Goal: Answer question/provide support: Share knowledge or assist other users

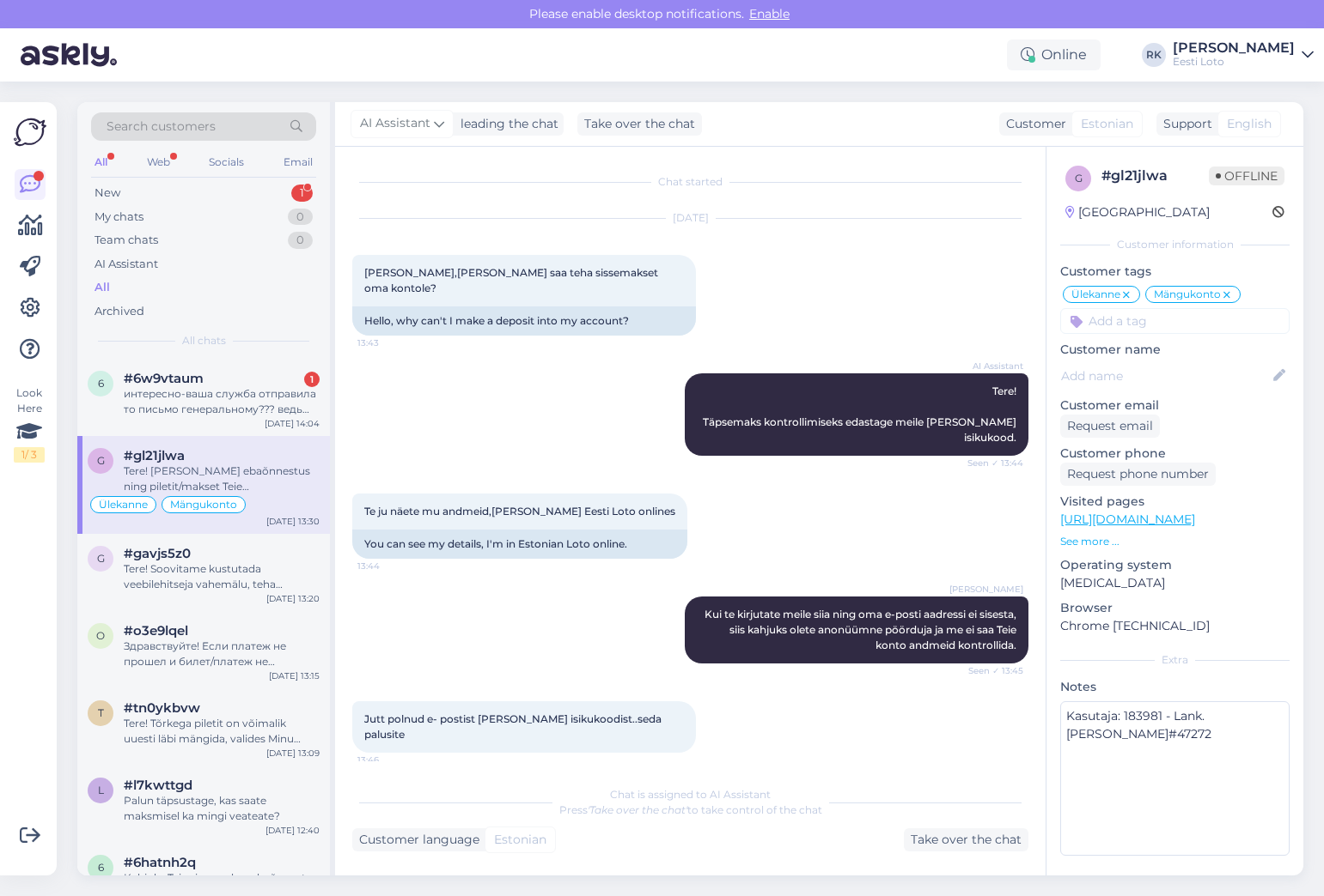
scroll to position [3831, 0]
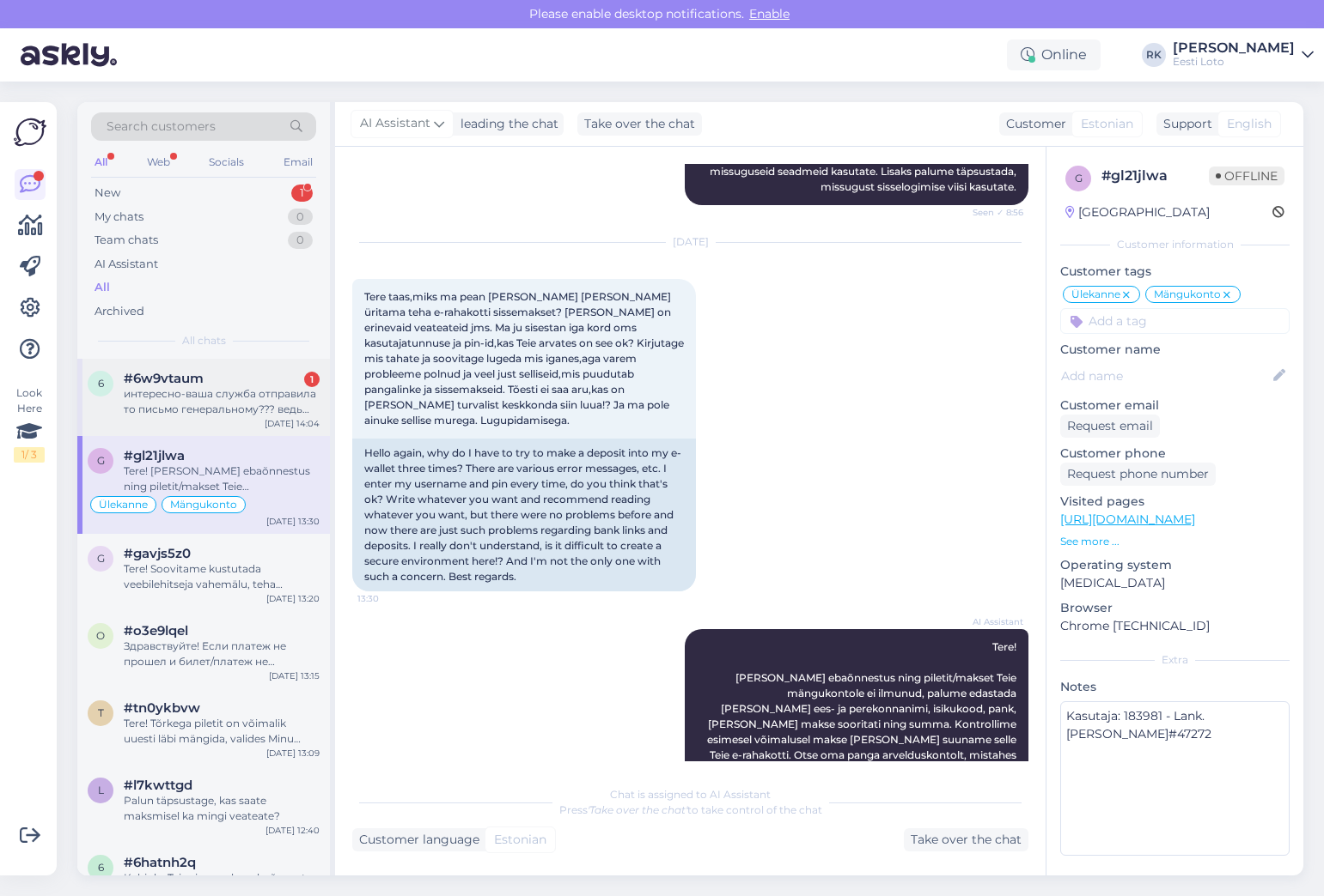
click at [213, 423] on div "6 #6w9vtaum 1 интересно-ваша служба отправила то письмо генеральному??? ведь по…" at bounding box center [203, 397] width 253 height 77
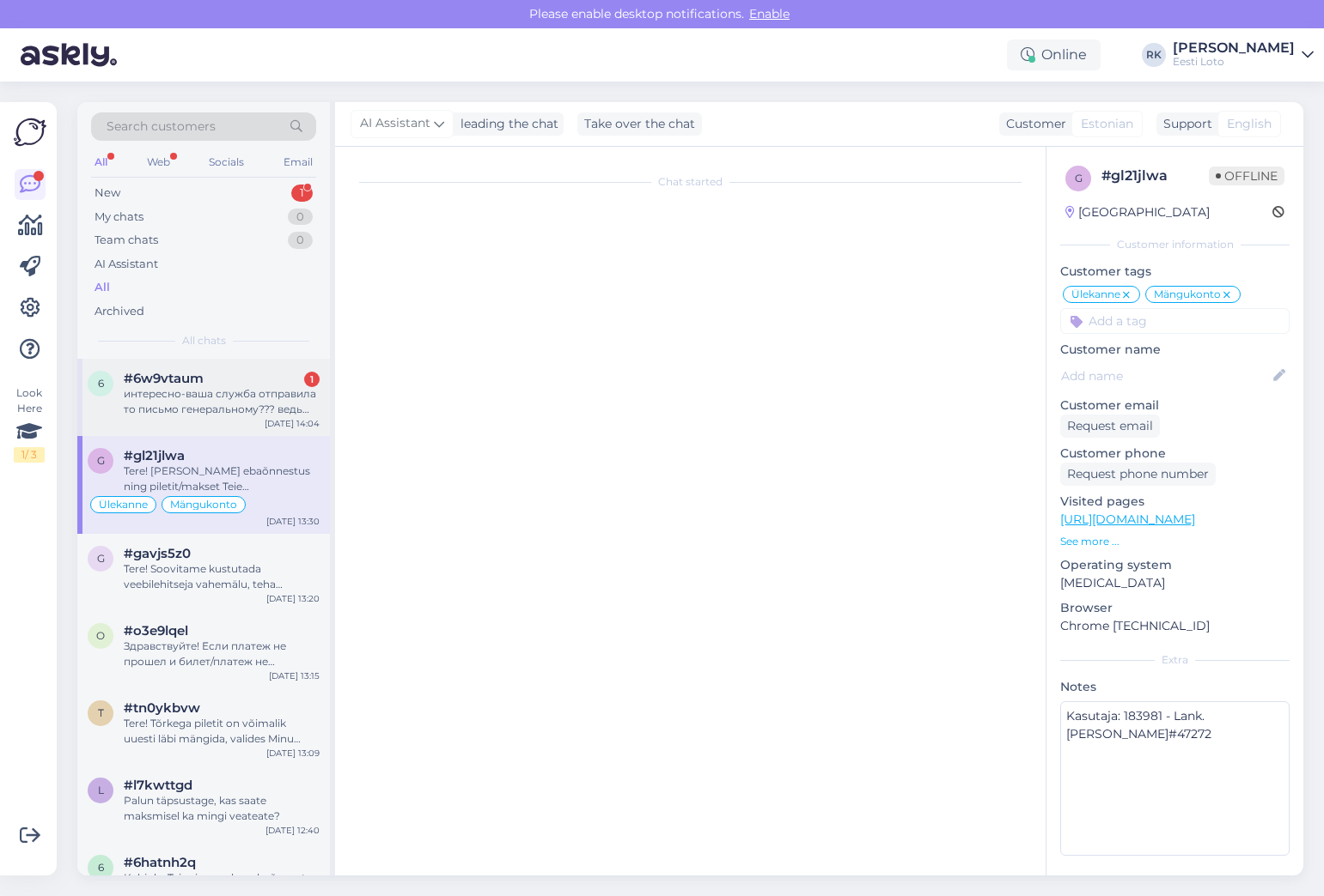
scroll to position [0, 0]
click at [207, 409] on div "интересно-ваша служба отправила то письмо генеральному??? ведь посылал и так-во…" at bounding box center [221, 402] width 196 height 31
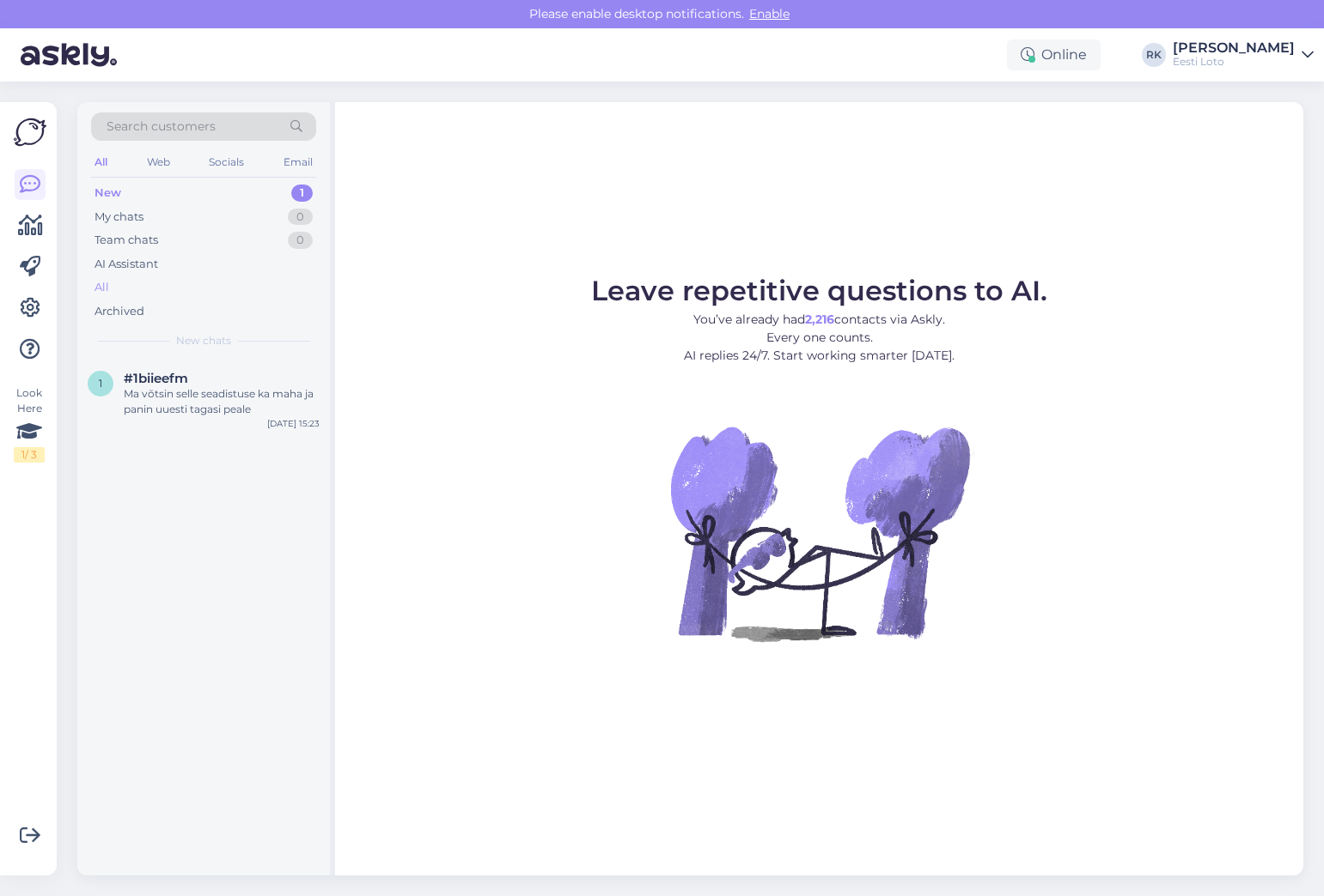
click at [133, 279] on div "All" at bounding box center [203, 287] width 225 height 24
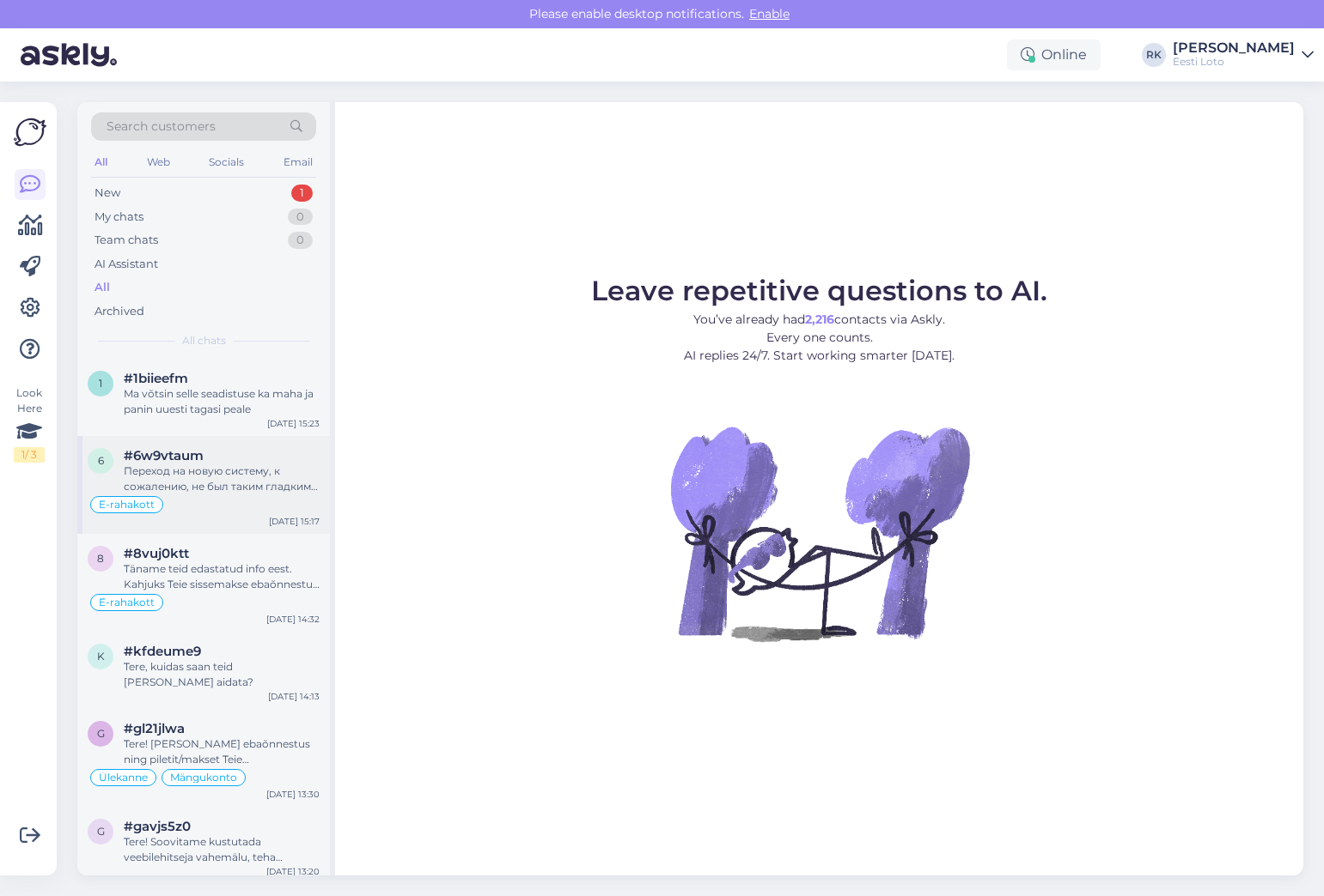
click at [172, 460] on span "#6w9vtaum" at bounding box center [163, 456] width 80 height 15
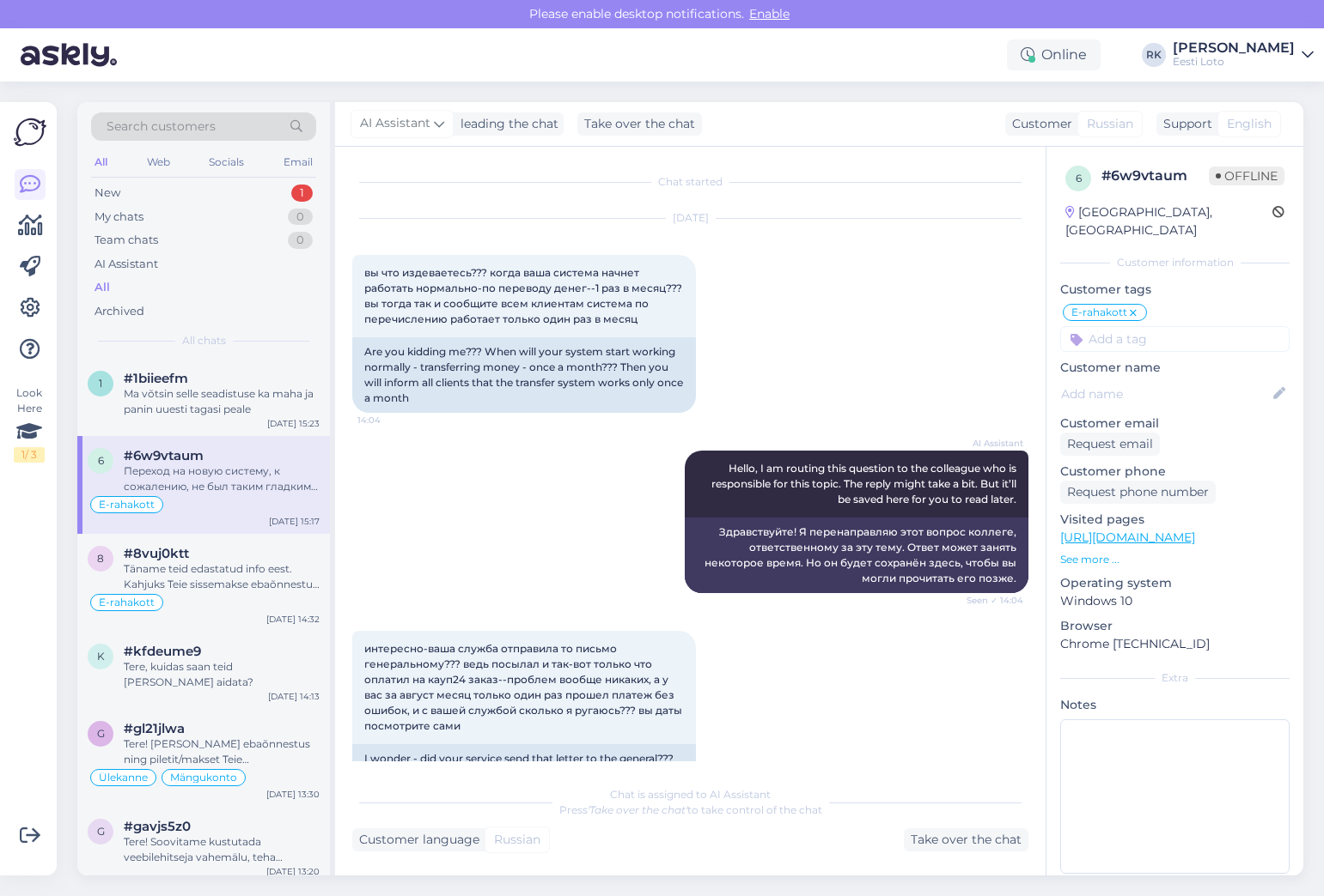
scroll to position [589, 0]
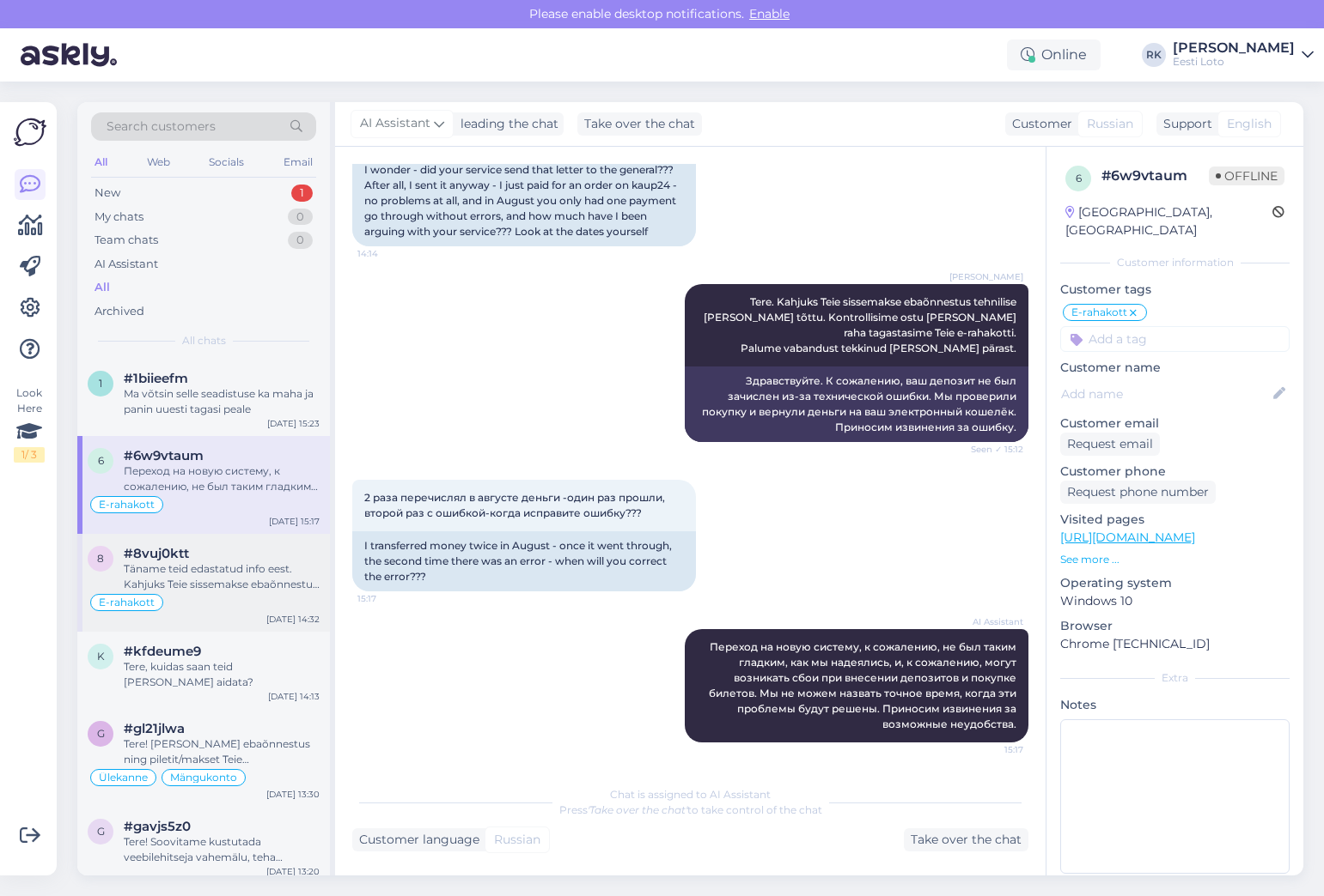
click at [200, 568] on div "Täname teid edastatud info eest. Kahjuks Teie sissemakse ebaõnnestus tehnilise …" at bounding box center [221, 577] width 196 height 31
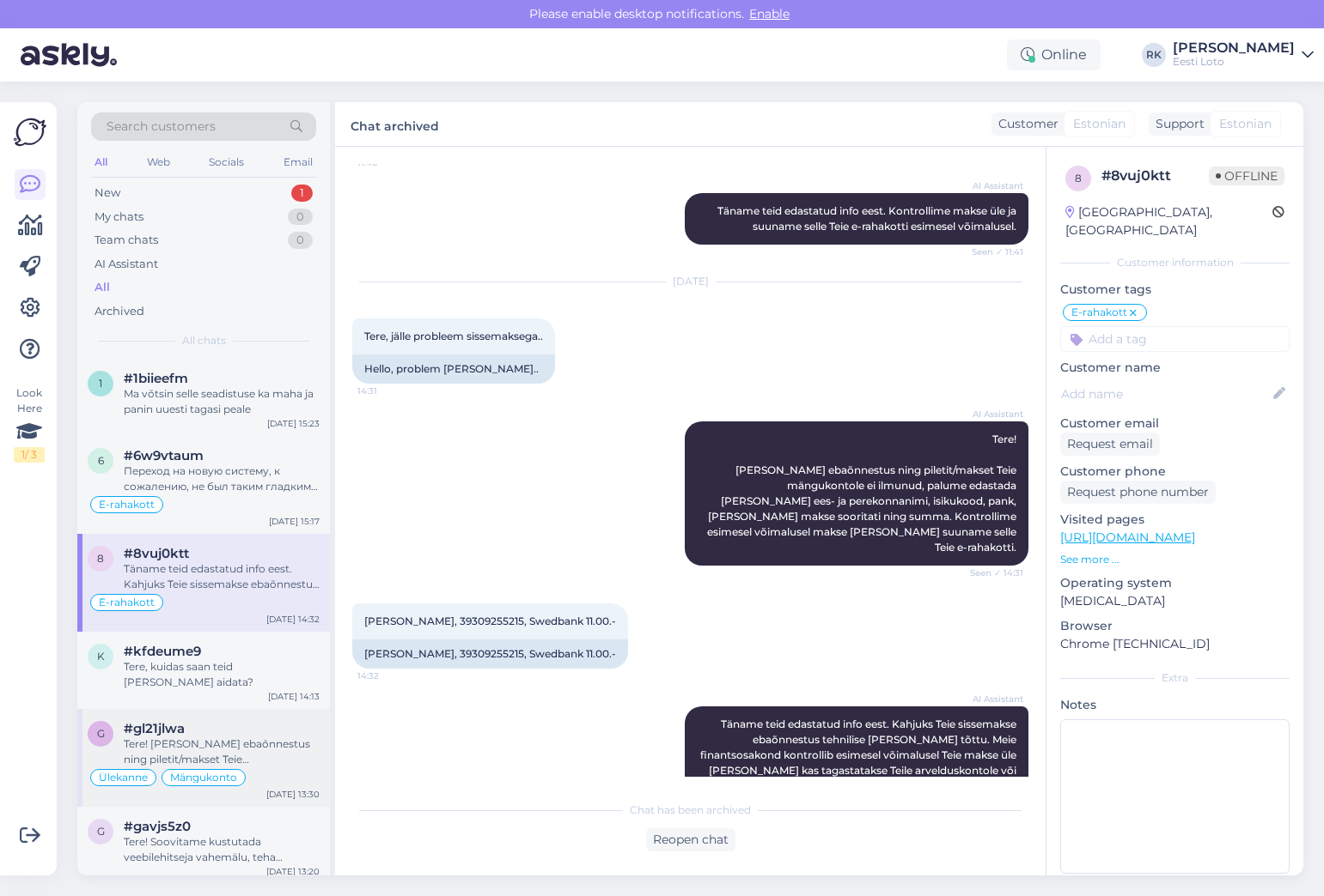
click at [219, 736] on div "Tere! [PERSON_NAME] ebaõnnestus ning piletit/makset Teie mängukontole ei ilmunu…" at bounding box center [221, 752] width 196 height 31
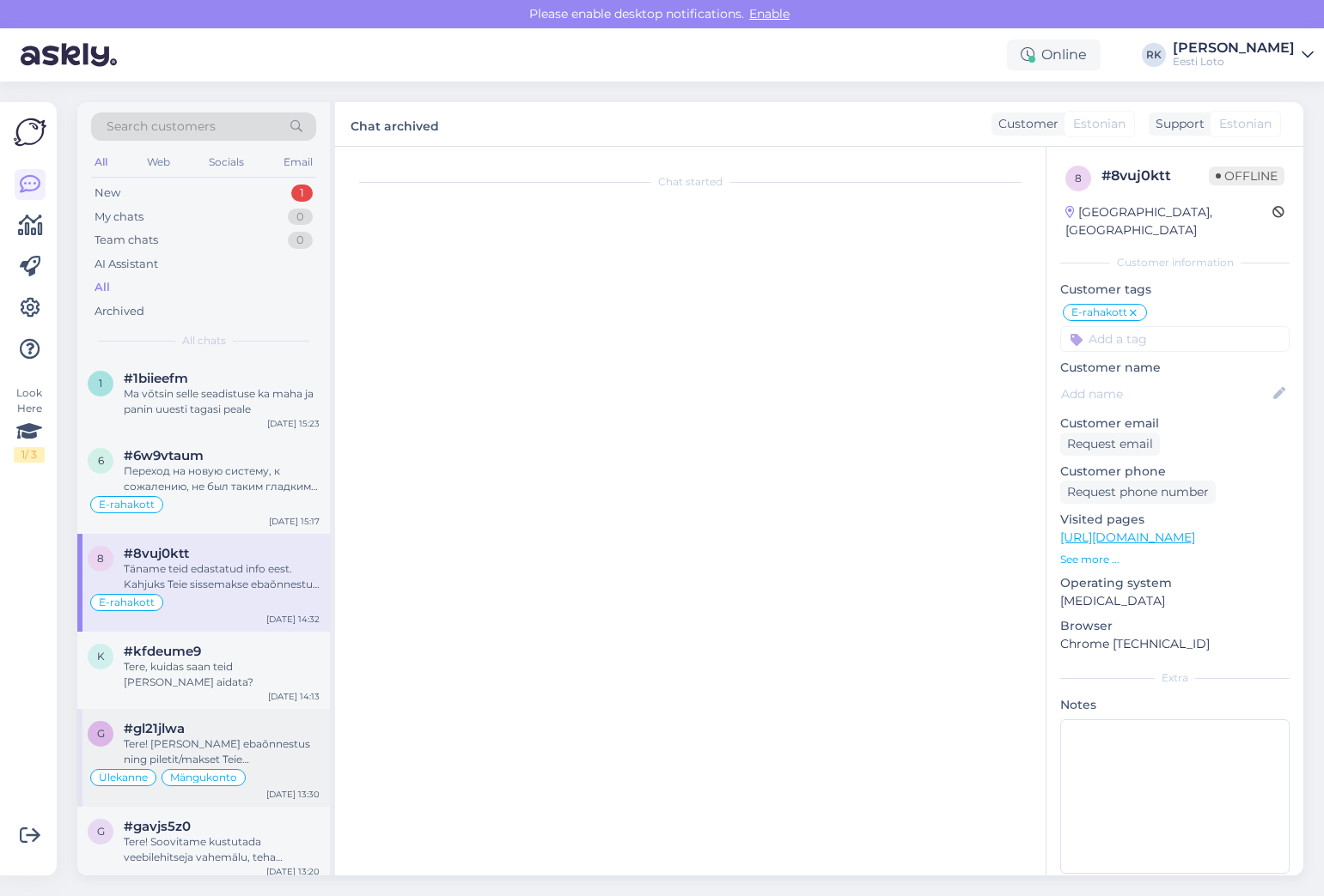
type textarea "Kasutaja: 183981 - Lank.[PERSON_NAME]#47272"
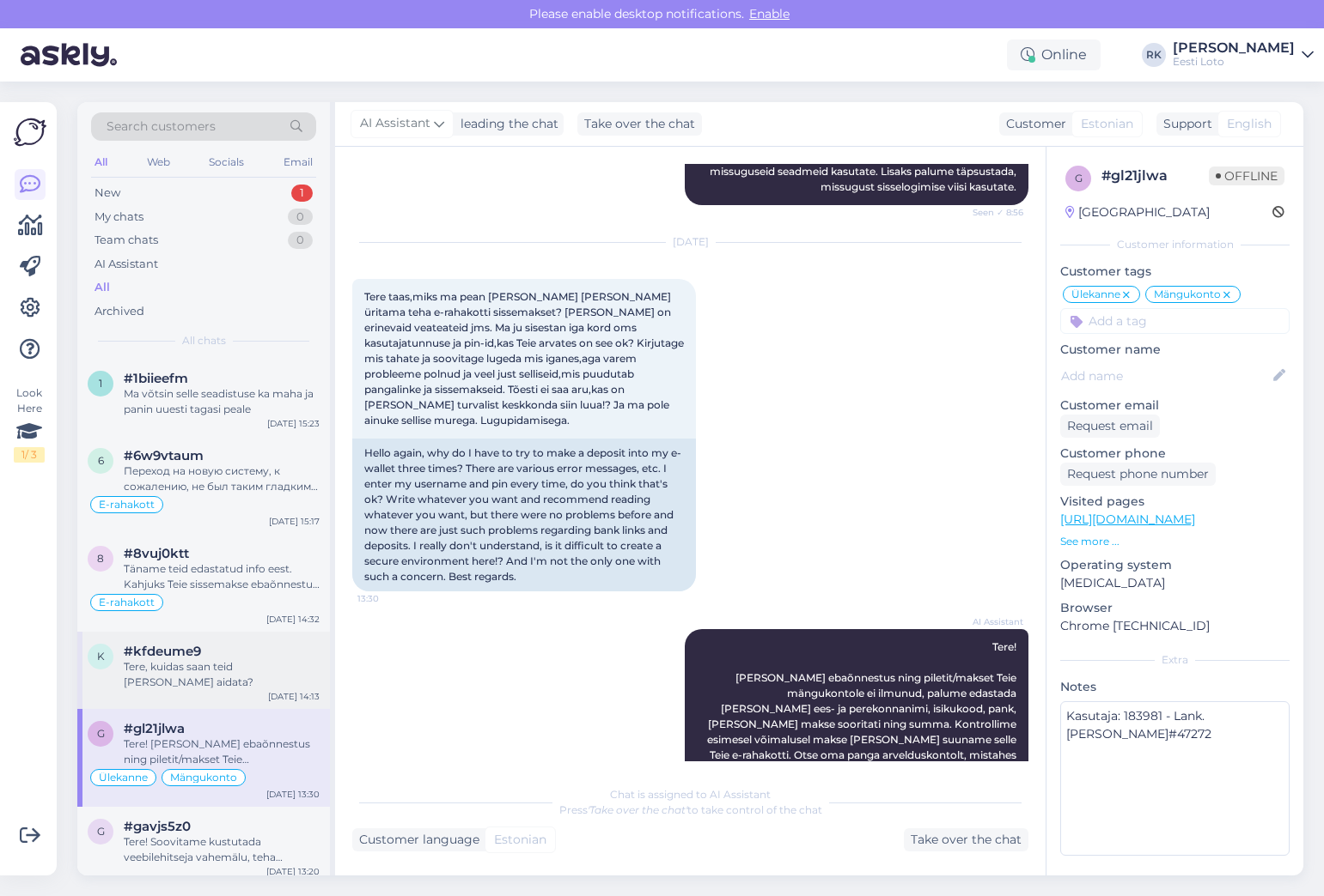
click at [156, 634] on div "k #kfdeume9 Tere, kuidas saan teid [PERSON_NAME] aidata? [DATE] 14:13" at bounding box center [203, 670] width 253 height 77
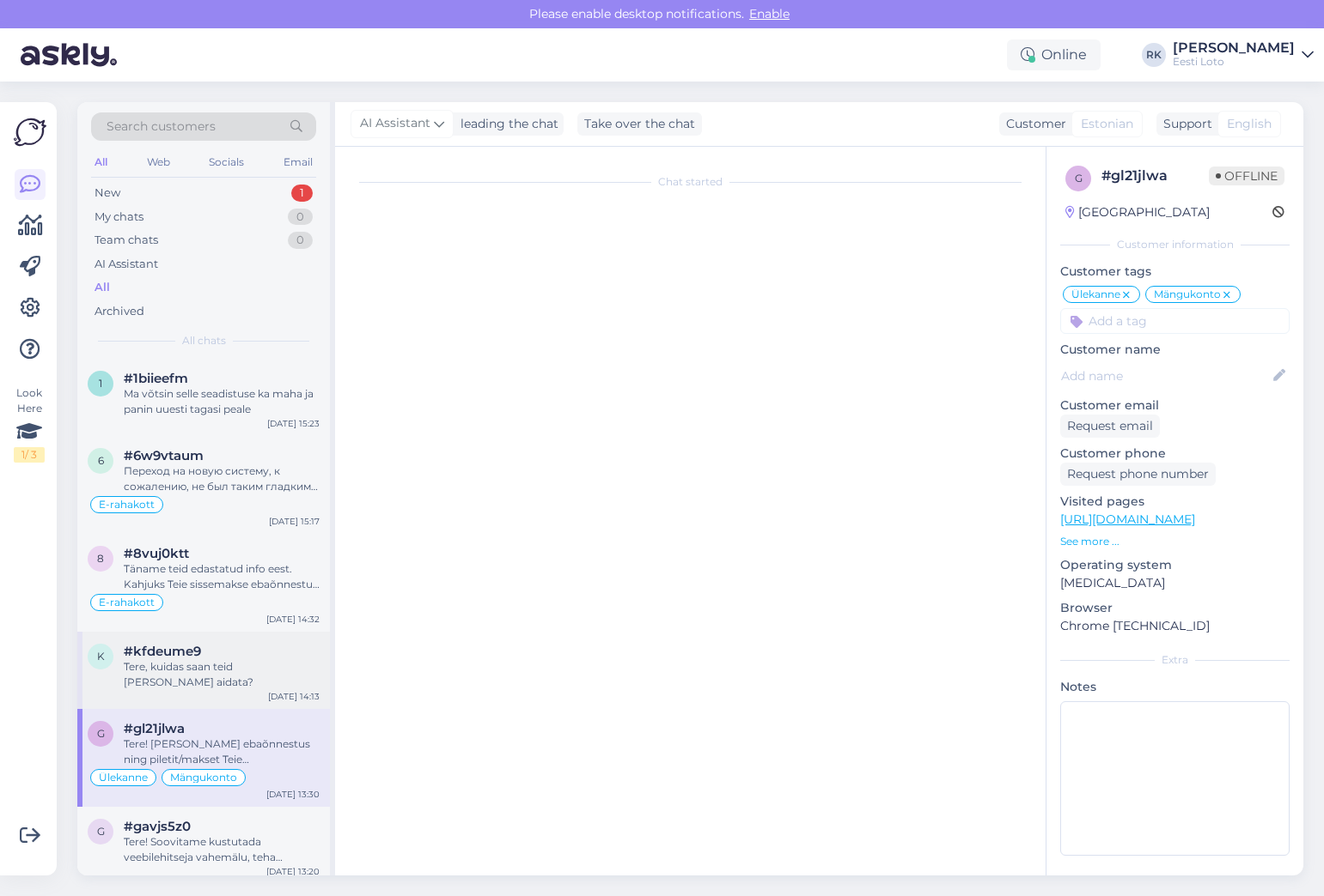
scroll to position [0, 0]
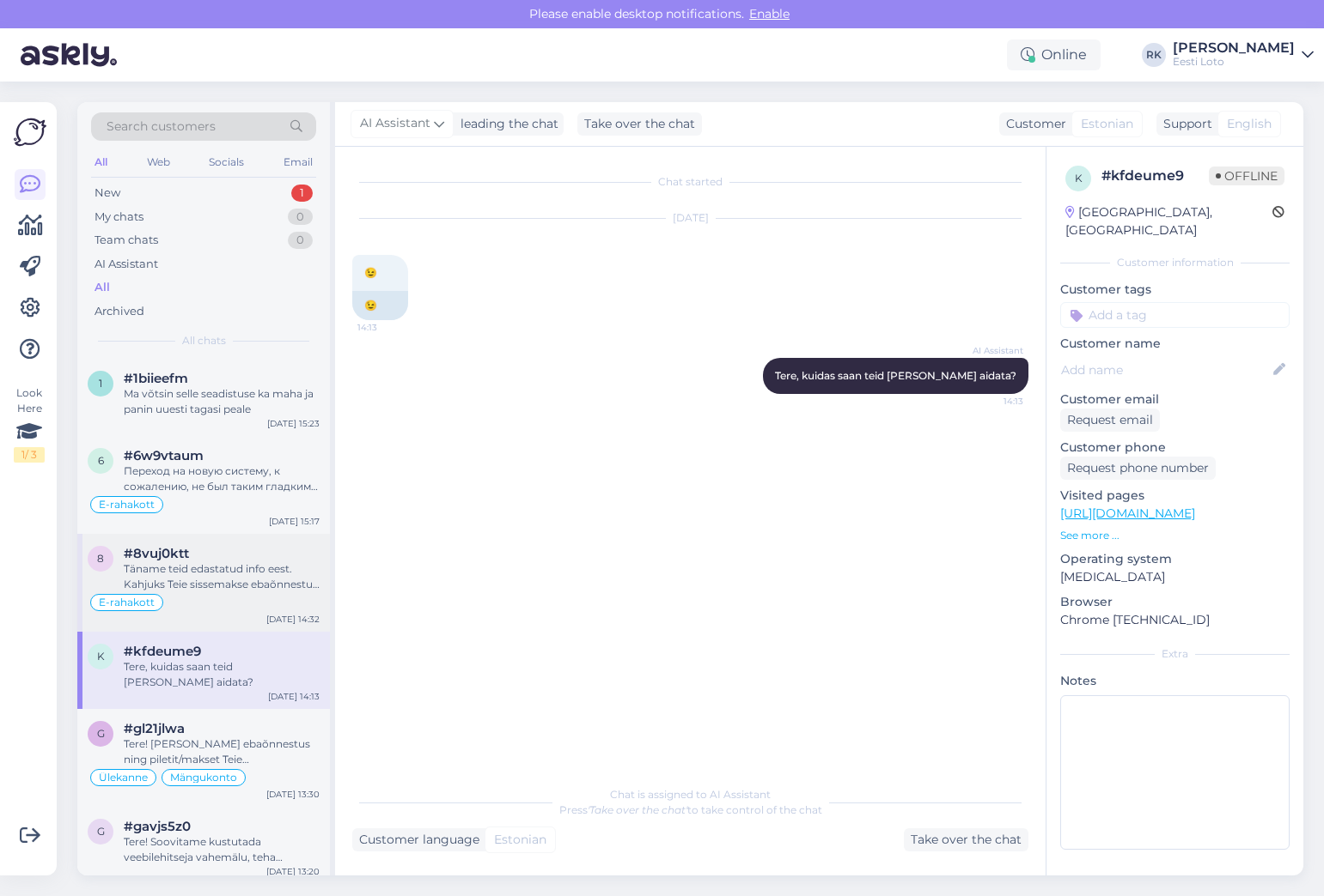
click at [174, 567] on div "Täname teid edastatud info eest. Kahjuks Teie sissemakse ebaõnnestus tehnilise …" at bounding box center [221, 577] width 196 height 31
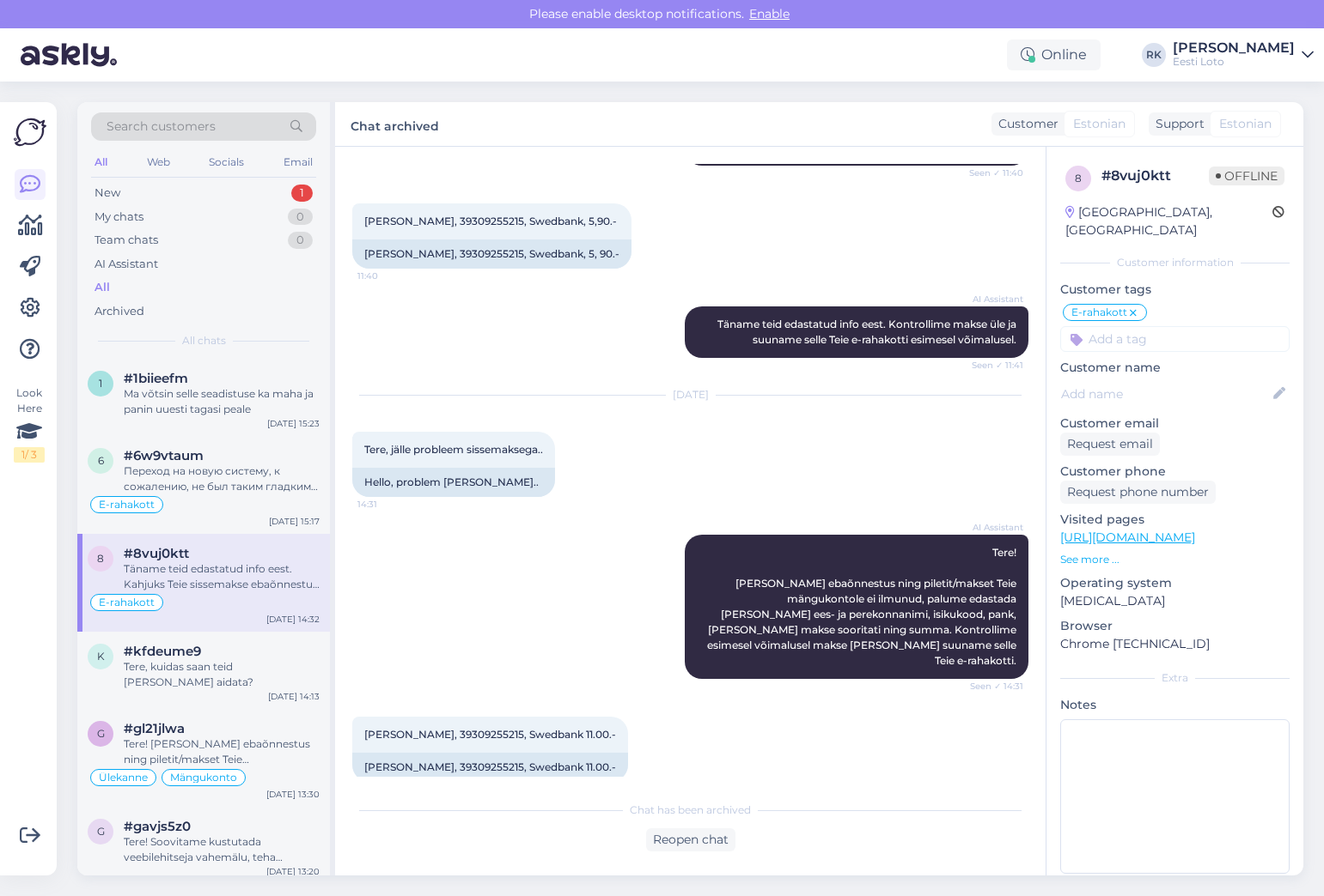
scroll to position [589, 0]
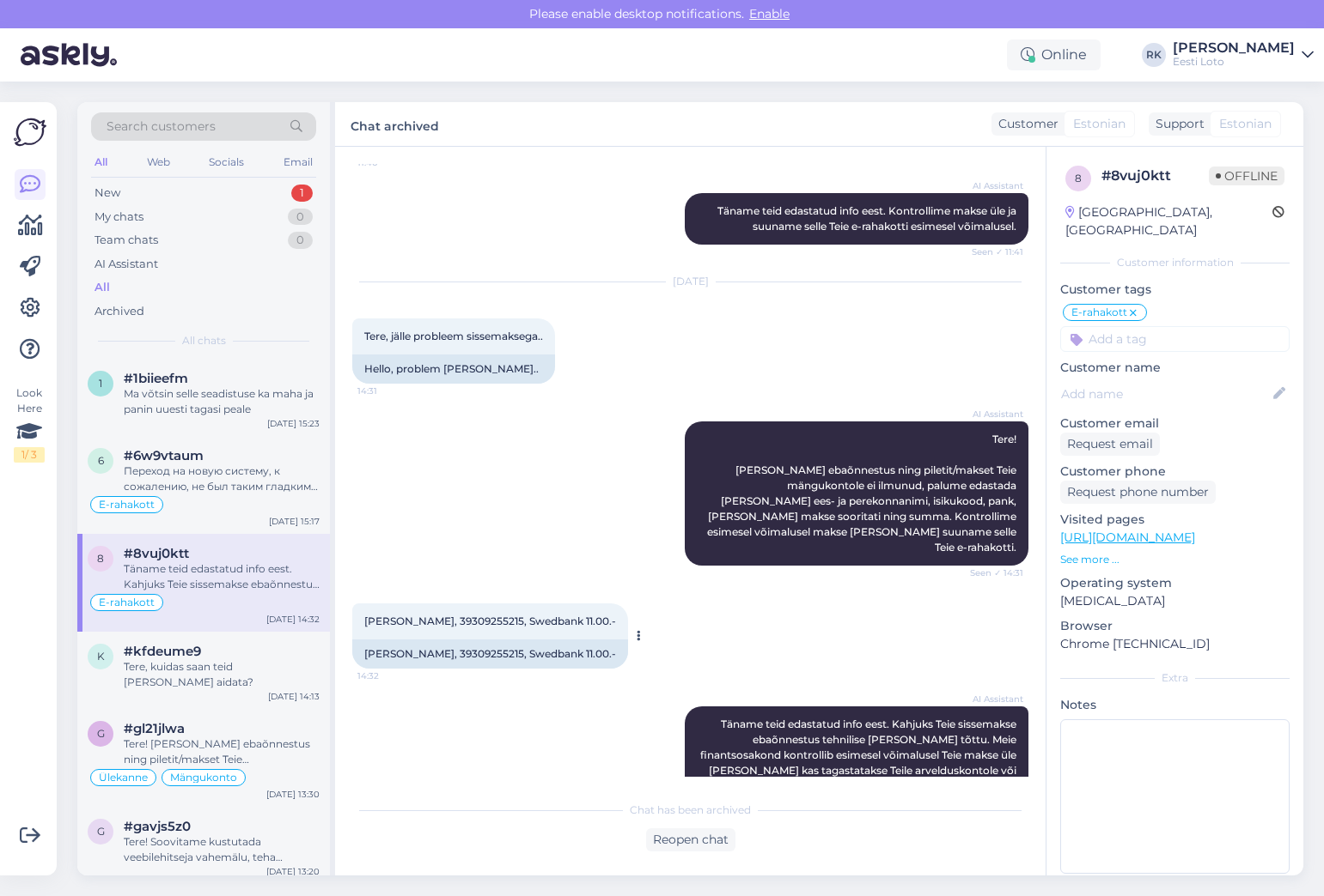
click at [468, 639] on div "[PERSON_NAME], 39309255215, Swedbank 11.00.-" at bounding box center [490, 654] width 276 height 29
copy div "39309255215"
click at [724, 598] on div "[PERSON_NAME], 39309255215, Swedbank 11.00.- 14:32 [PERSON_NAME], 39309255215, …" at bounding box center [690, 636] width 676 height 103
click at [226, 200] on div "New 1" at bounding box center [203, 193] width 225 height 24
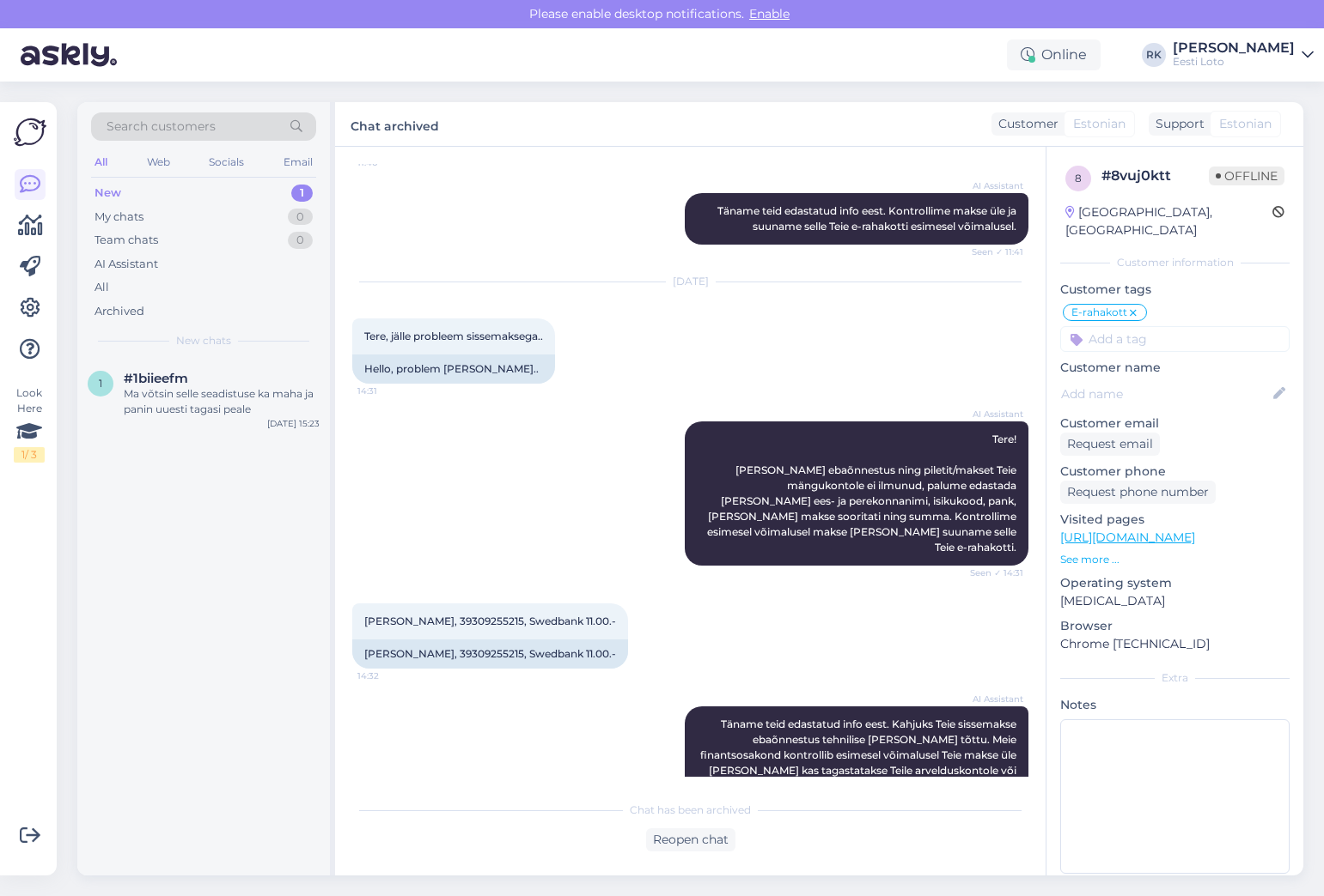
click at [226, 199] on div "New 1" at bounding box center [203, 193] width 225 height 24
click at [193, 414] on div "Ma võtsin selle seadistuse ka maha ja panin uuesti tagasi peale" at bounding box center [221, 402] width 196 height 31
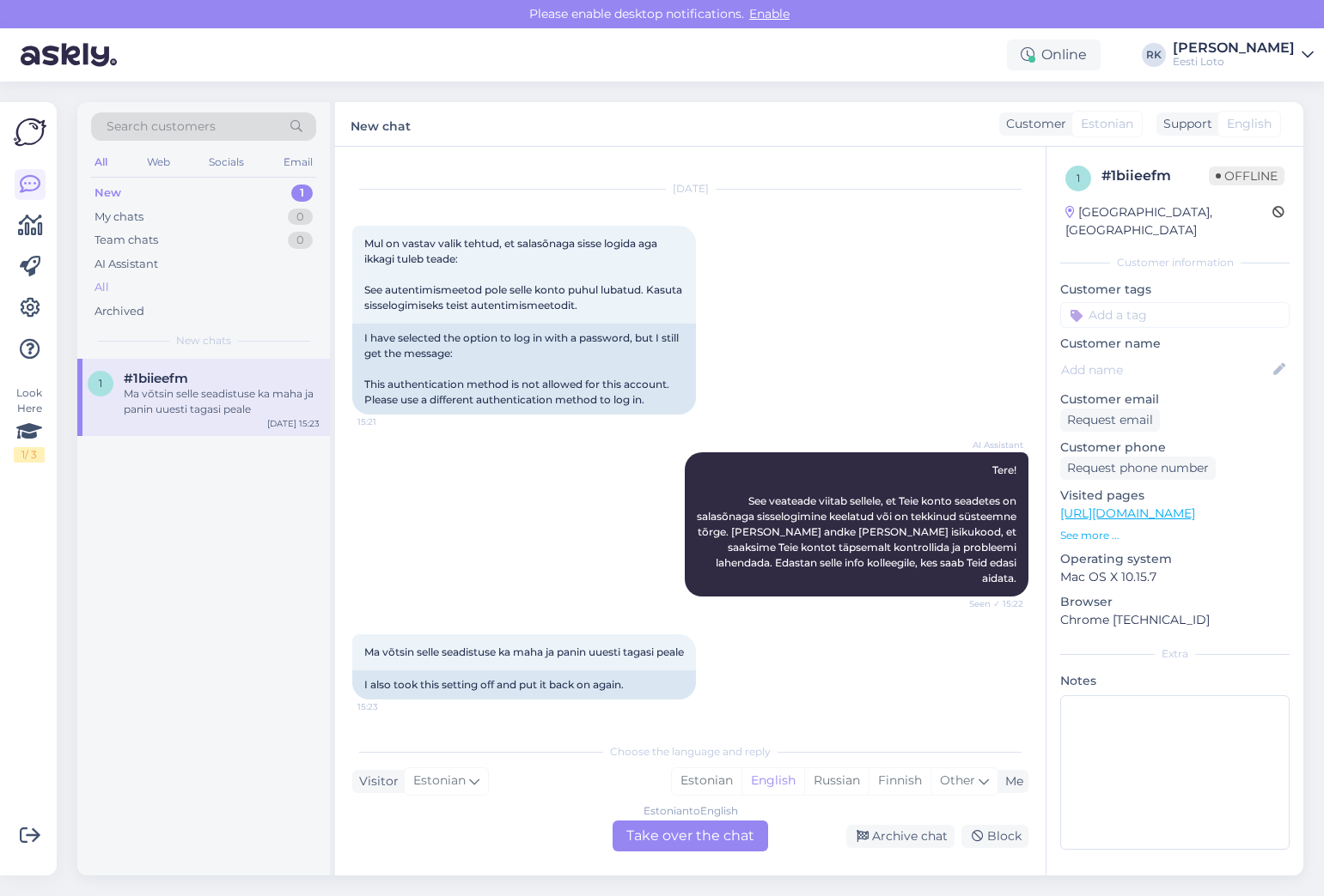
click at [106, 290] on div "All" at bounding box center [101, 288] width 14 height 17
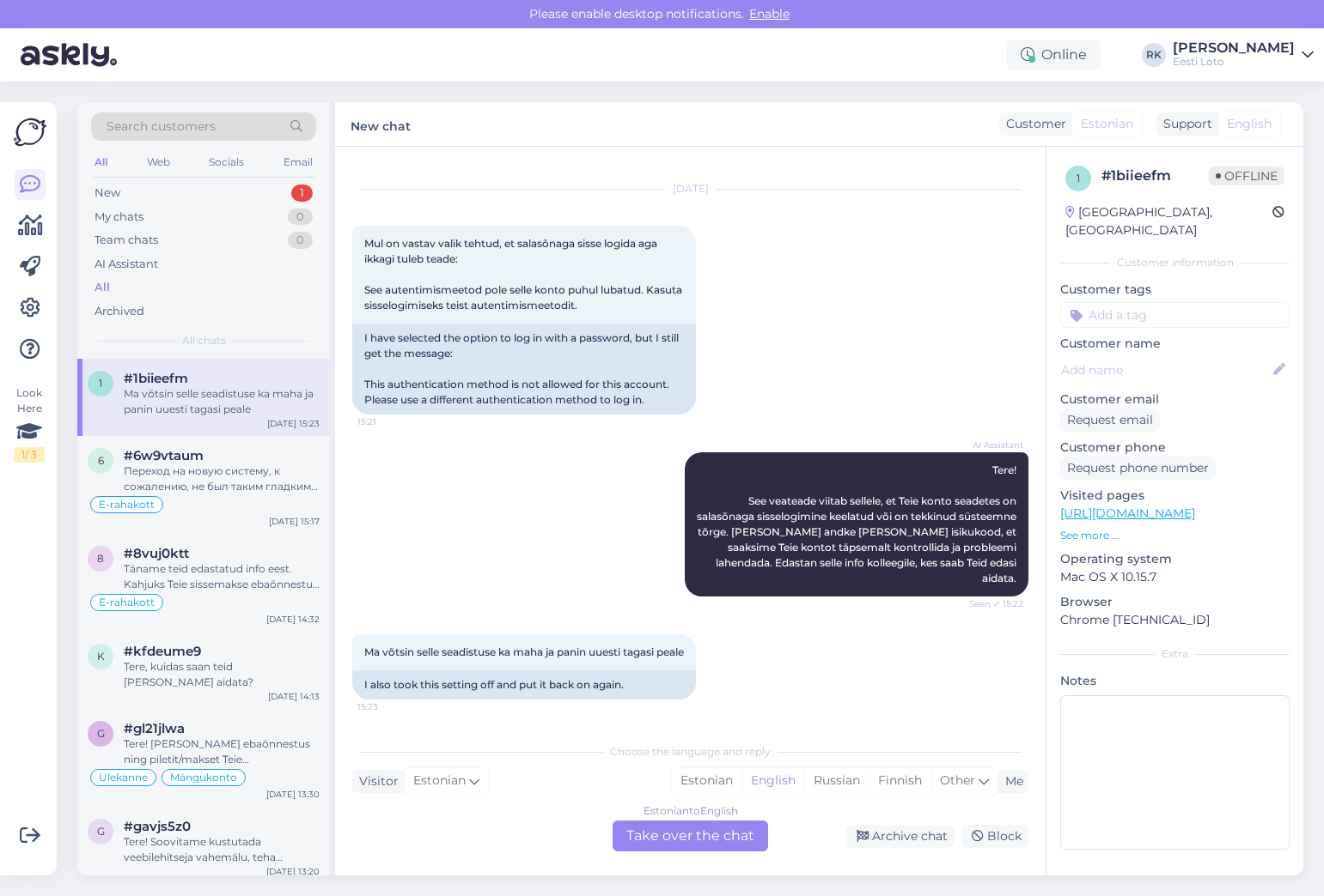
click at [777, 69] on div "Online [PERSON_NAME] [PERSON_NAME] Kaarneem Eesti Loto" at bounding box center [662, 55] width 1324 height 53
click at [192, 721] on div "#gl21jlwa" at bounding box center [221, 729] width 196 height 15
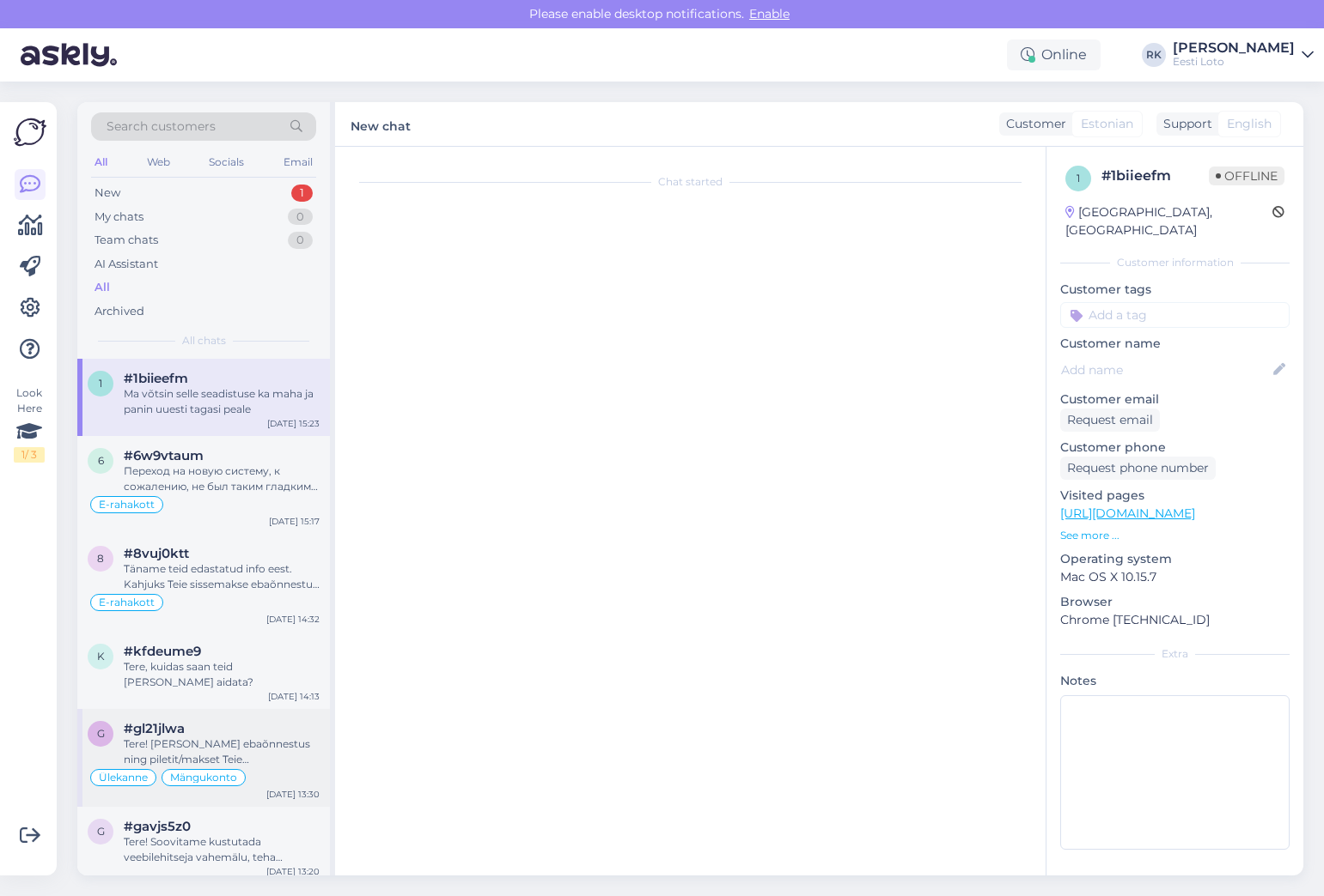
type textarea "Kasutaja: 183981 - Lank.[PERSON_NAME]#47272"
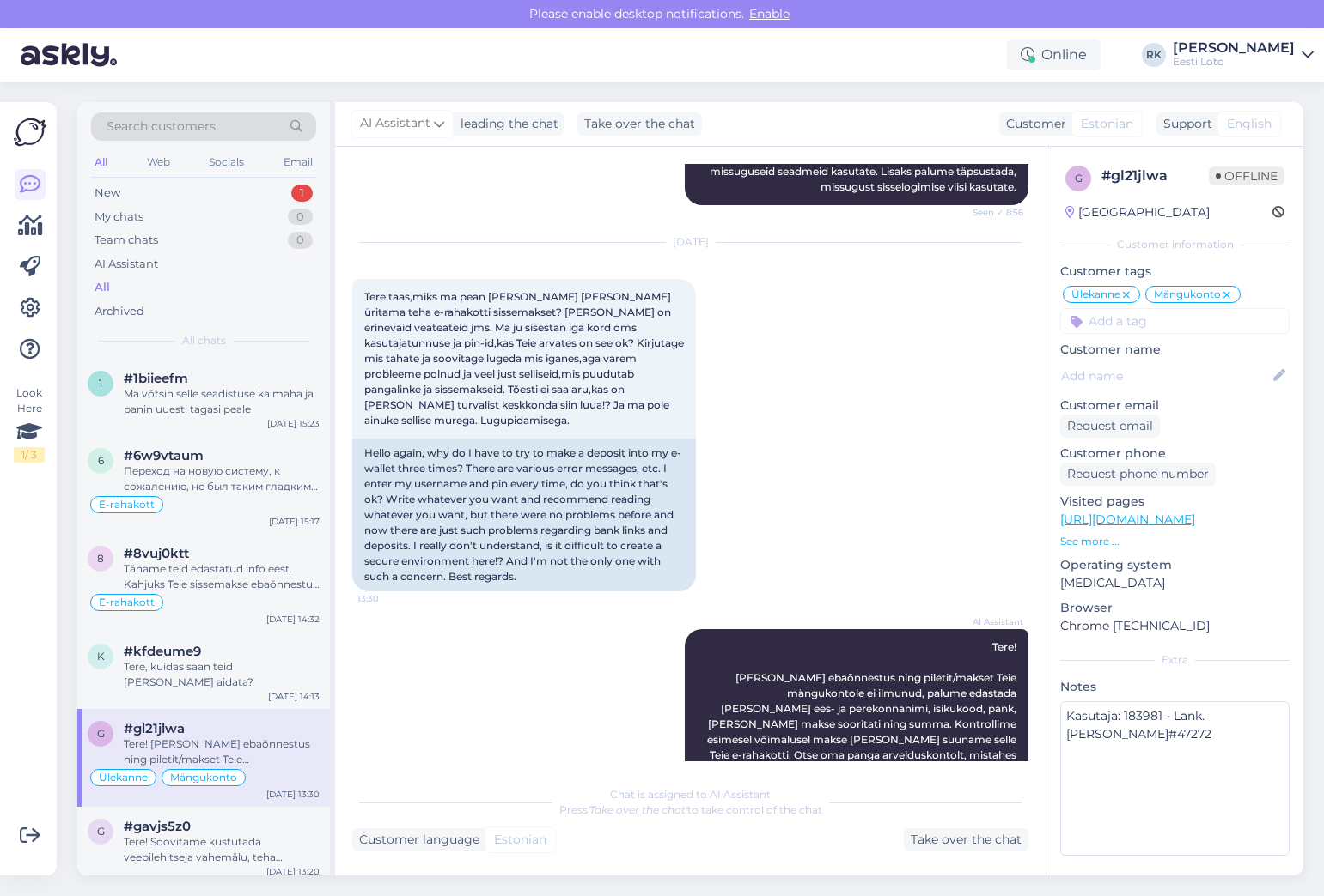
click at [76, 66] on img at bounding box center [68, 55] width 96 height 53
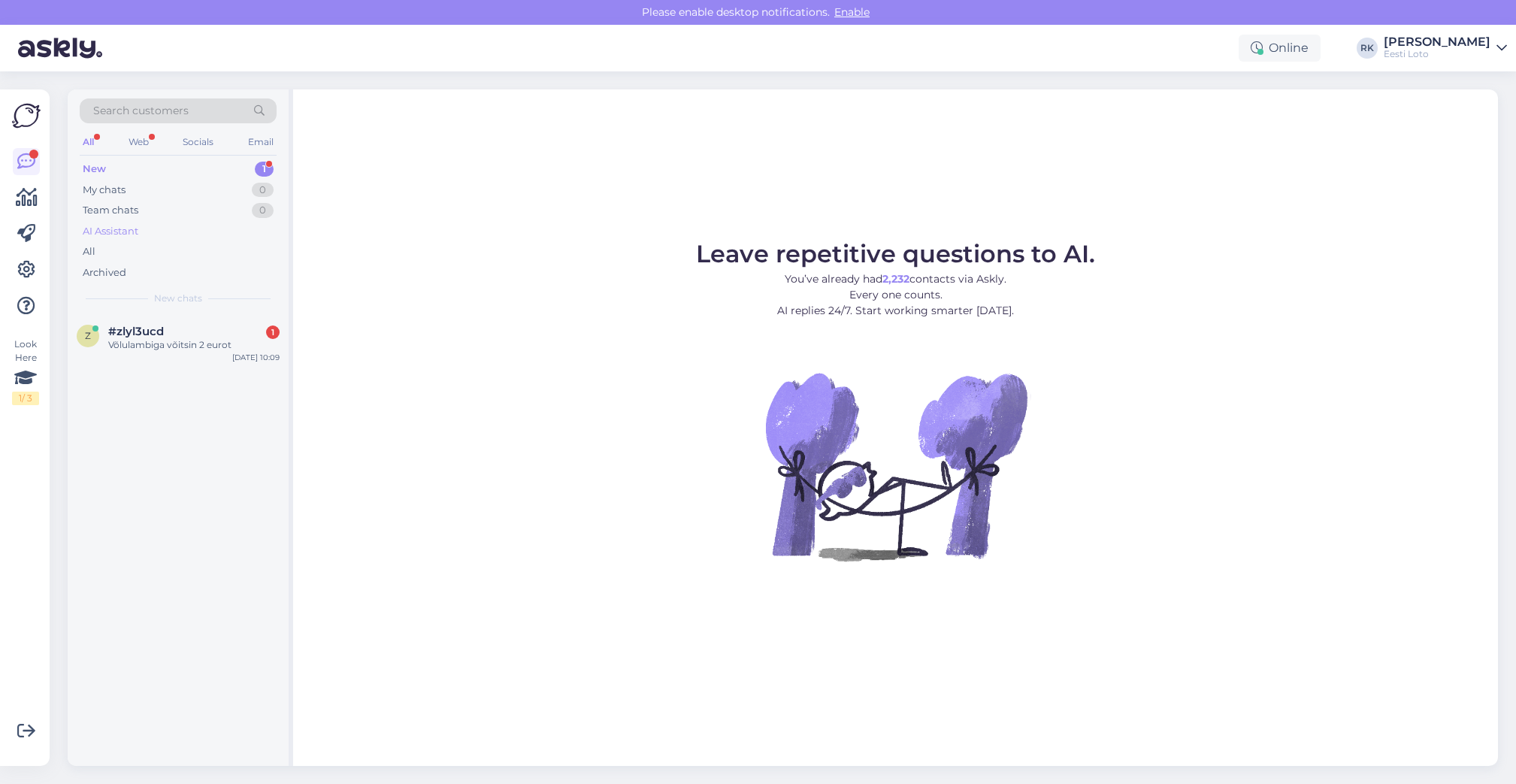
click at [126, 239] on div "AI Assistant" at bounding box center [178, 231] width 197 height 21
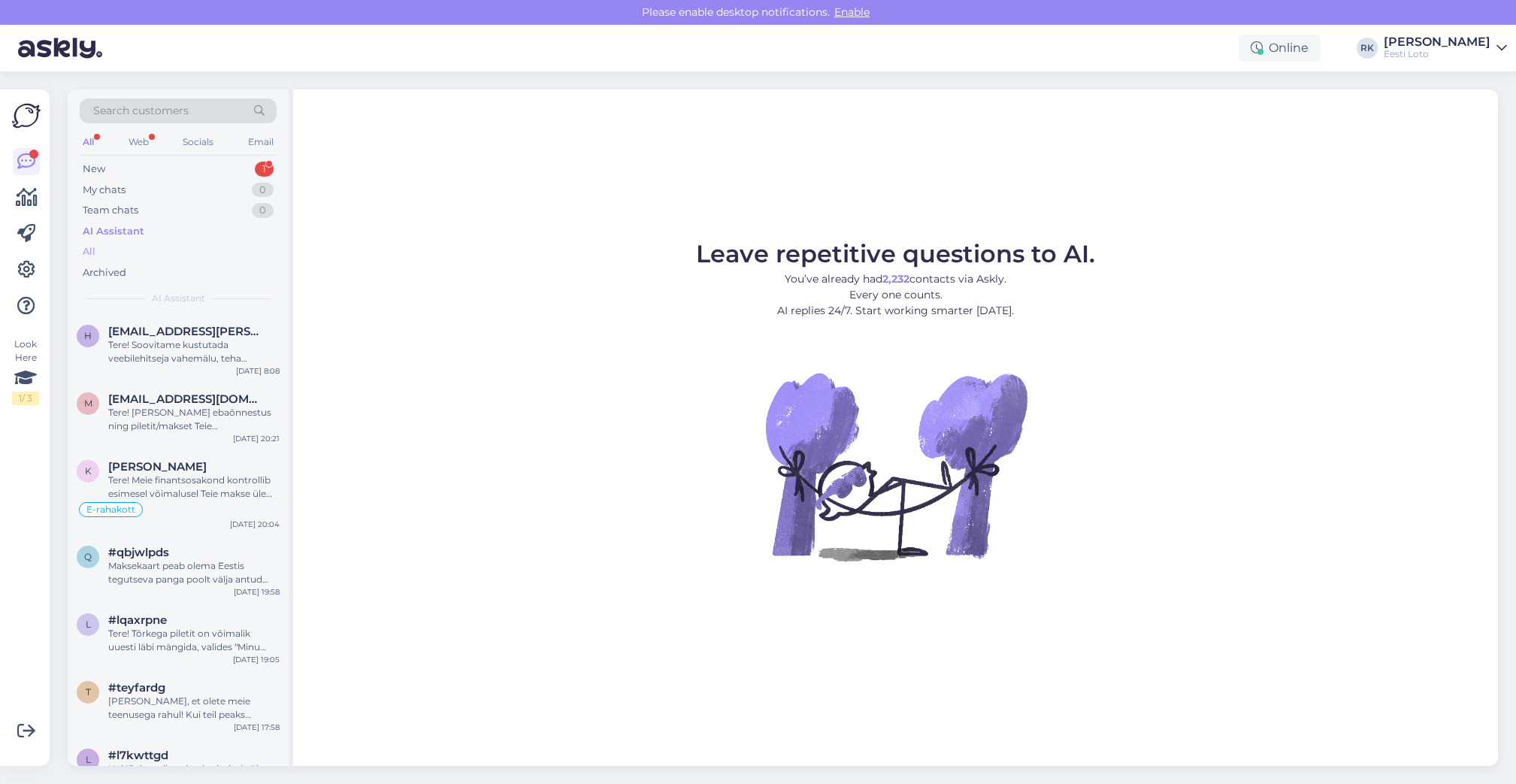
click at [121, 250] on div "All" at bounding box center [178, 251] width 197 height 21
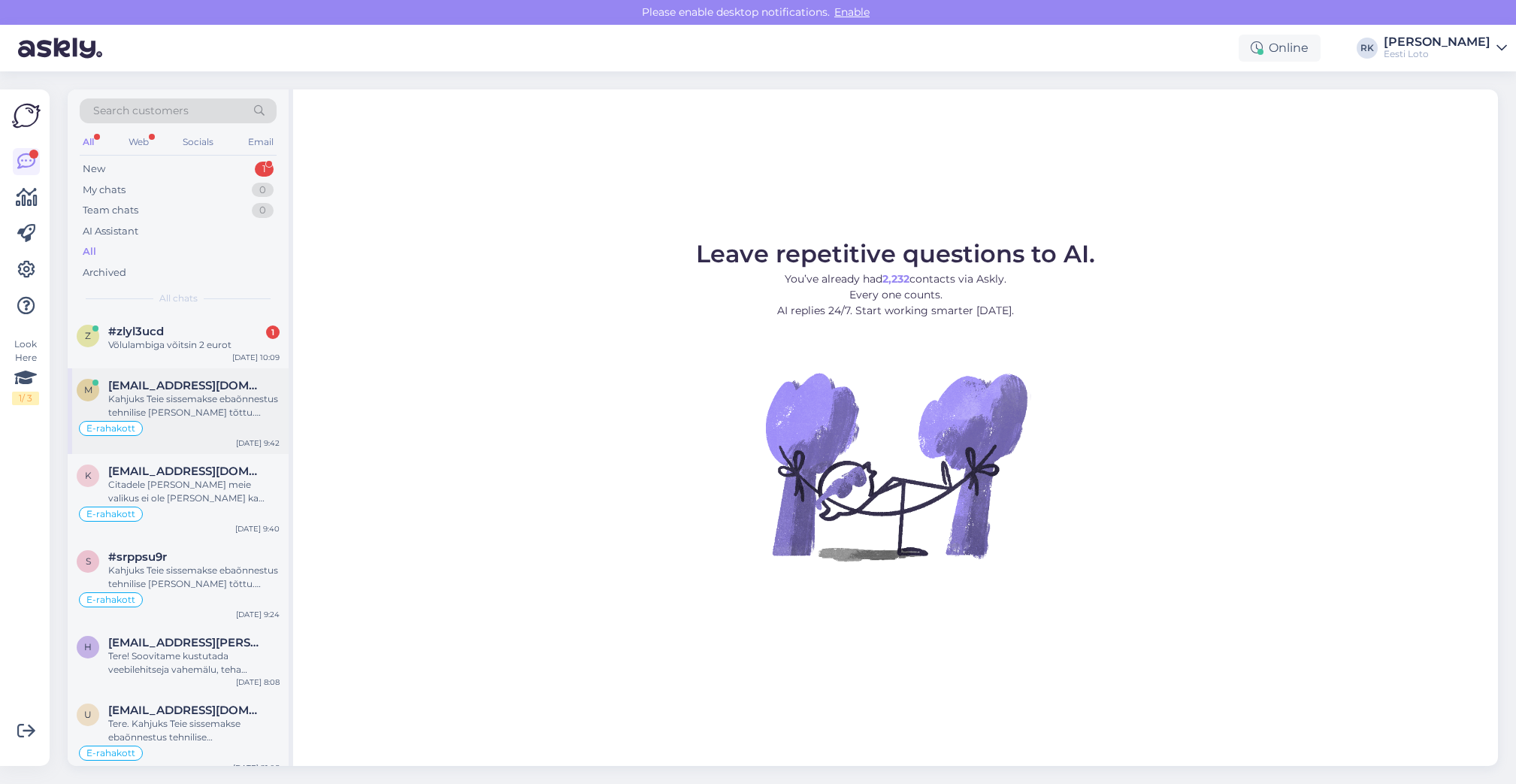
click at [192, 436] on div "E-rahakott" at bounding box center [178, 428] width 203 height 18
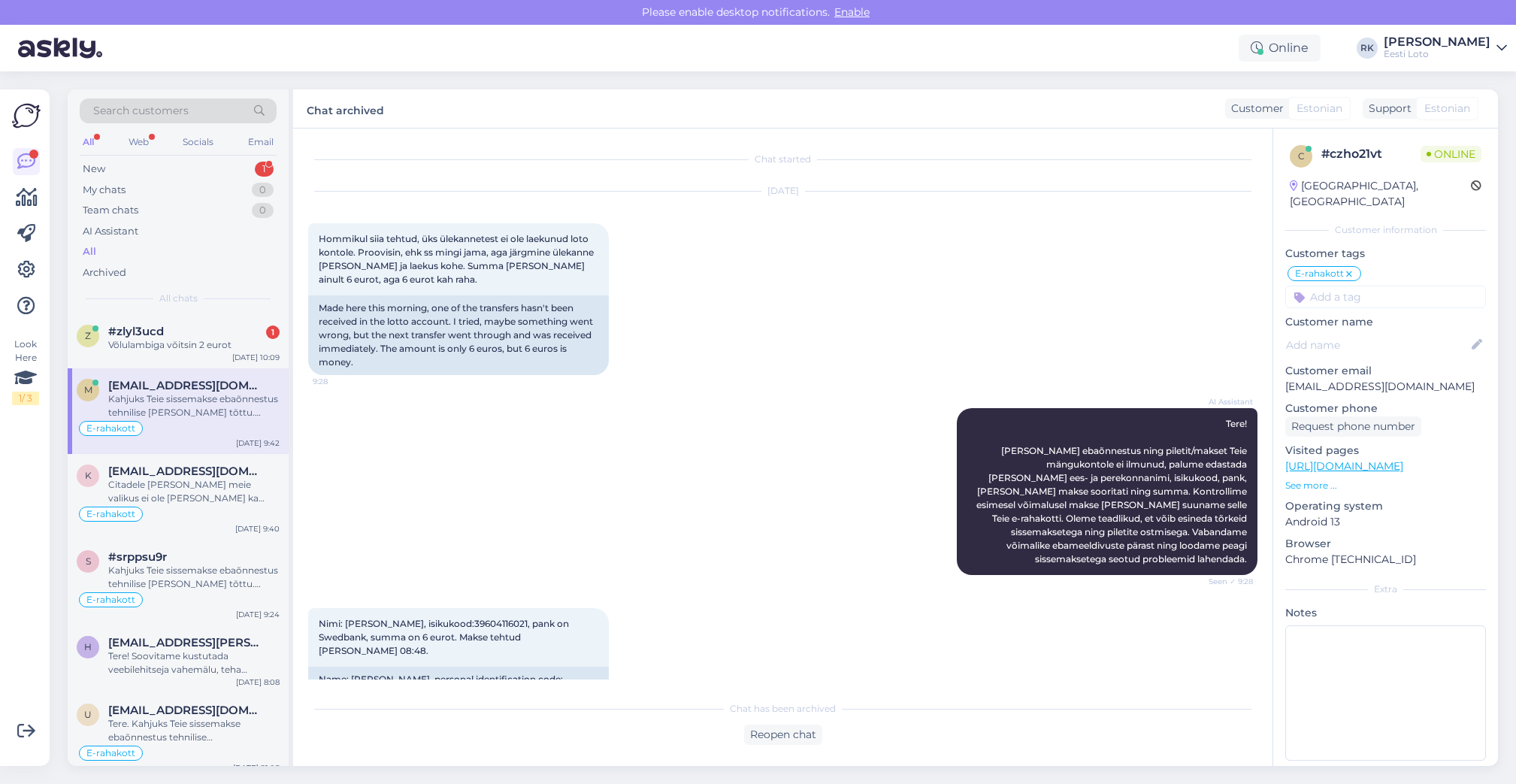
scroll to position [213, 0]
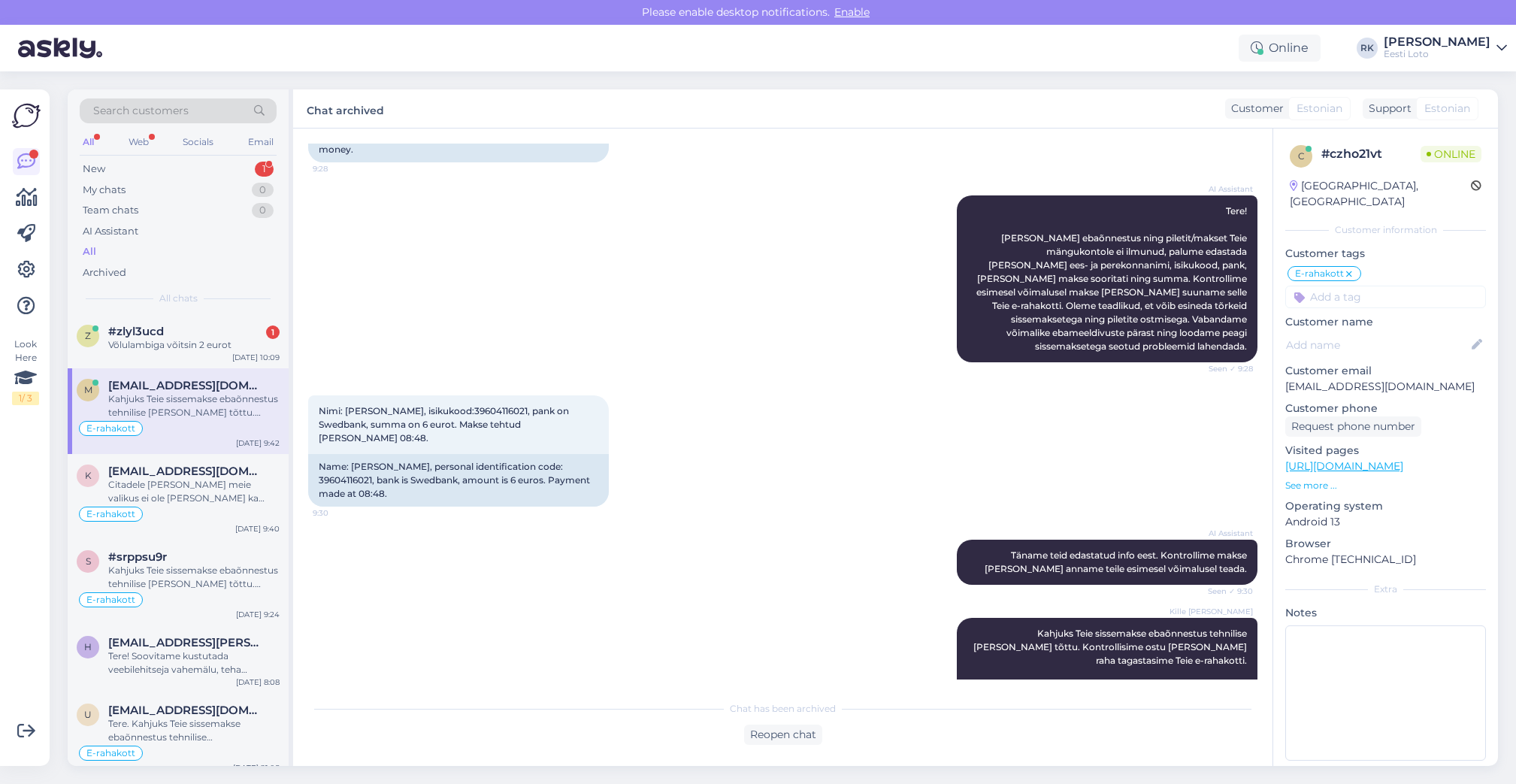
click at [792, 536] on div "AI Assistant Täname teid edastatud info eest. Kontrollime makse üle ja anname t…" at bounding box center [783, 562] width 949 height 78
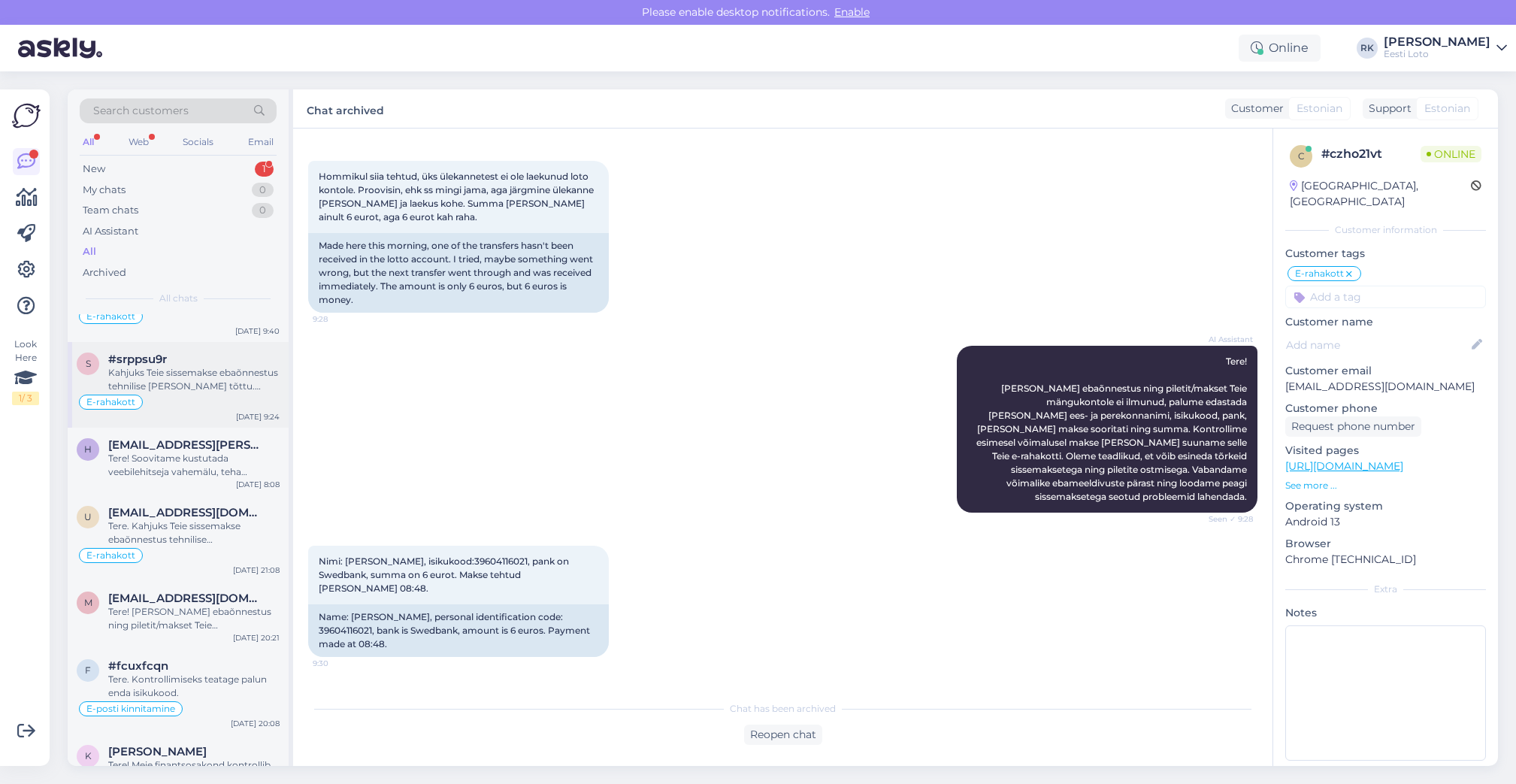
scroll to position [199, 0]
click at [197, 400] on div "E-rahakott" at bounding box center [178, 401] width 203 height 18
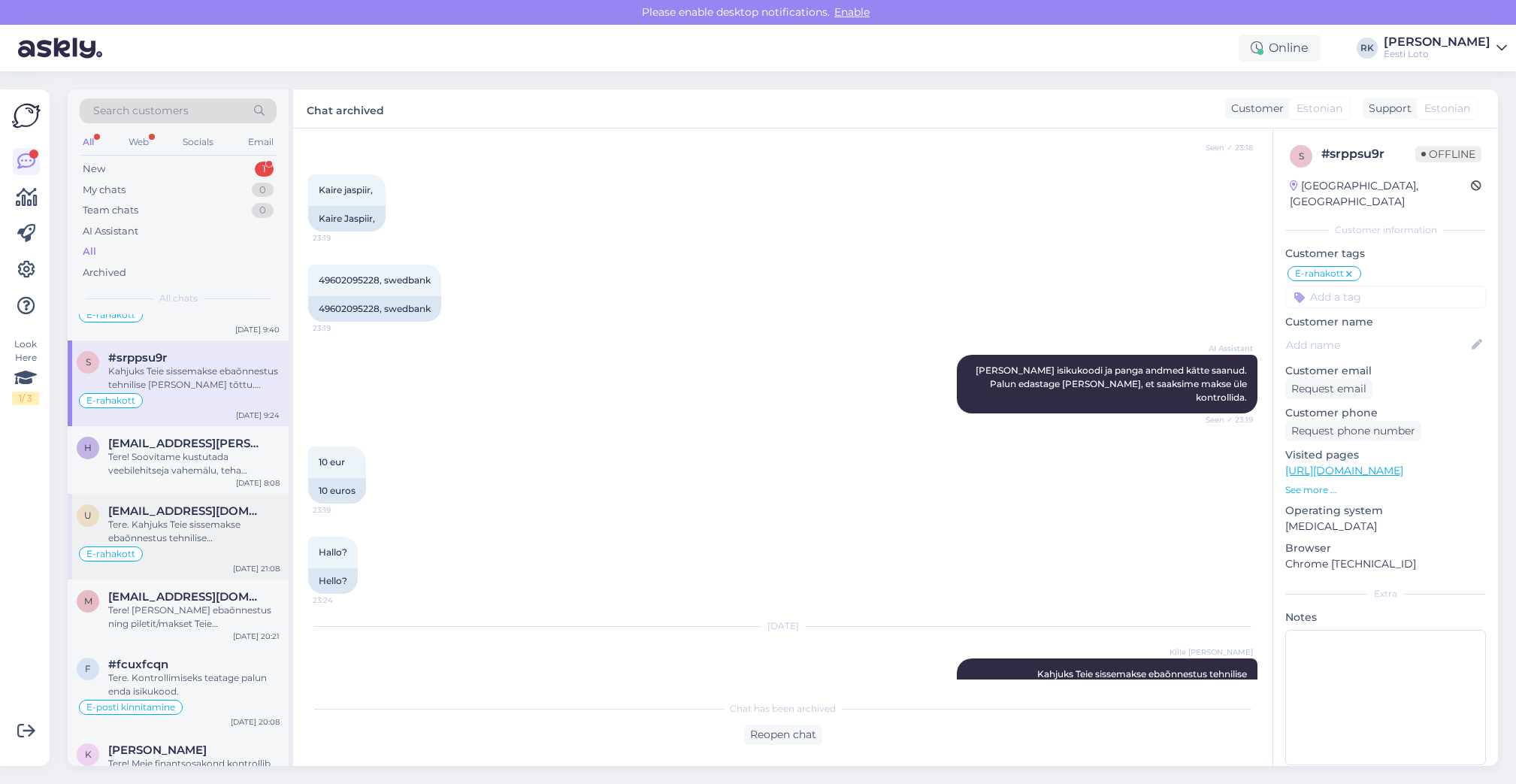
click at [174, 496] on div "u ultrabart777@gmail.com Tere. Kahjuks Teie sissemakse ebaõnnestus tehnilise tõ…" at bounding box center [178, 536] width 221 height 86
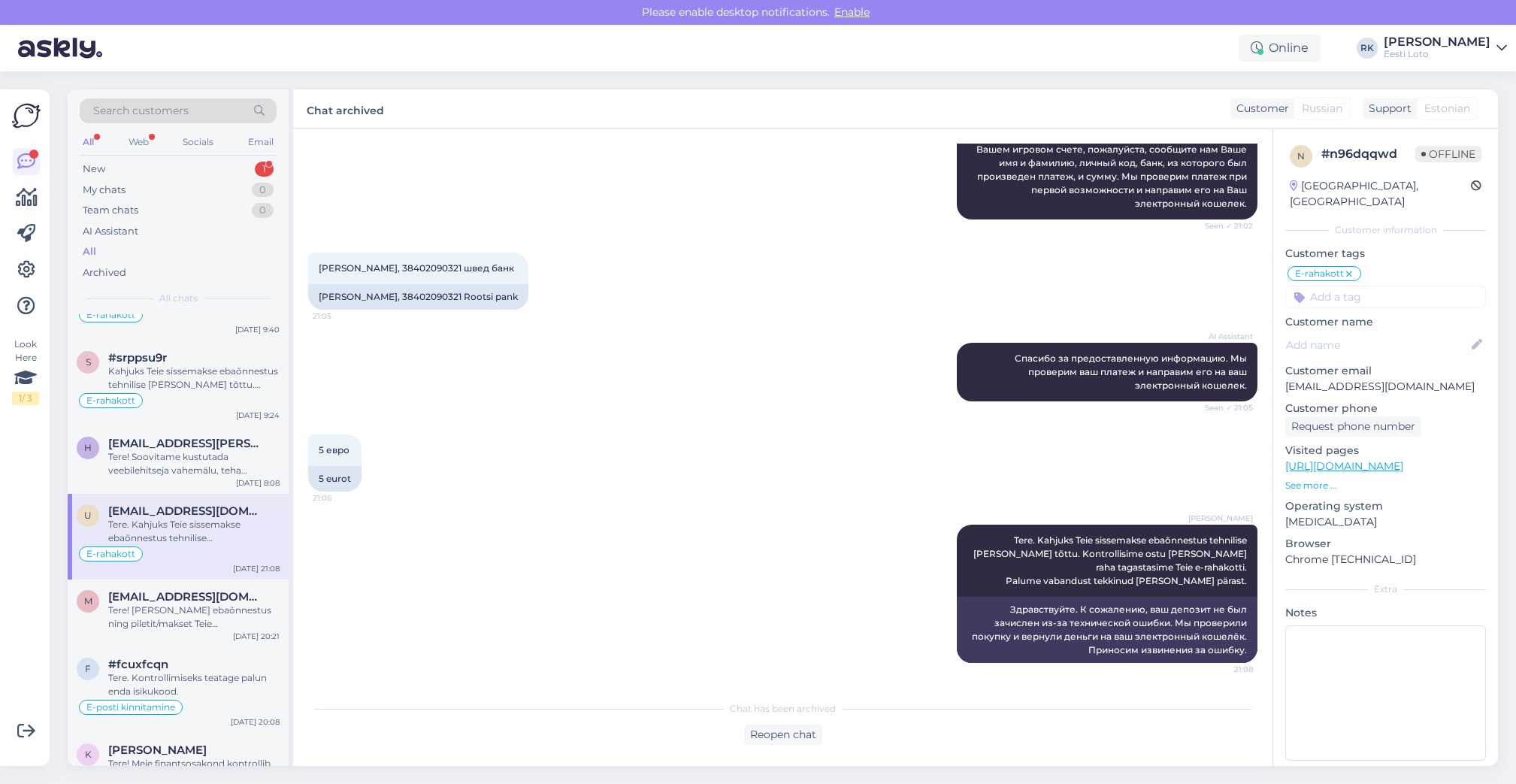
scroll to position [247, 0]
click at [152, 607] on div "Tere! [PERSON_NAME] ebaõnnestus ning piletit/makset Teie mängukontole ei ilmunu…" at bounding box center [194, 617] width 171 height 27
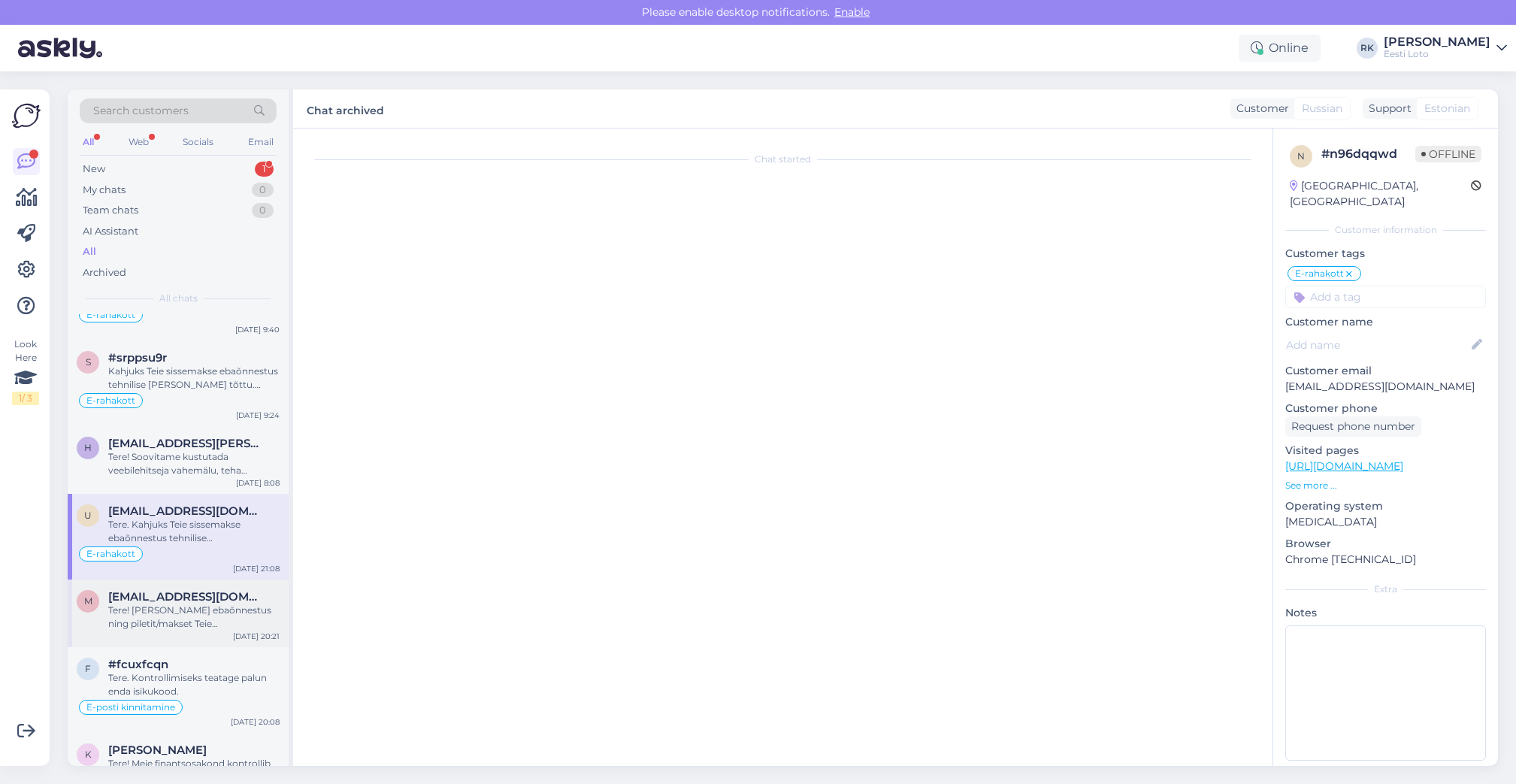
scroll to position [0, 0]
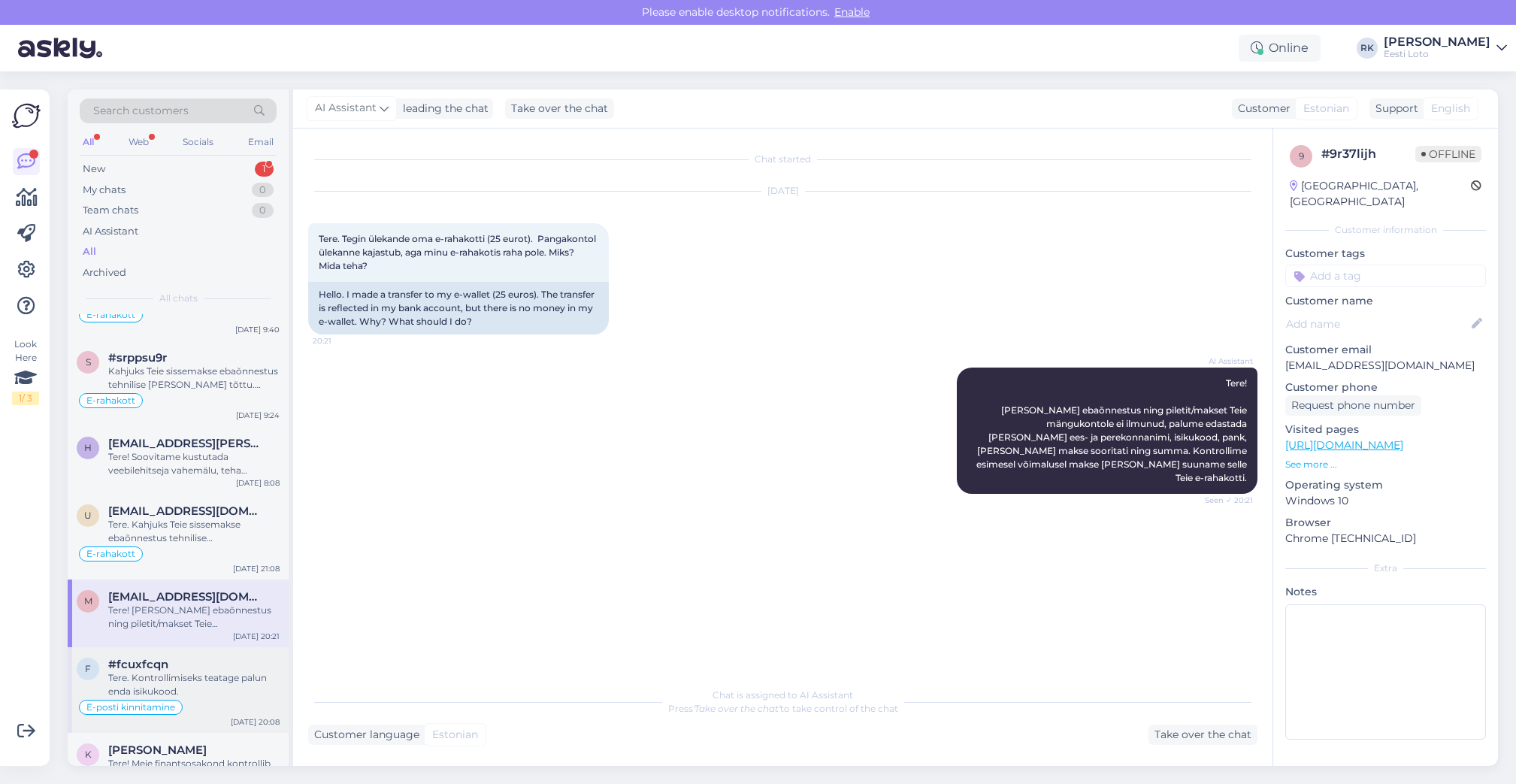
click at [151, 702] on div "E-posti kinnitamine" at bounding box center [131, 707] width 104 height 15
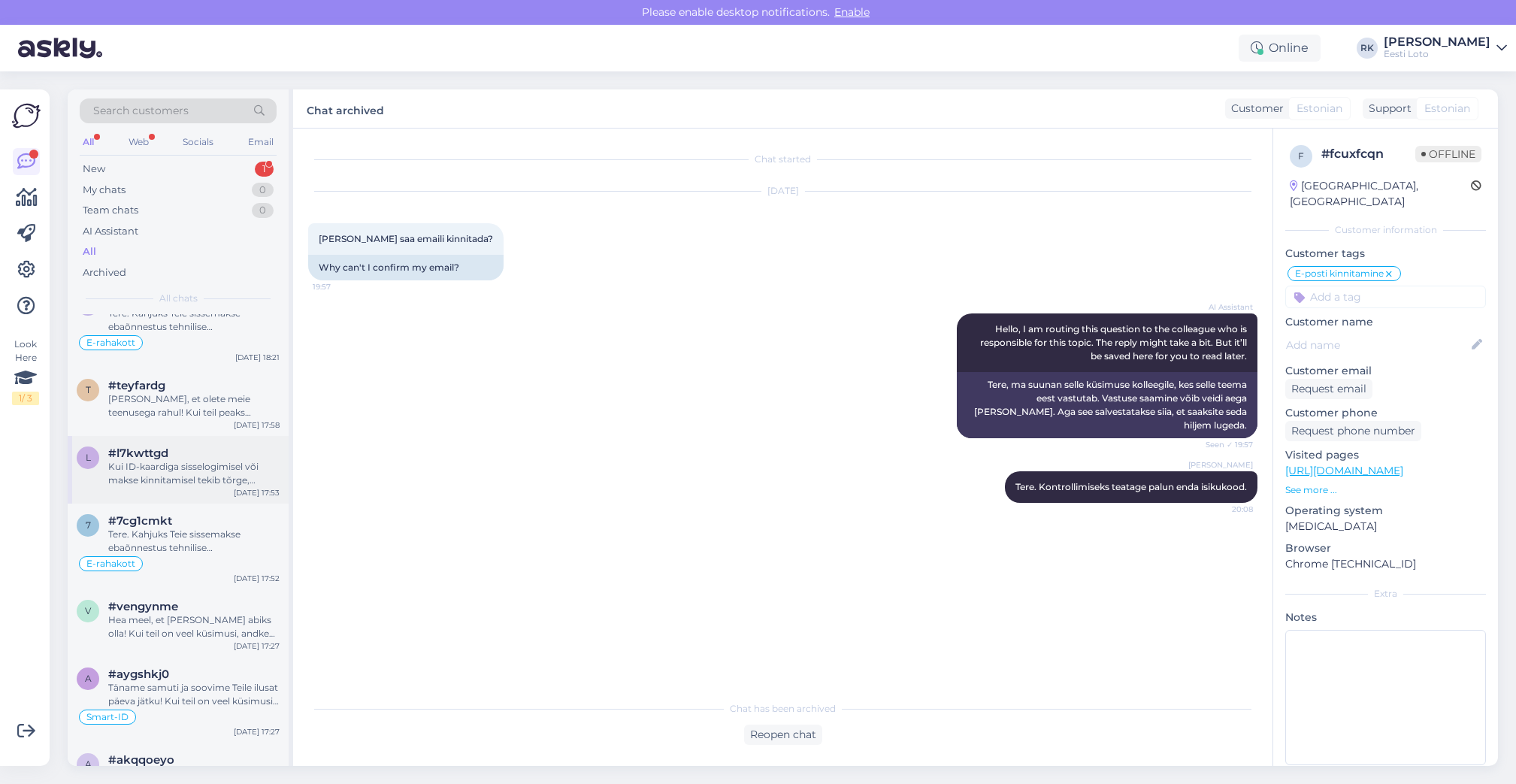
scroll to position [1127, 0]
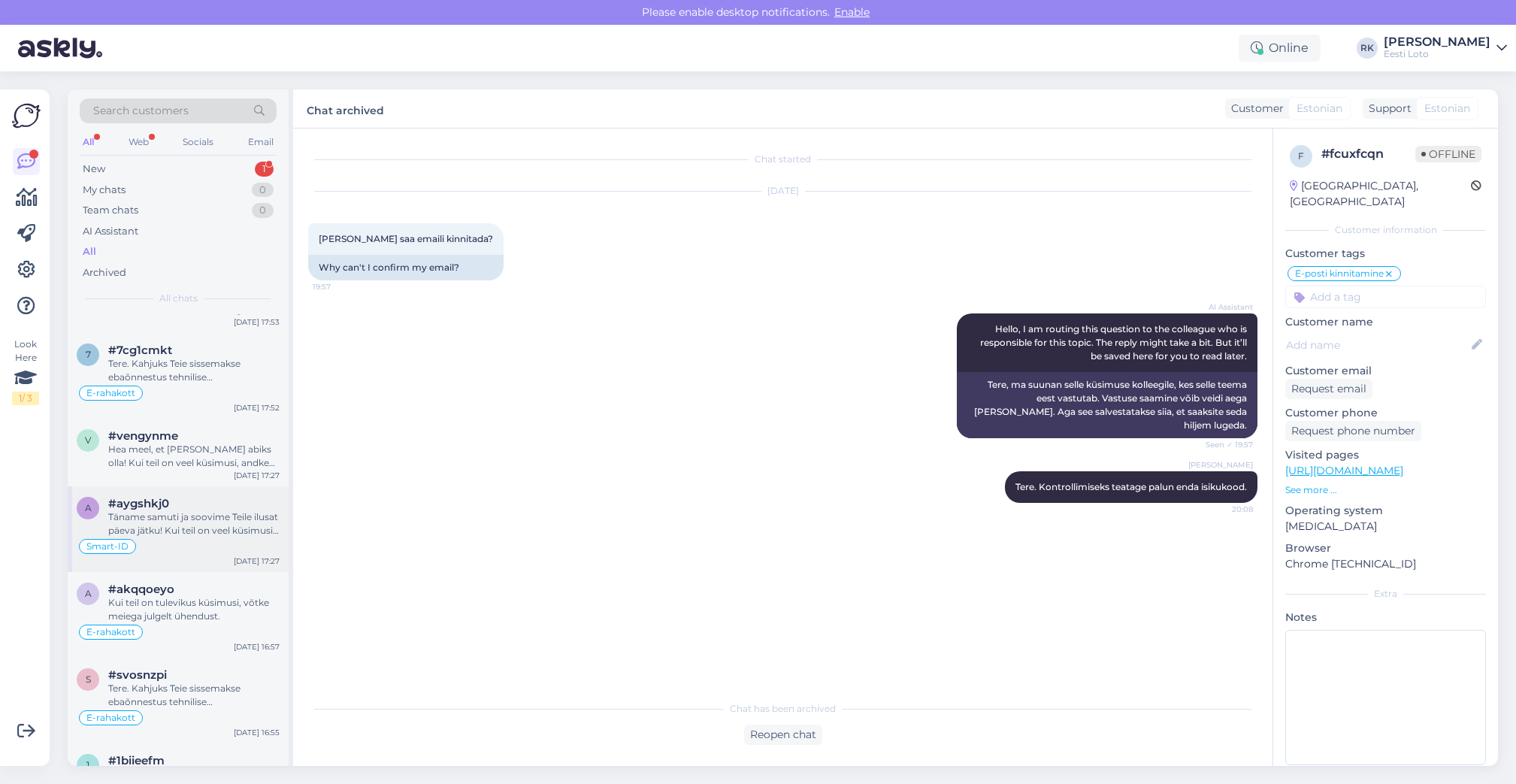
click at [185, 535] on div "Täname samuti ja soovime Teile ilusat päeva jätku! Kui teil on veel küsimusi me…" at bounding box center [194, 524] width 171 height 27
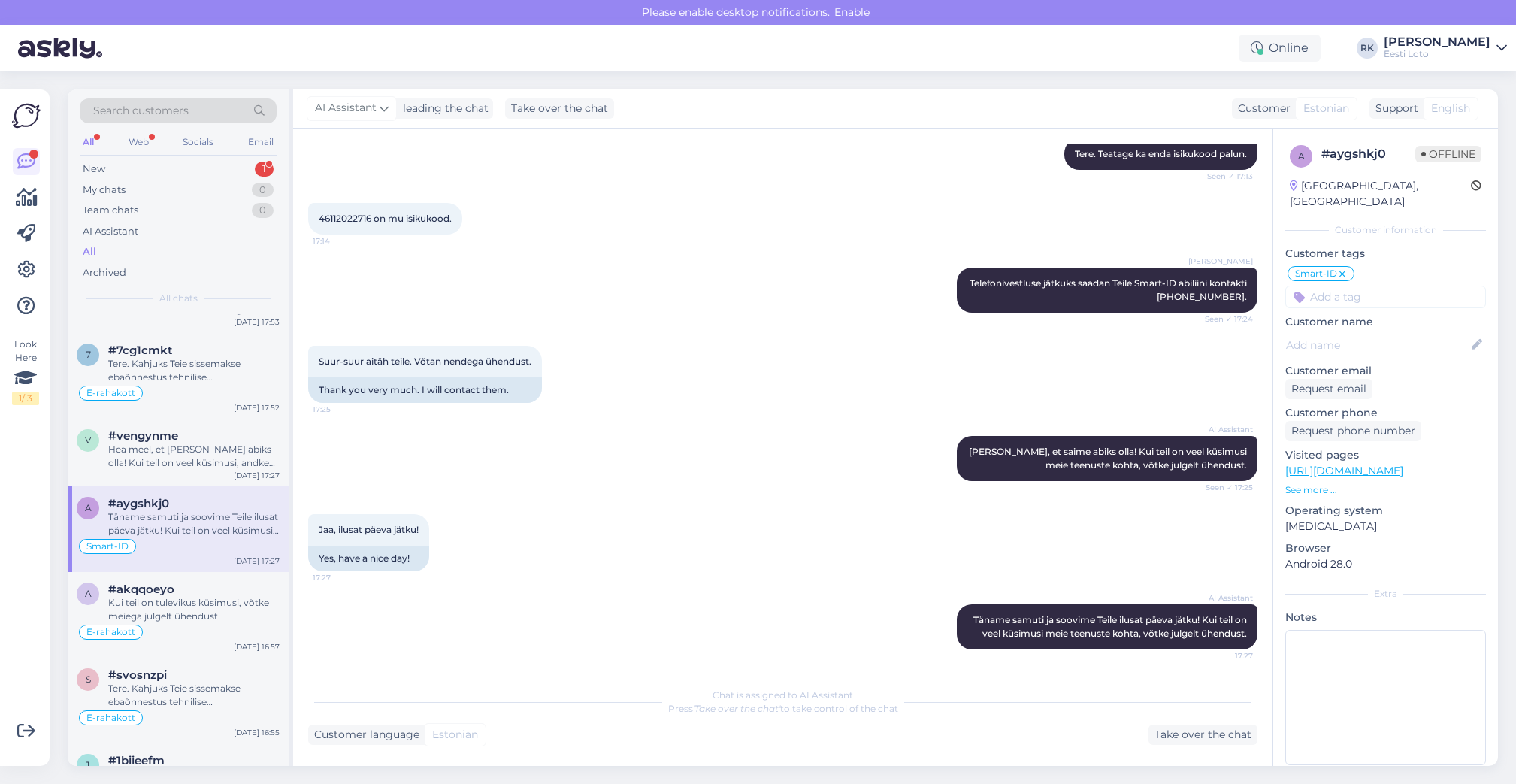
scroll to position [1314, 0]
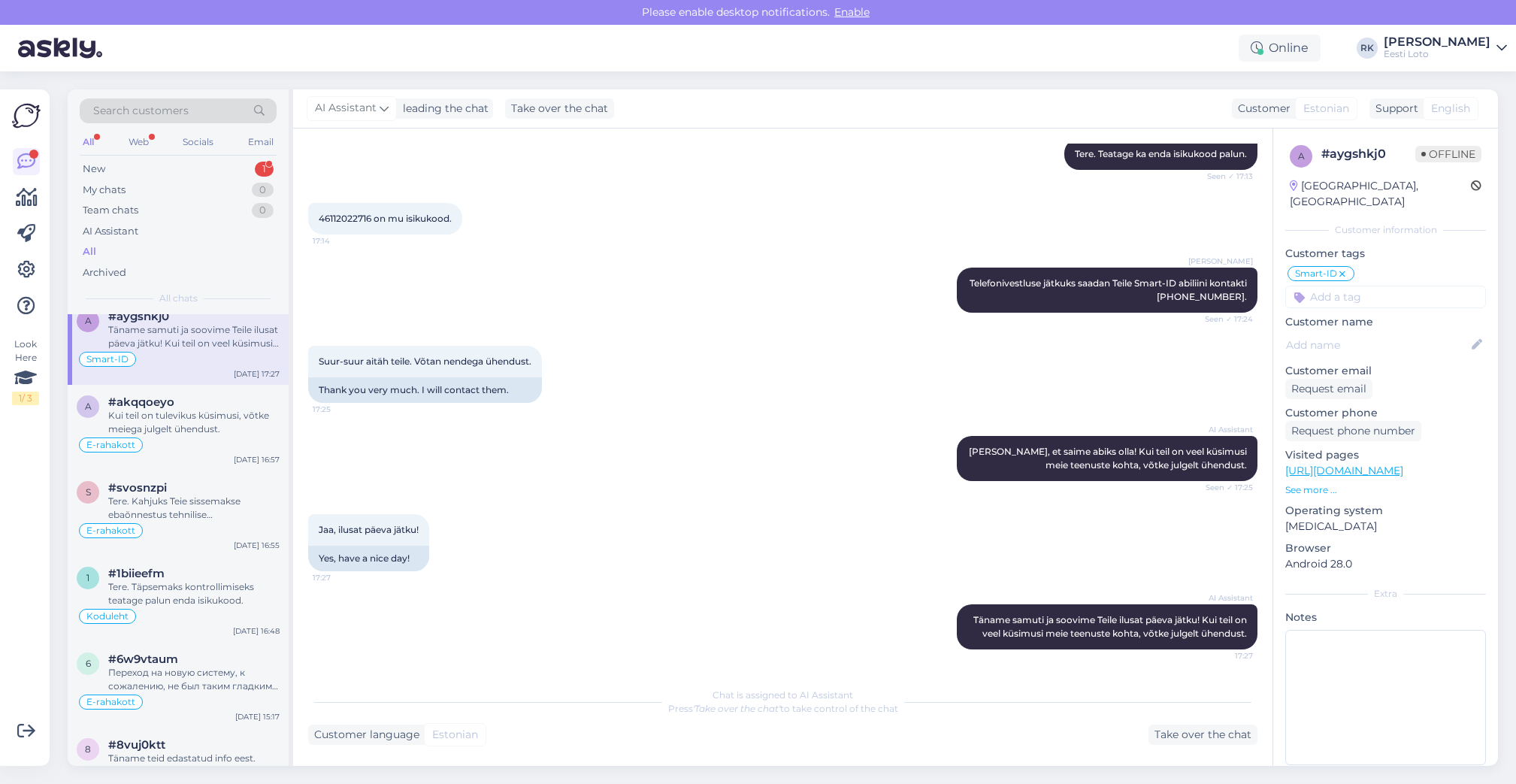
click at [191, 544] on div "s #svosnzpi Tere. Kahjuks Teie sissemakse ebaõnnestus tehnilise tõrke tõttu. Ko…" at bounding box center [178, 513] width 221 height 86
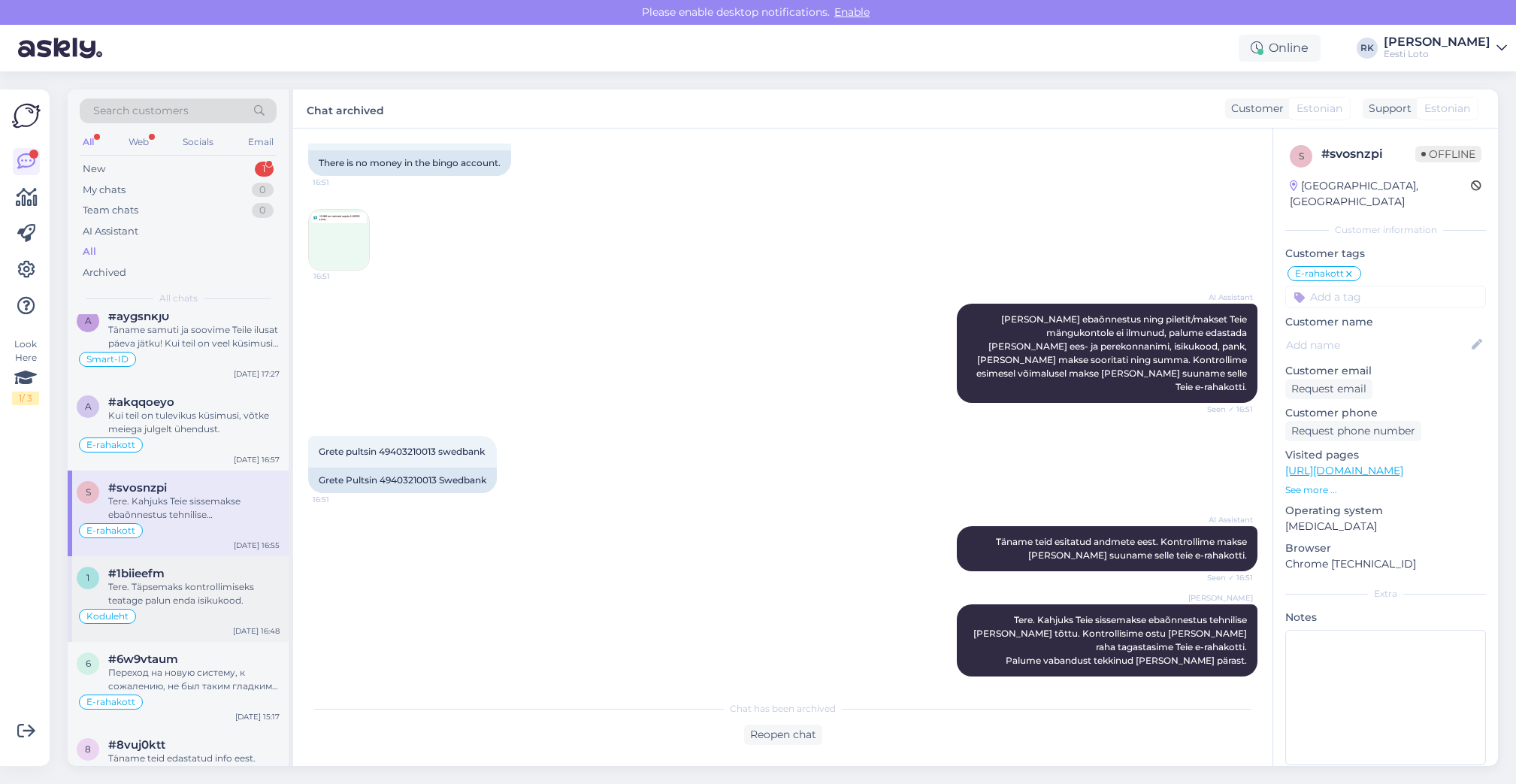
click at [182, 593] on div "Tere. Täpsemaks kontrollimiseks teatage palun enda isikukood." at bounding box center [194, 594] width 171 height 27
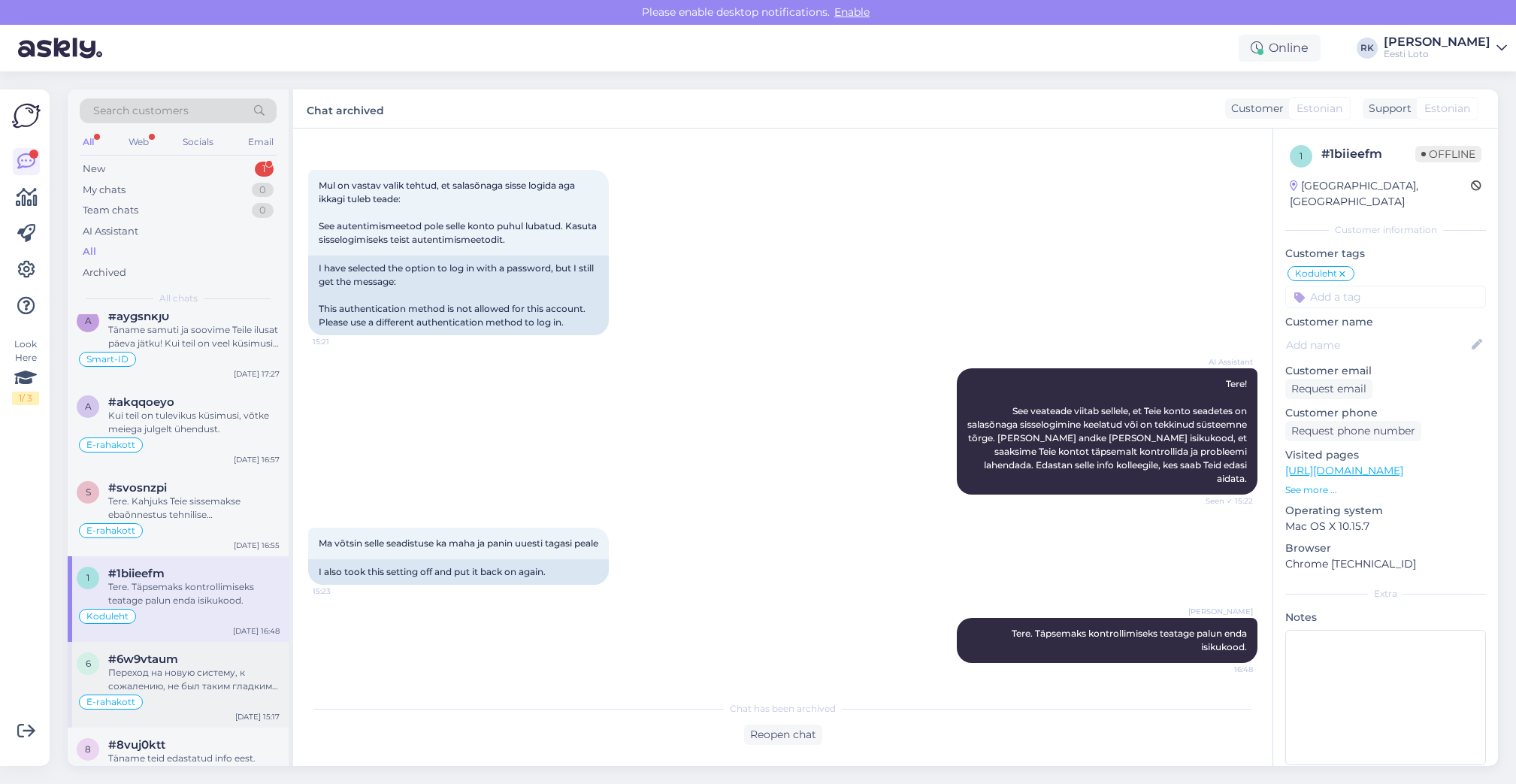
click at [182, 649] on div "6 #6w9vtaum Переход на новую систему, к сожалению, не был таким гладким, как мы…" at bounding box center [178, 684] width 221 height 86
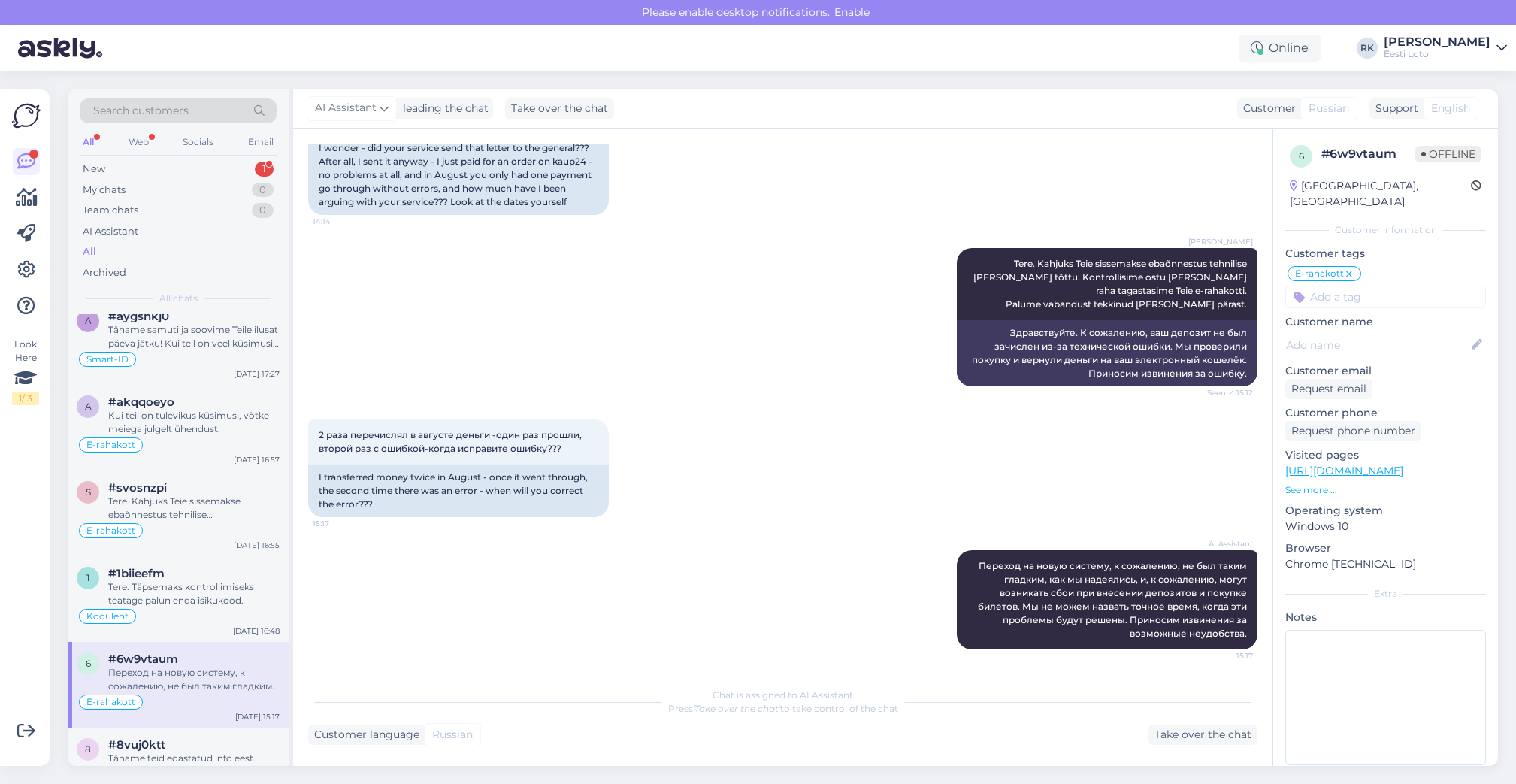
scroll to position [1767, 0]
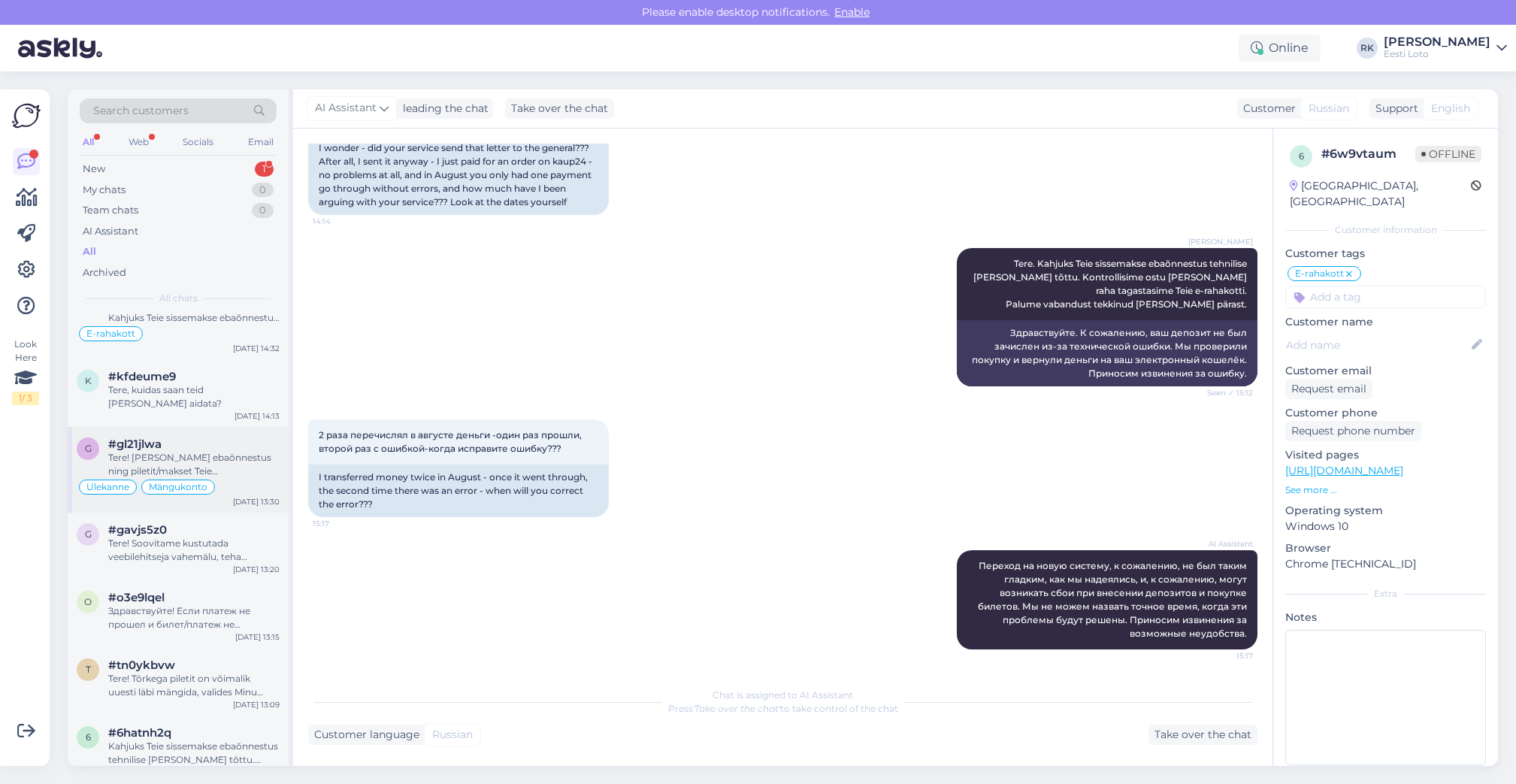
click at [229, 452] on div "Tere! [PERSON_NAME] ebaõnnestus ning piletit/makset Teie mängukontole ei ilmunu…" at bounding box center [194, 464] width 171 height 27
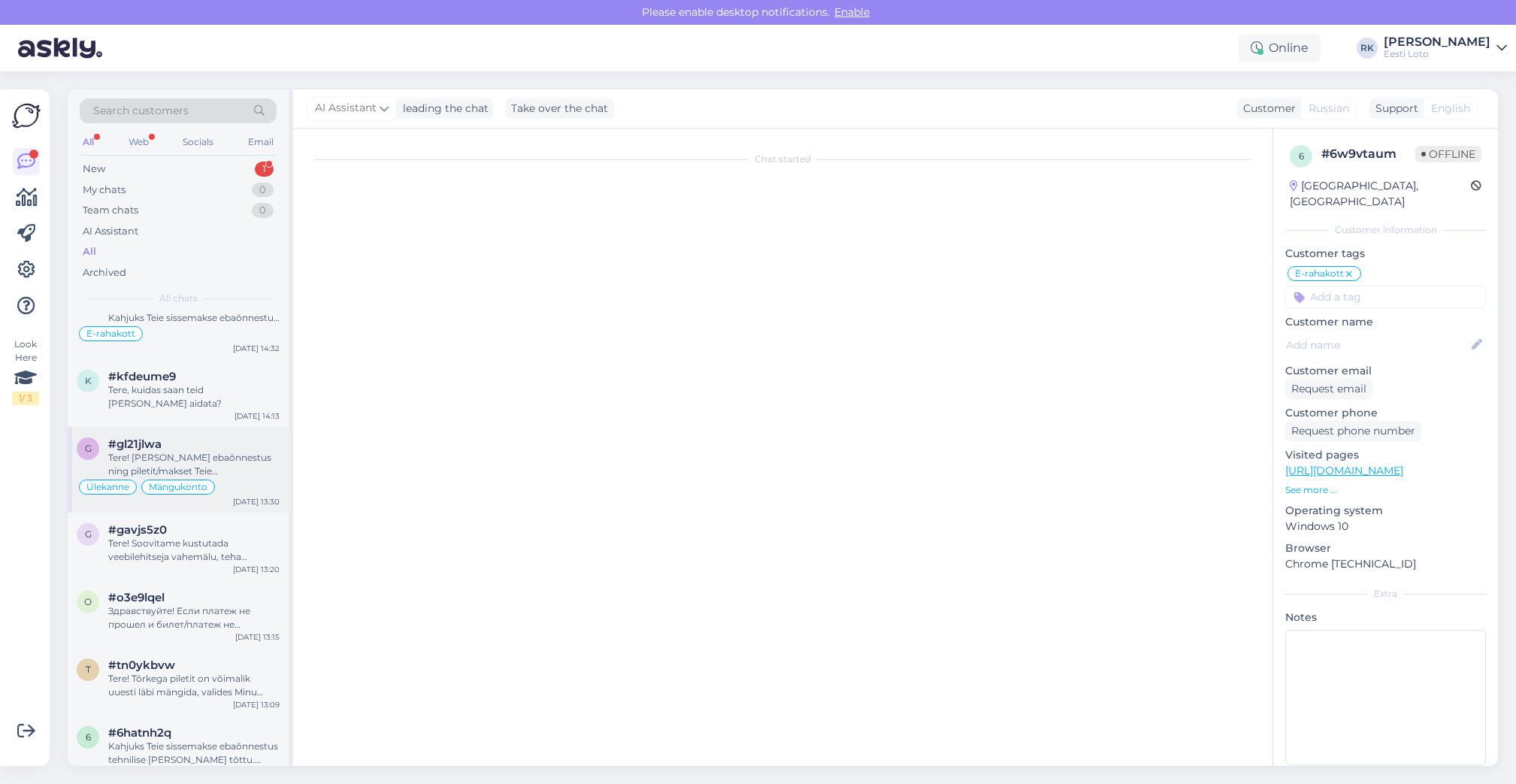
scroll to position [0, 0]
click at [181, 590] on div "#o3e9lqel" at bounding box center [194, 597] width 171 height 13
type textarea "Kasutaja: 183981 - Lank.[PERSON_NAME]#47272"
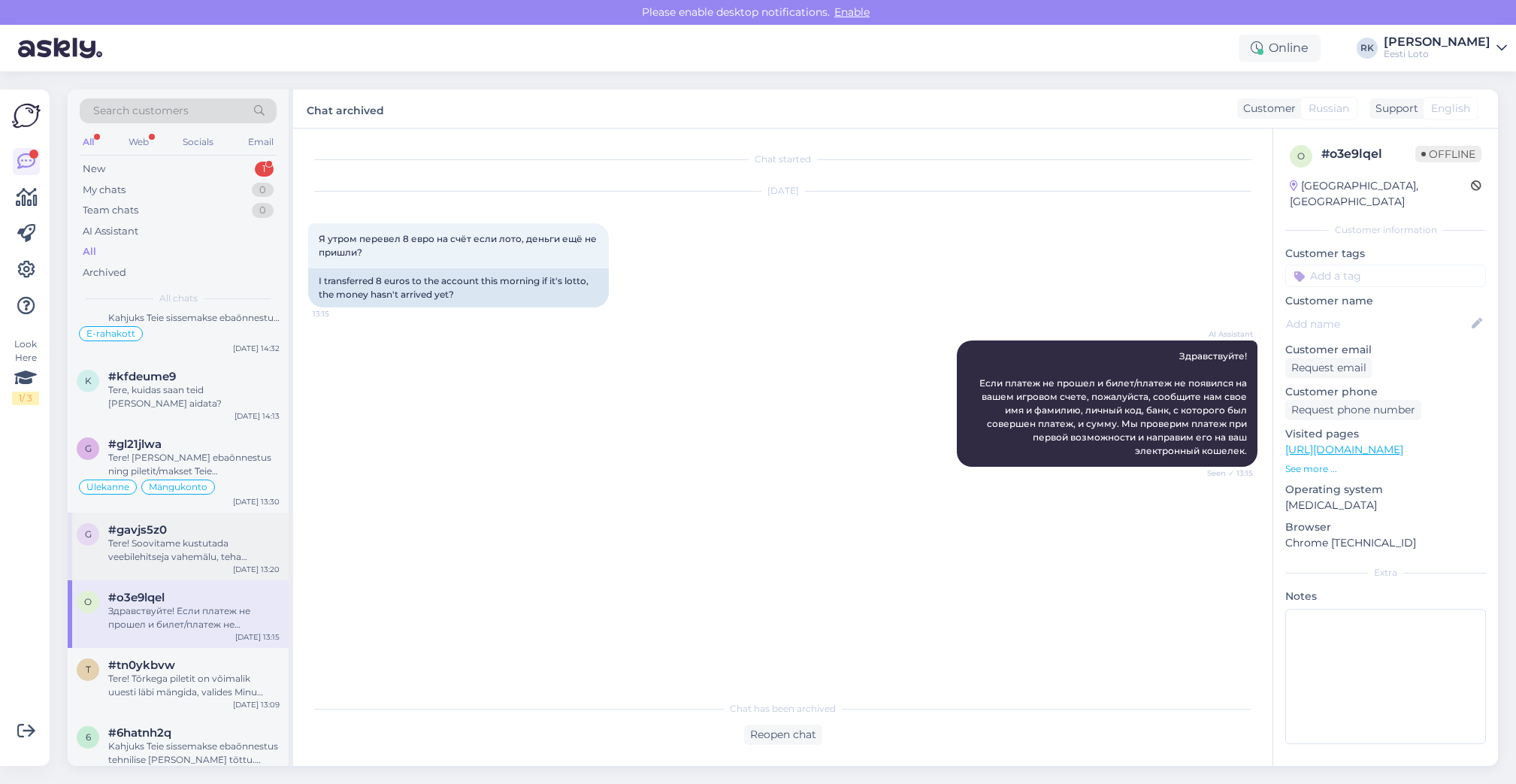
click at [198, 545] on div "Tere! Soovitame kustutada veebilehitseja vahemälu, teha seadmele taaskäivituse …" at bounding box center [194, 550] width 171 height 27
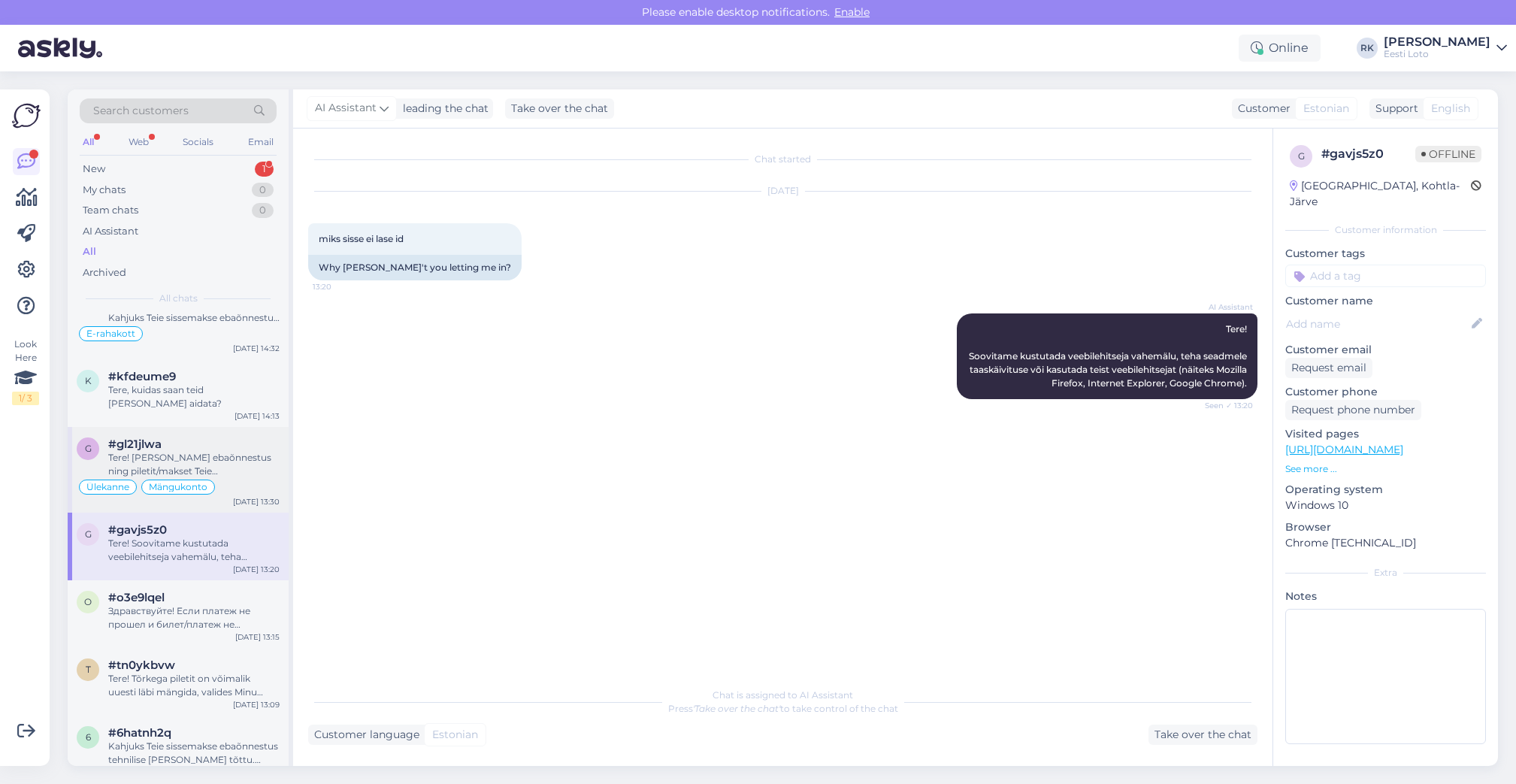
click at [226, 451] on div "Tere! [PERSON_NAME] ebaõnnestus ning piletit/makset Teie mängukontole ei ilmunu…" at bounding box center [194, 464] width 171 height 27
type textarea "Kasutaja: 183981 - Lank.[PERSON_NAME]#47272"
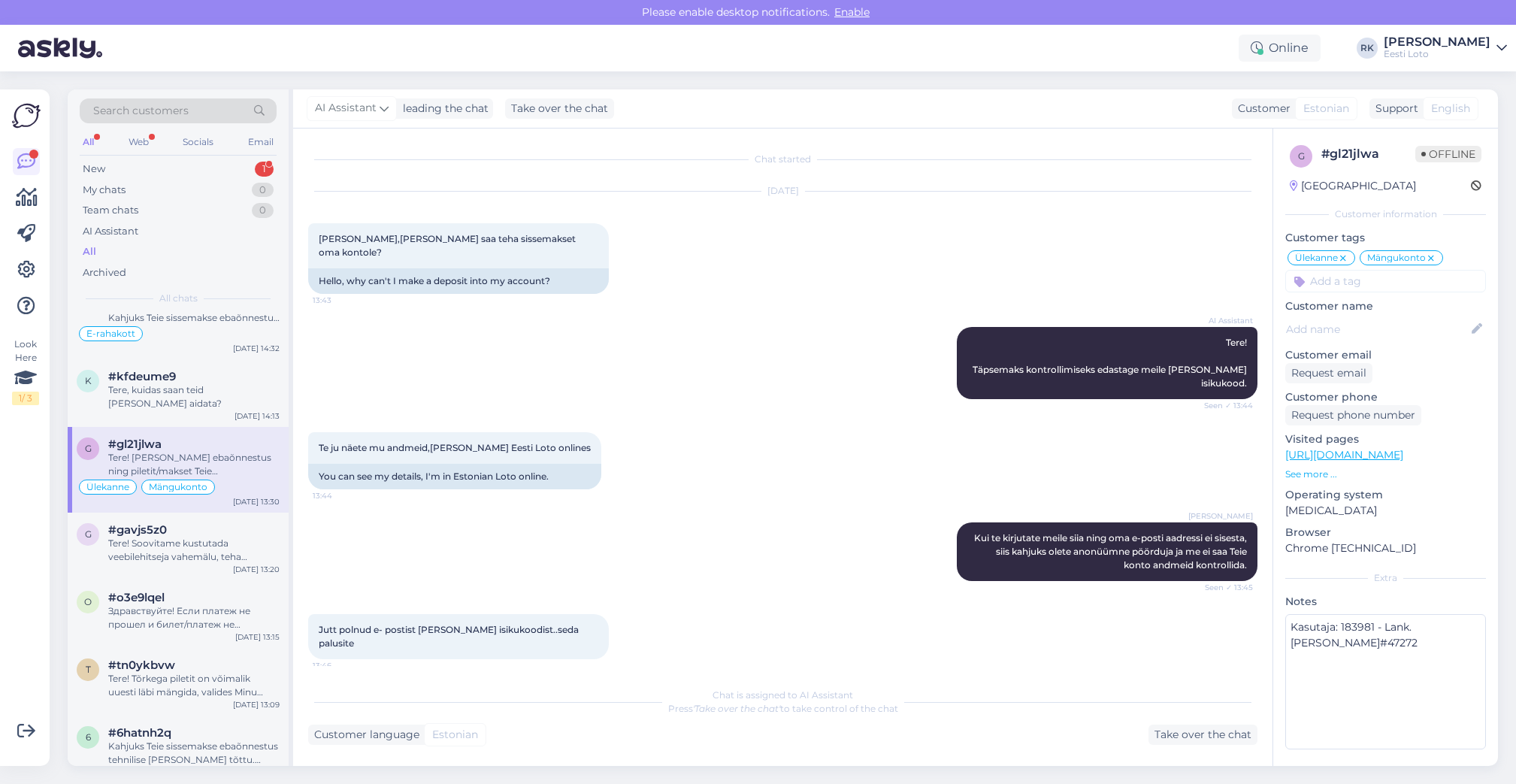
scroll to position [3353, 0]
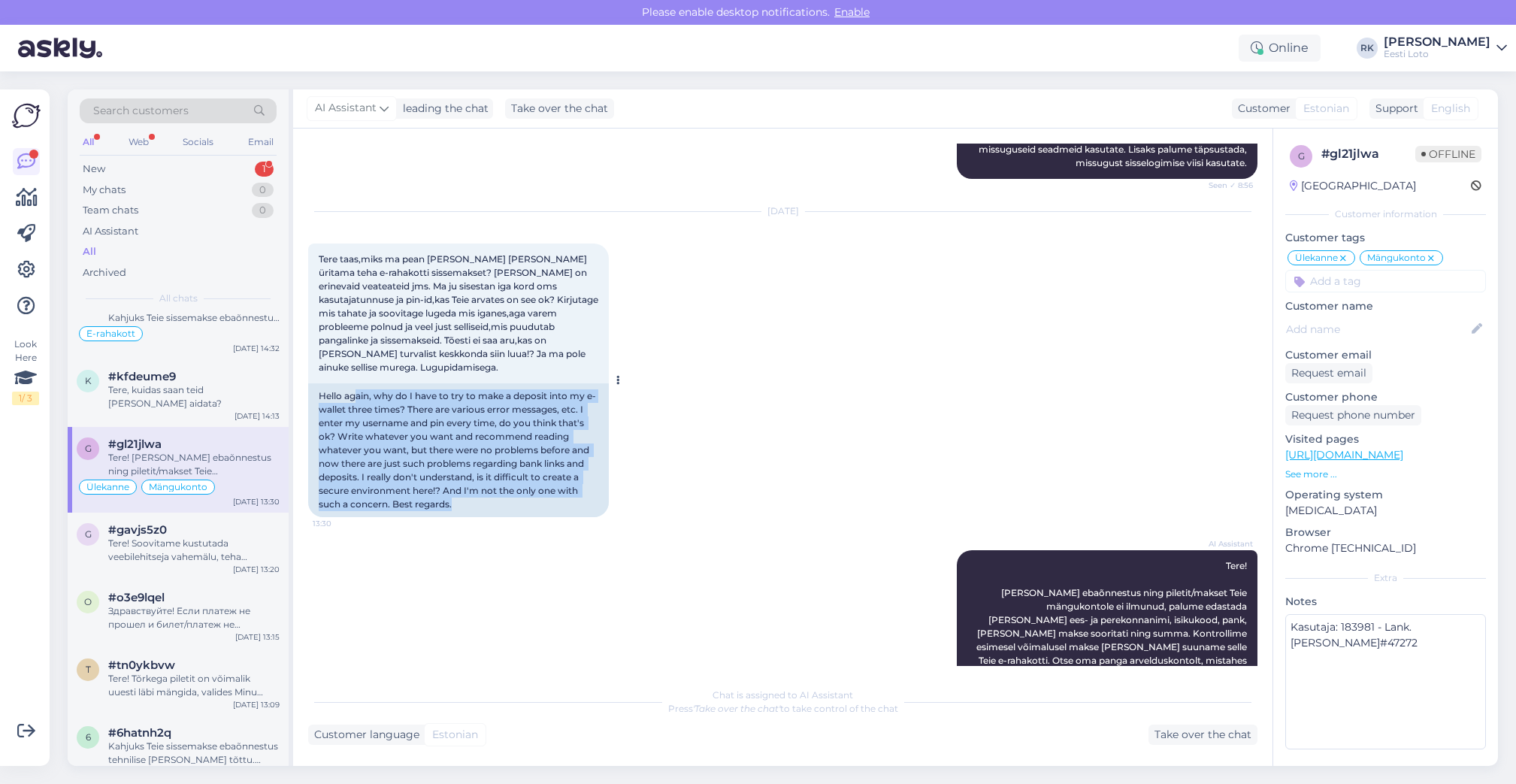
drag, startPoint x: 468, startPoint y: 399, endPoint x: 354, endPoint y: 290, distance: 157.7
click at [354, 383] on div "Hello again, why do I have to try to make a deposit into my e-wallet three time…" at bounding box center [458, 450] width 300 height 134
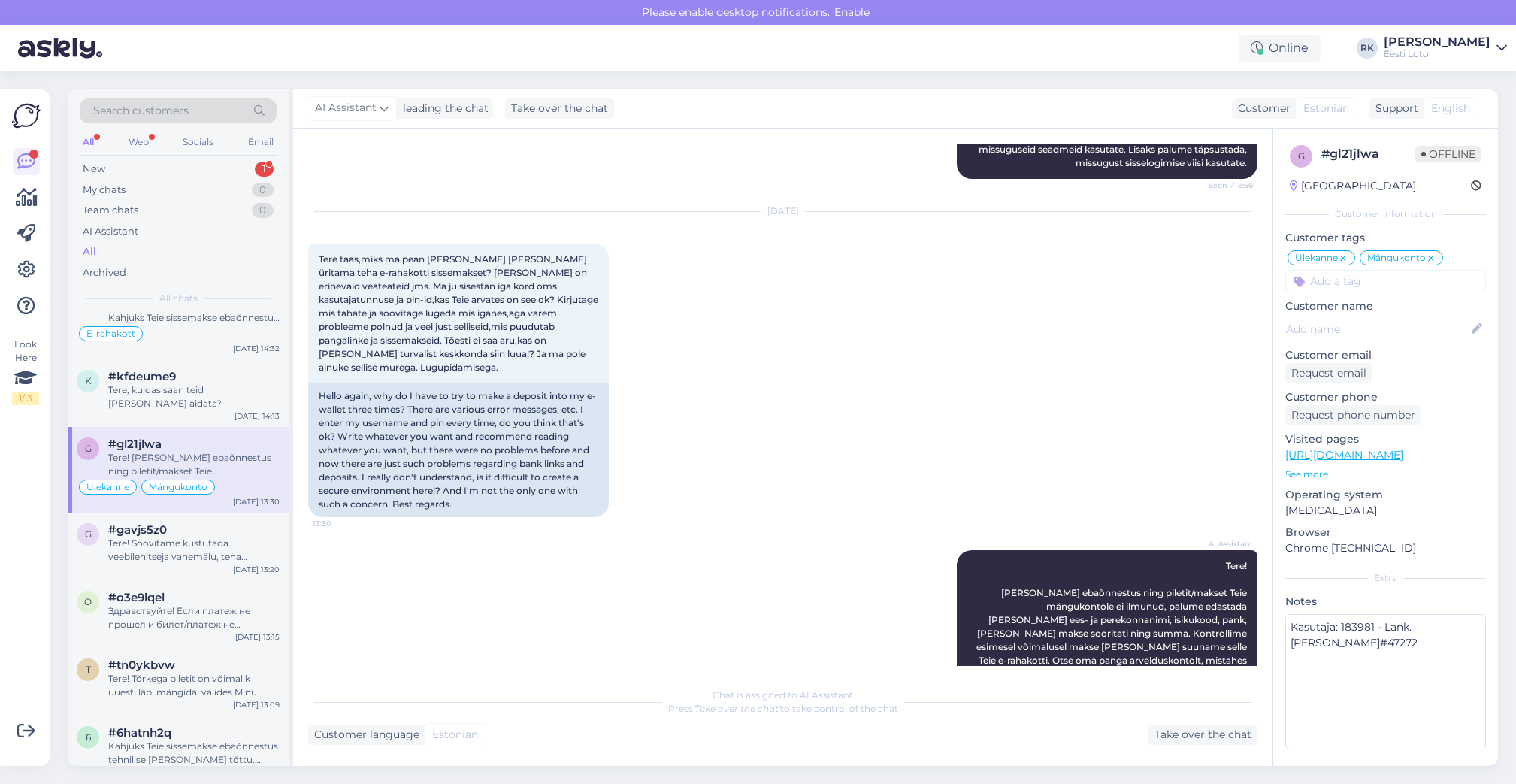
click at [745, 388] on div "Aug 11 2025 Tere taas,miks ma pean kolm korda üritama teha e-rahakotti sissemak…" at bounding box center [783, 364] width 949 height 338
click at [1307, 478] on p "See more ..." at bounding box center [1385, 474] width 200 height 13
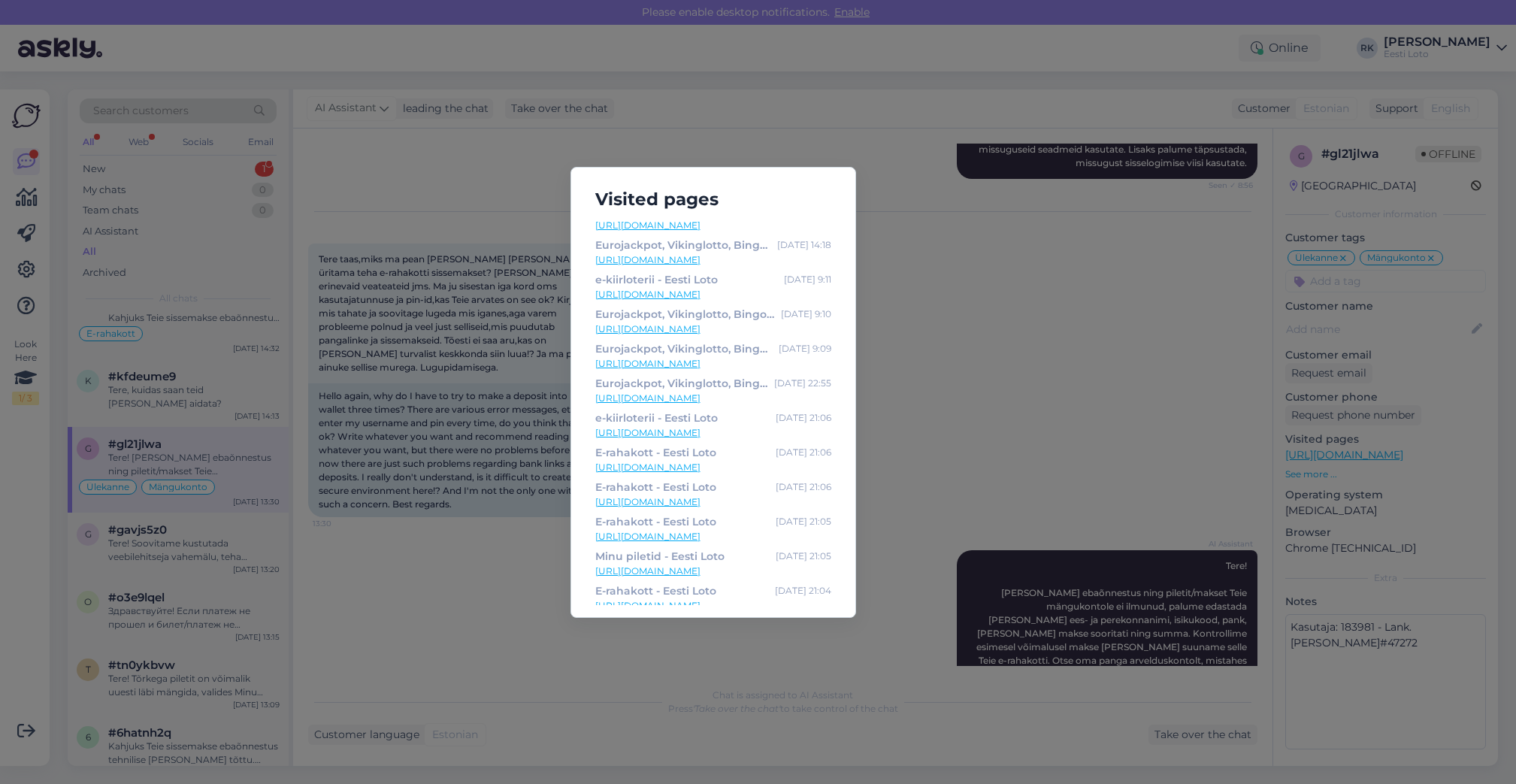
scroll to position [479, 0]
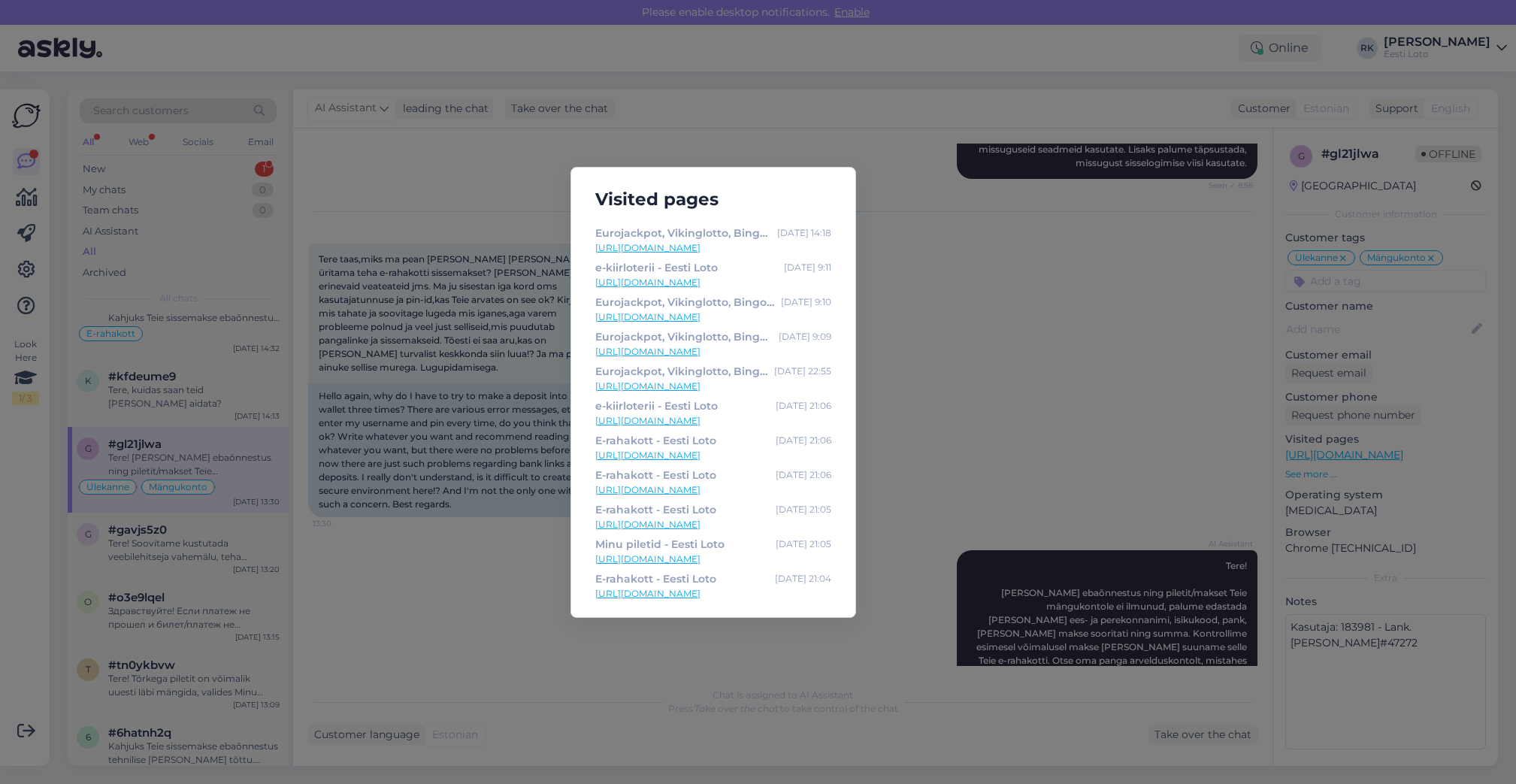
click at [956, 317] on div "Visited pages Eurojackpot, Vikinglotto, Bingo loto ja Keno piletid internetis –…" at bounding box center [758, 392] width 1516 height 784
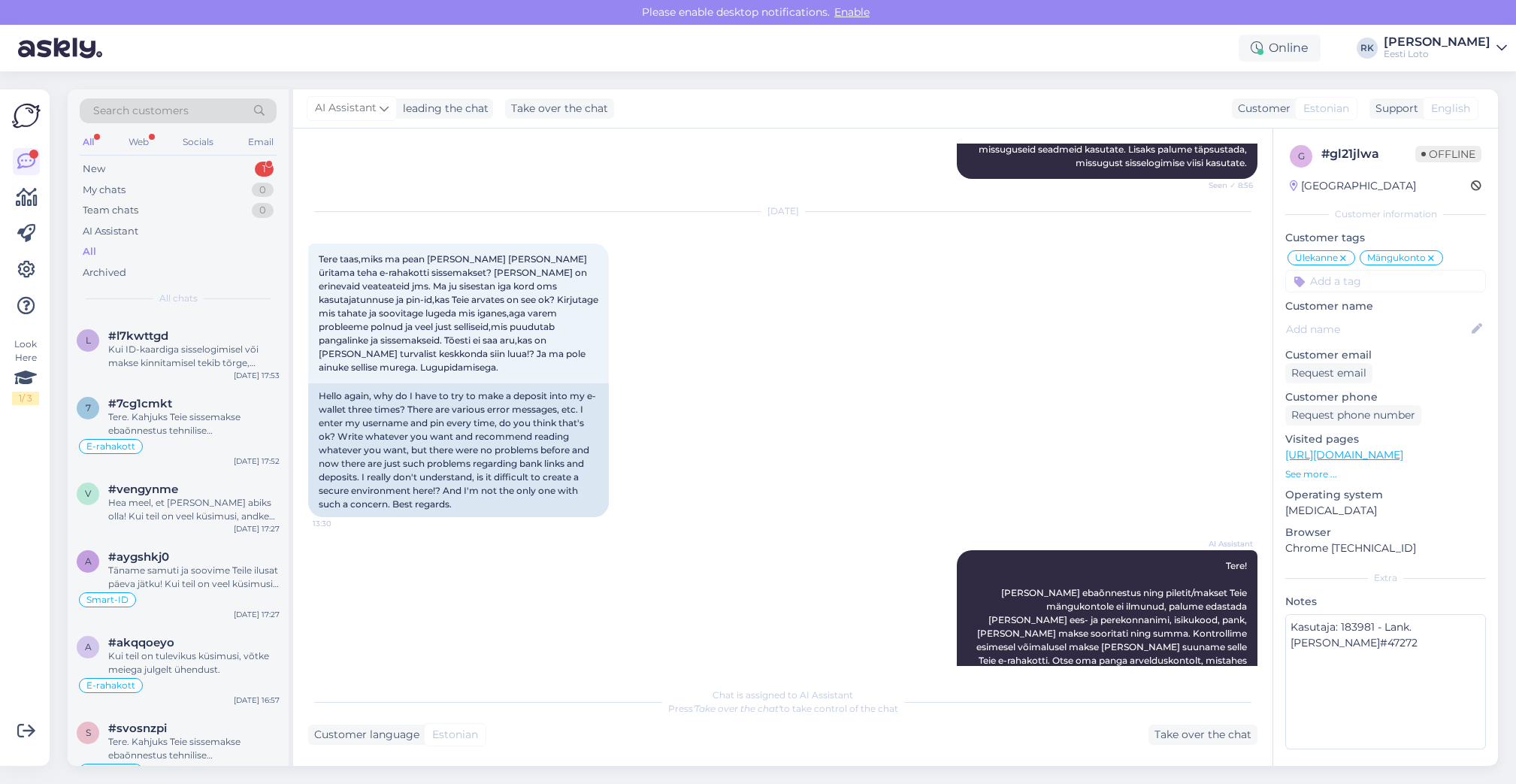
scroll to position [0, 0]
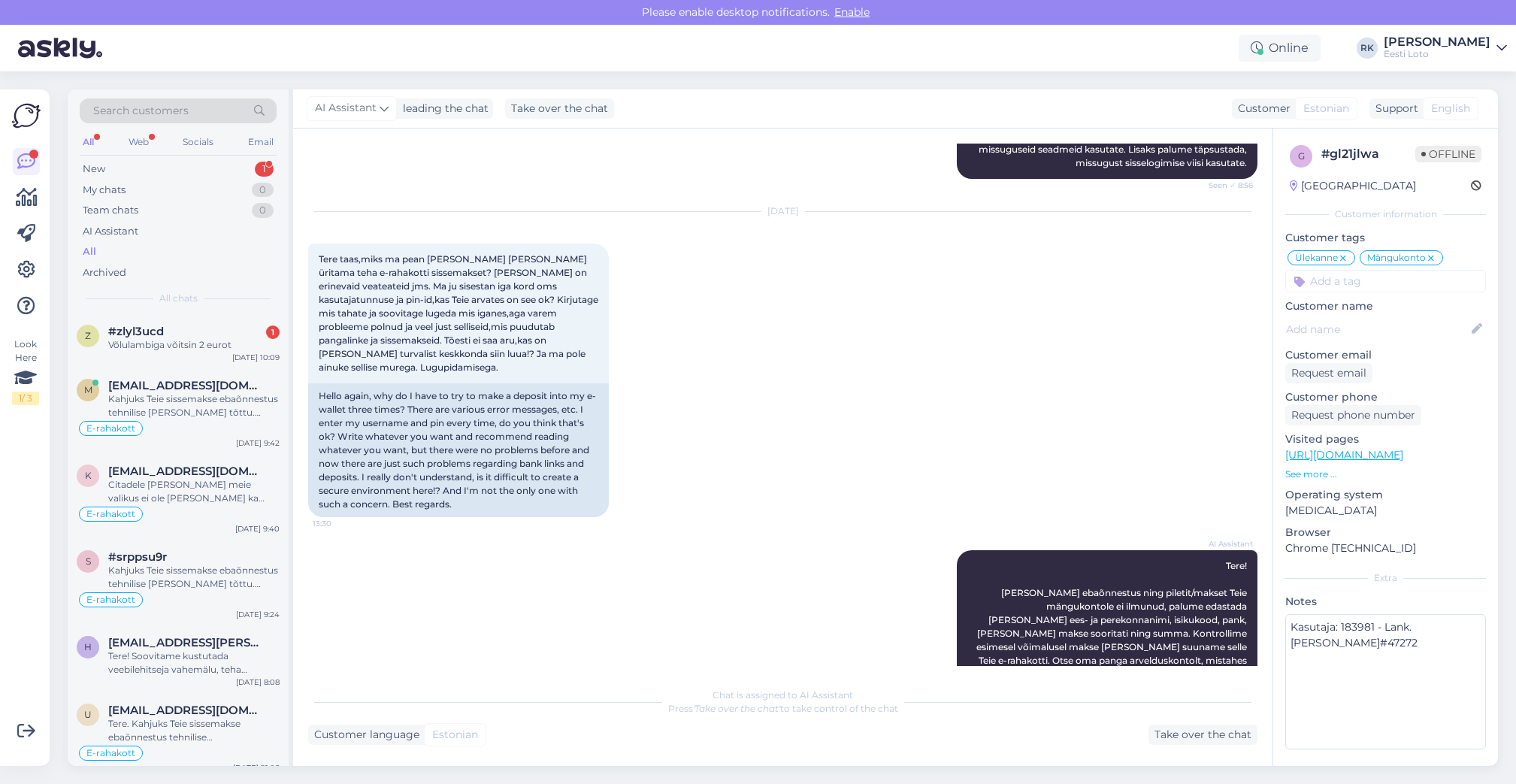
click at [683, 643] on div "AI Assistant Tere! Kui makse ebaõnnestus ning piletit/makset Teie mängukontole …" at bounding box center [783, 653] width 949 height 240
click at [32, 117] on img at bounding box center [26, 116] width 28 height 28
click at [67, 57] on img at bounding box center [60, 48] width 84 height 47
click at [82, 47] on img at bounding box center [60, 48] width 84 height 47
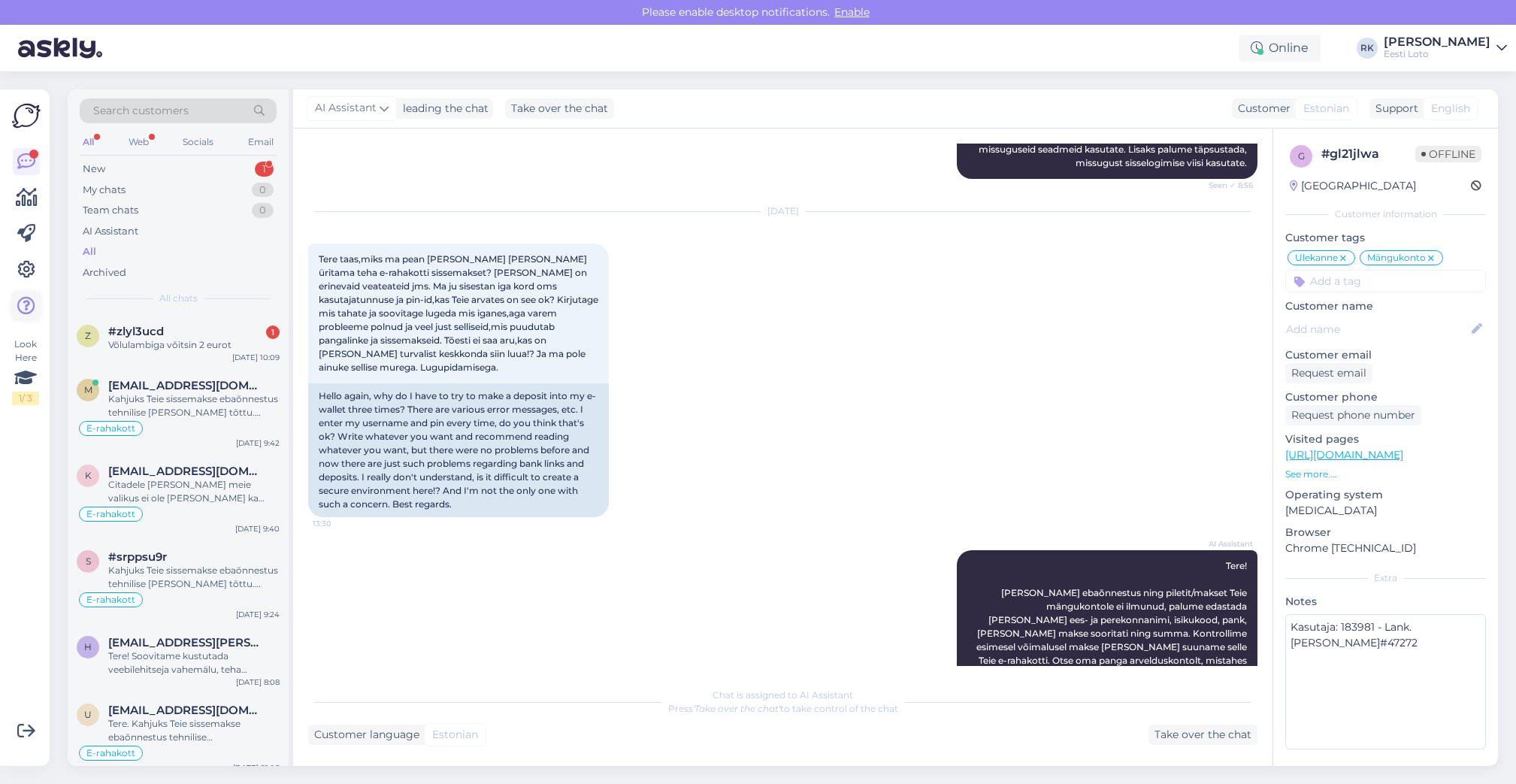
click at [31, 310] on icon at bounding box center [27, 306] width 18 height 18
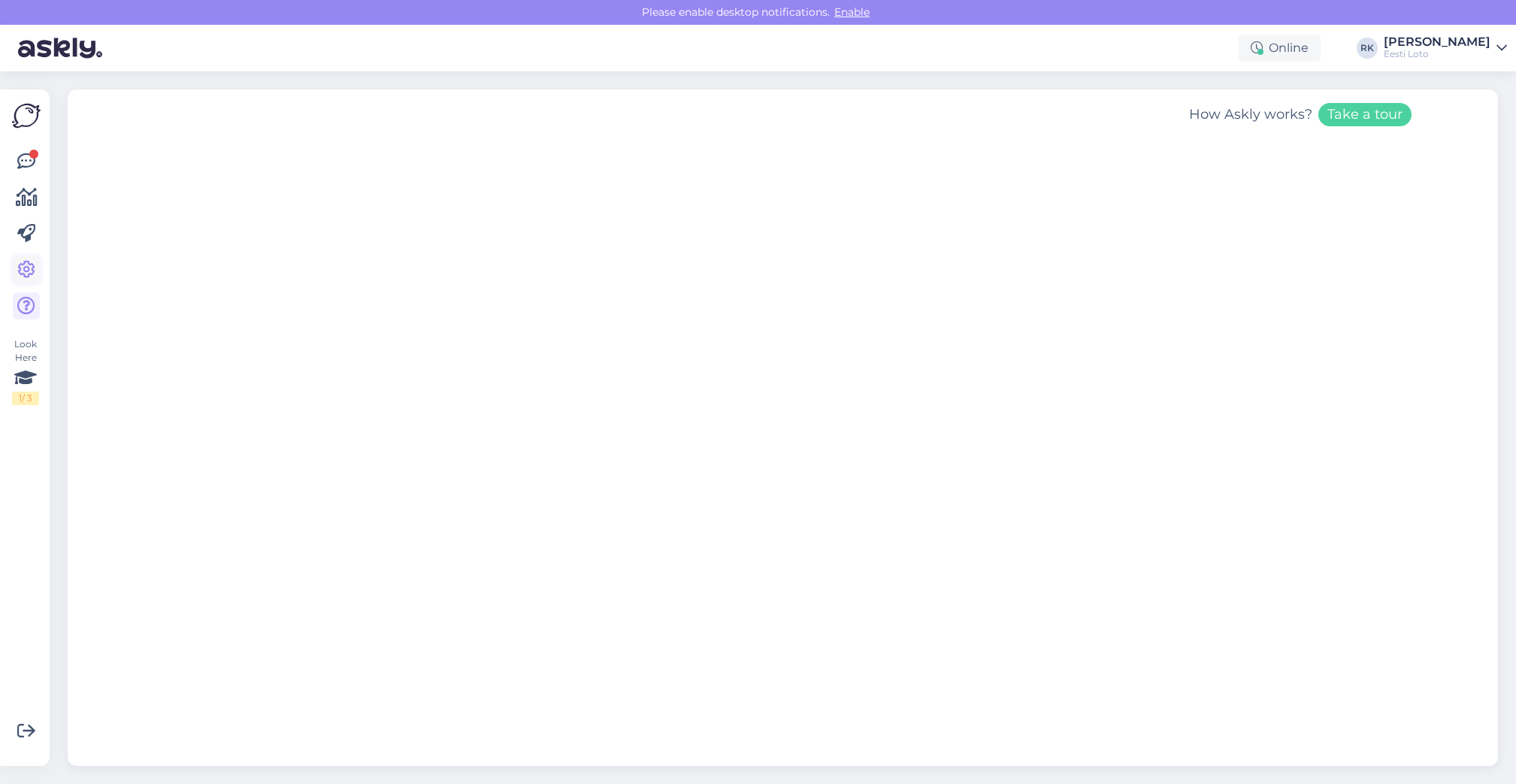
click at [24, 271] on icon at bounding box center [27, 270] width 18 height 18
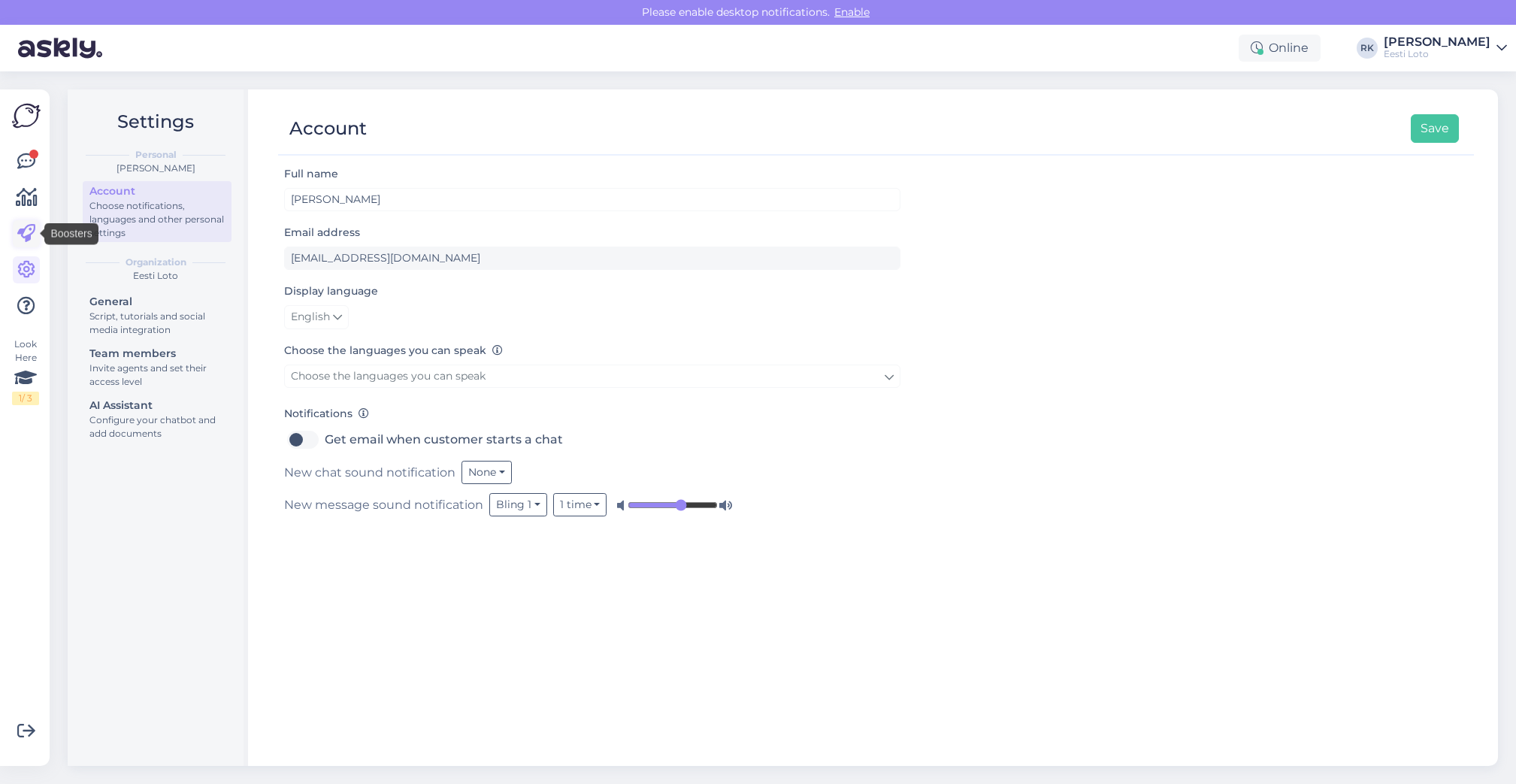
click at [26, 241] on icon at bounding box center [27, 234] width 18 height 18
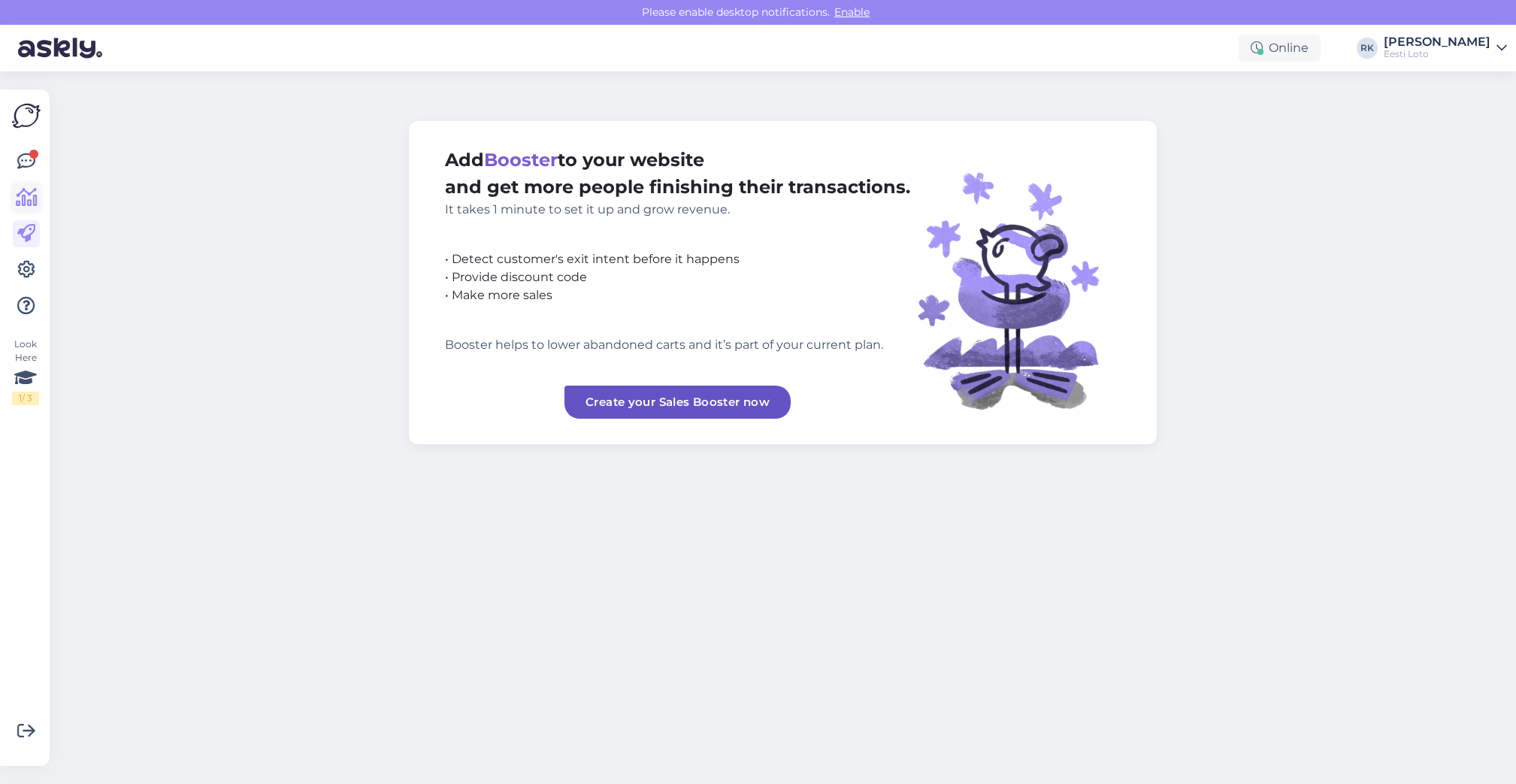
click at [26, 204] on icon at bounding box center [27, 198] width 22 height 18
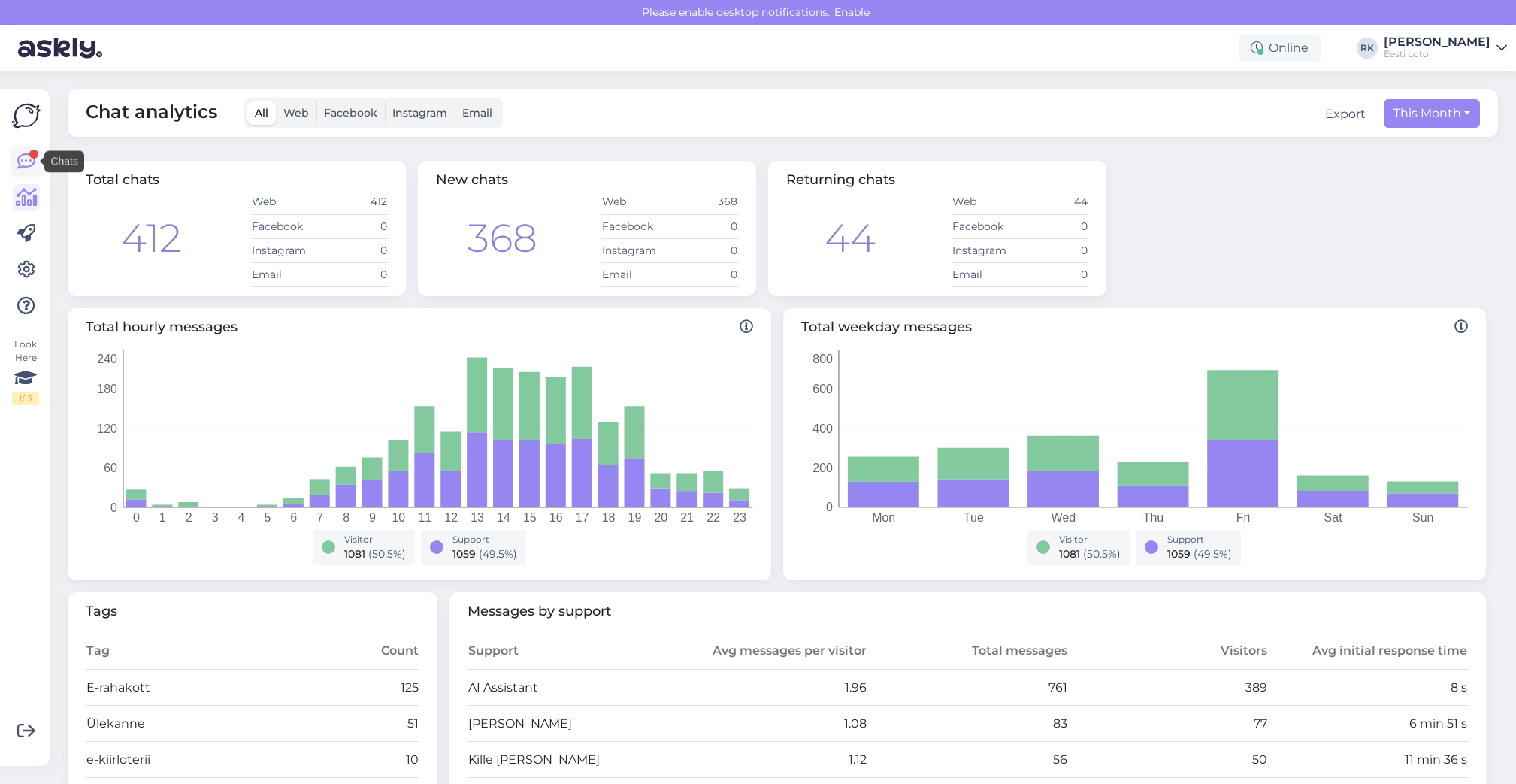
click at [29, 166] on icon at bounding box center [27, 161] width 18 height 18
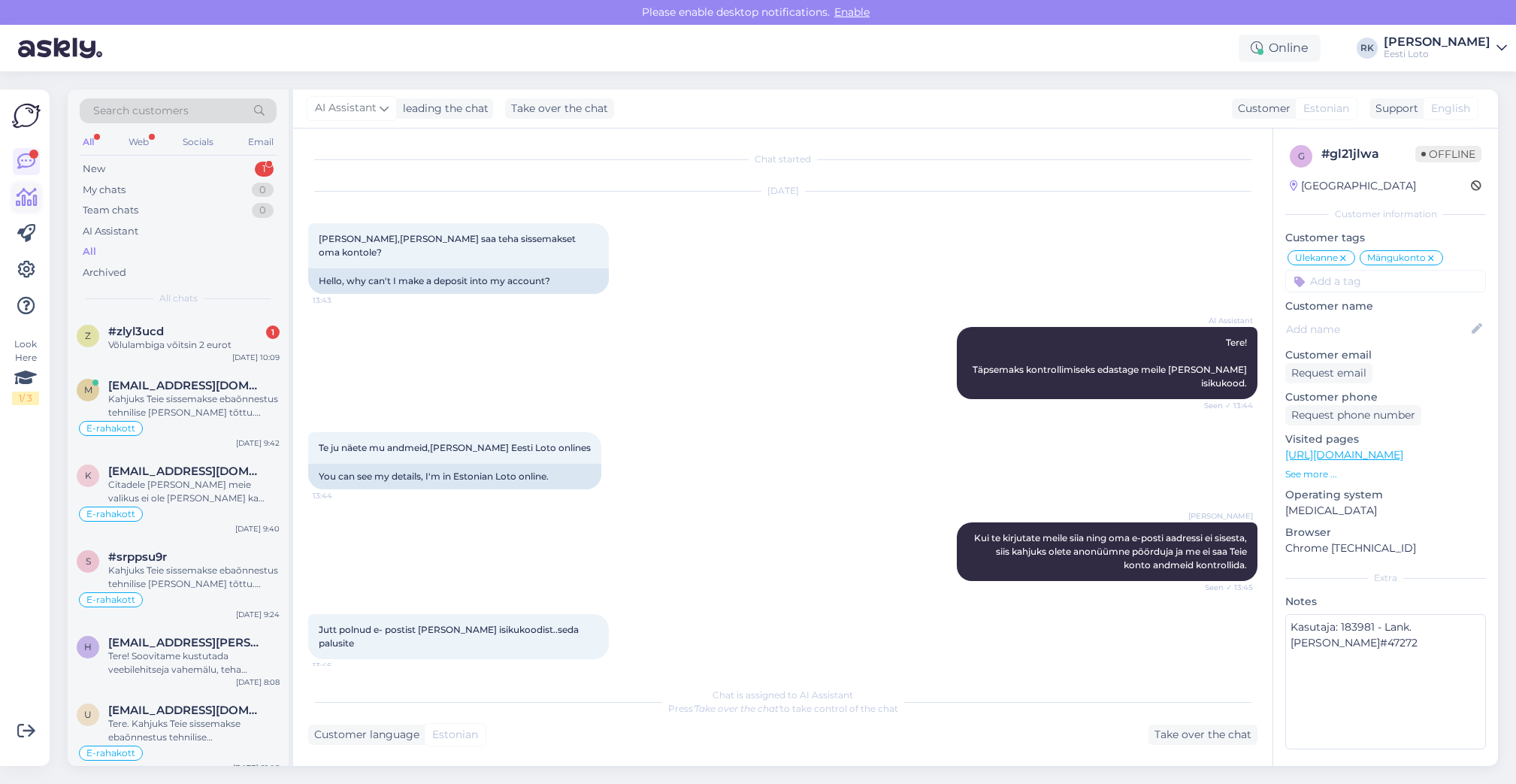
scroll to position [3353, 0]
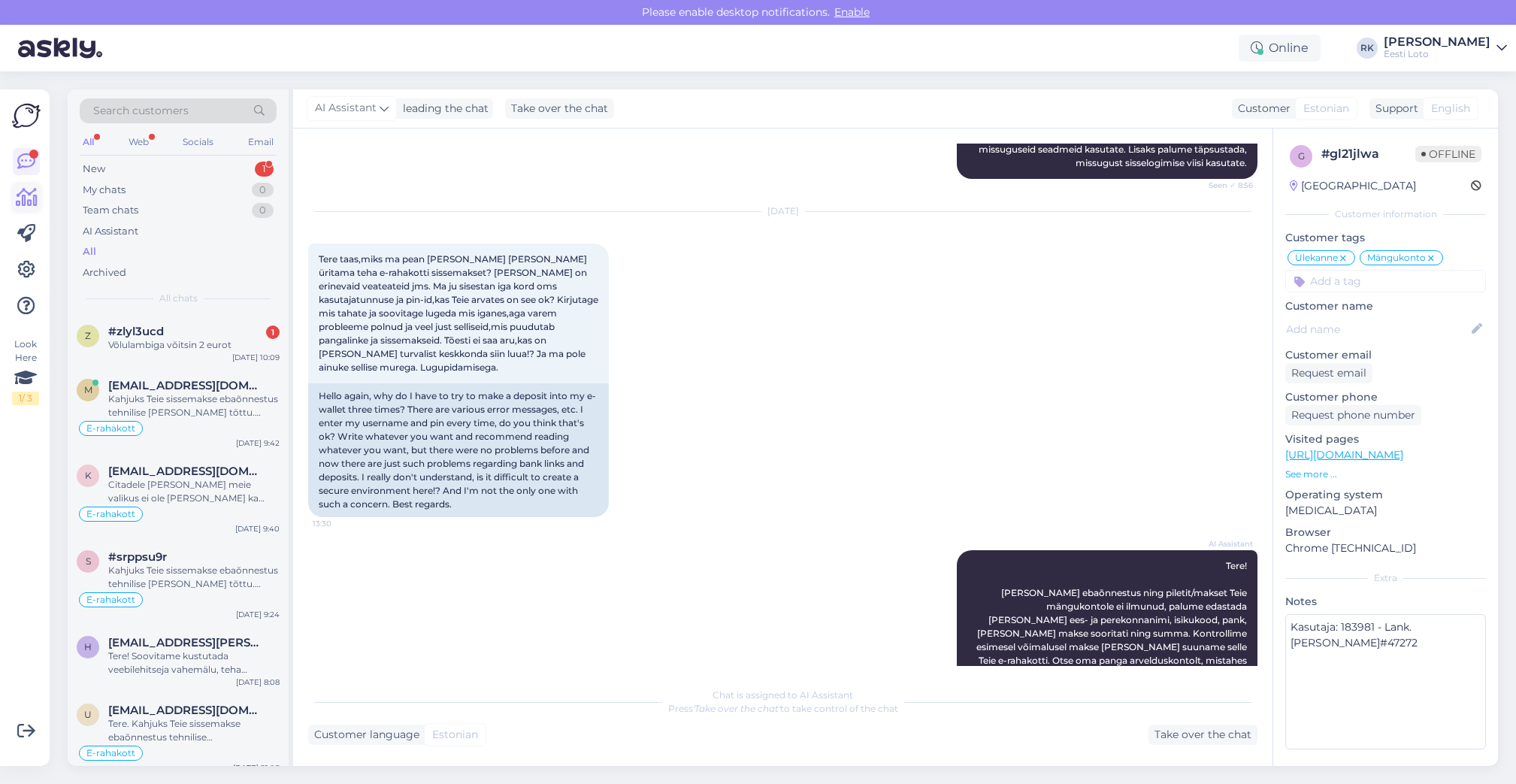
click at [25, 203] on icon at bounding box center [27, 198] width 22 height 18
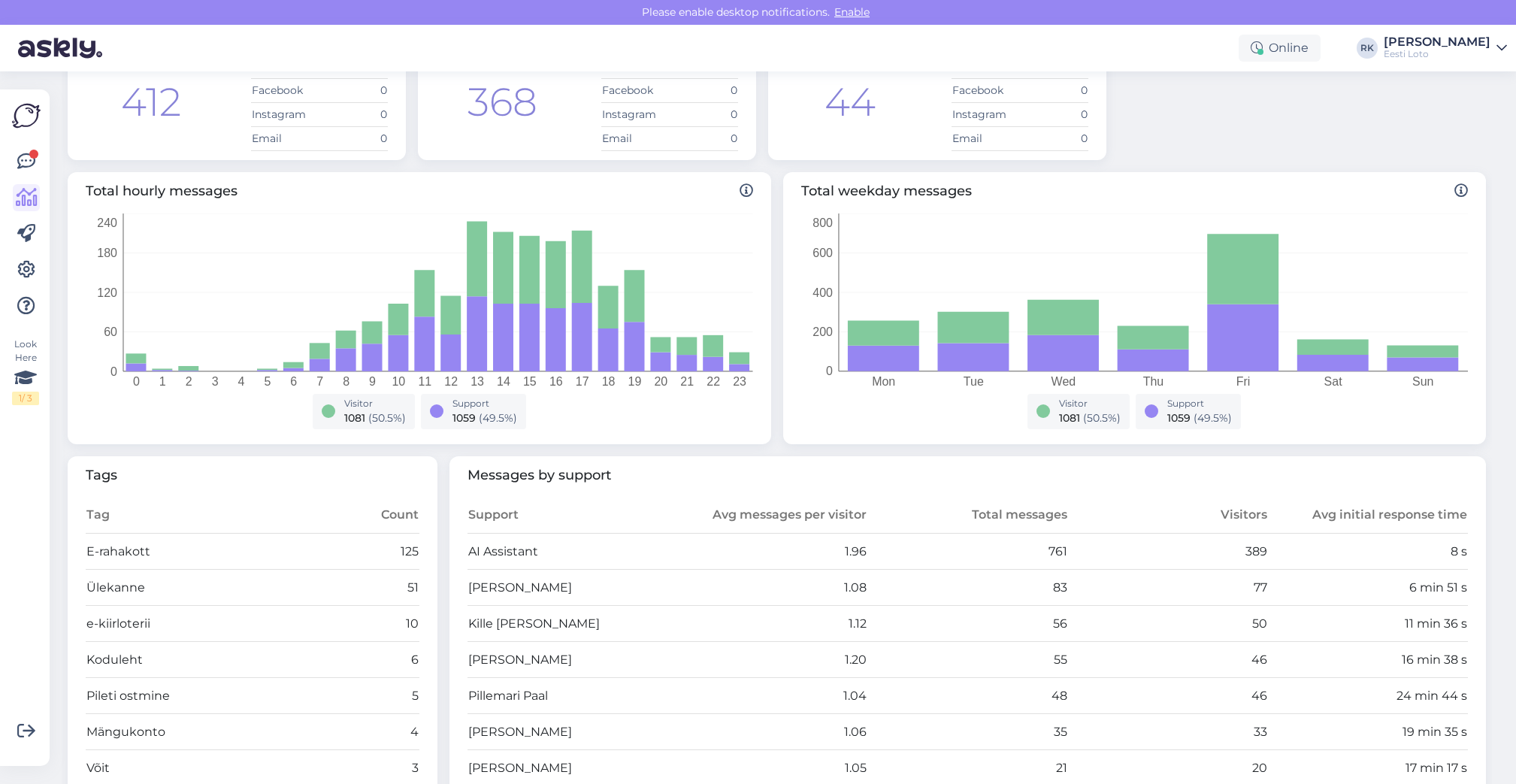
scroll to position [261, 0]
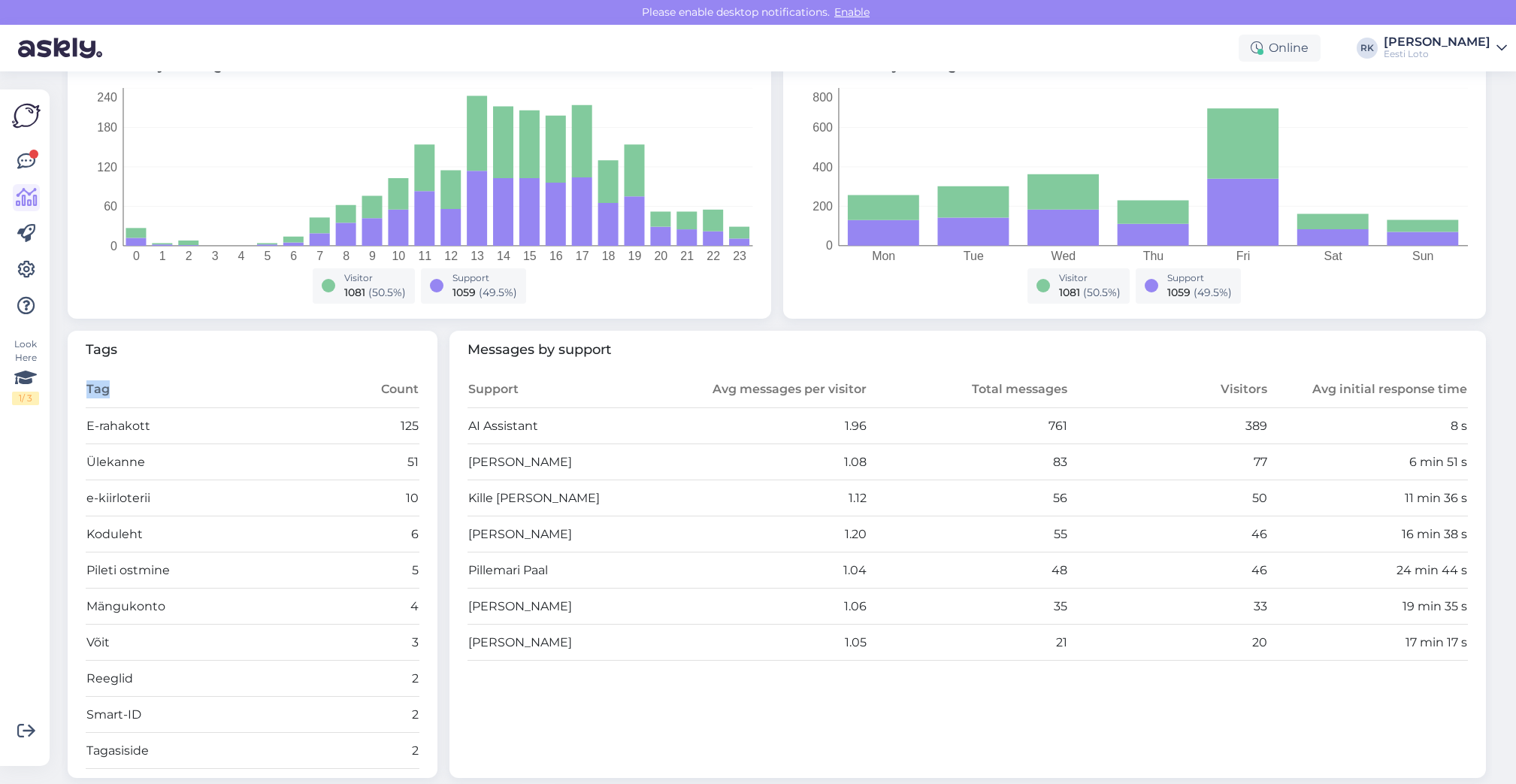
drag, startPoint x: 82, startPoint y: 390, endPoint x: 117, endPoint y: 389, distance: 35.0
click at [117, 389] on div "Tags Tag Count E-rahakott 125 Ülekanne 51 e-kiirloterii 10 Koduleht 6 Pileti os…" at bounding box center [252, 555] width 370 height 448
drag, startPoint x: 152, startPoint y: 425, endPoint x: 85, endPoint y: 423, distance: 67.0
click at [86, 423] on td "E-rahakott" at bounding box center [210, 426] width 250 height 36
click at [215, 508] on td "e-kiirloterii" at bounding box center [210, 497] width 250 height 36
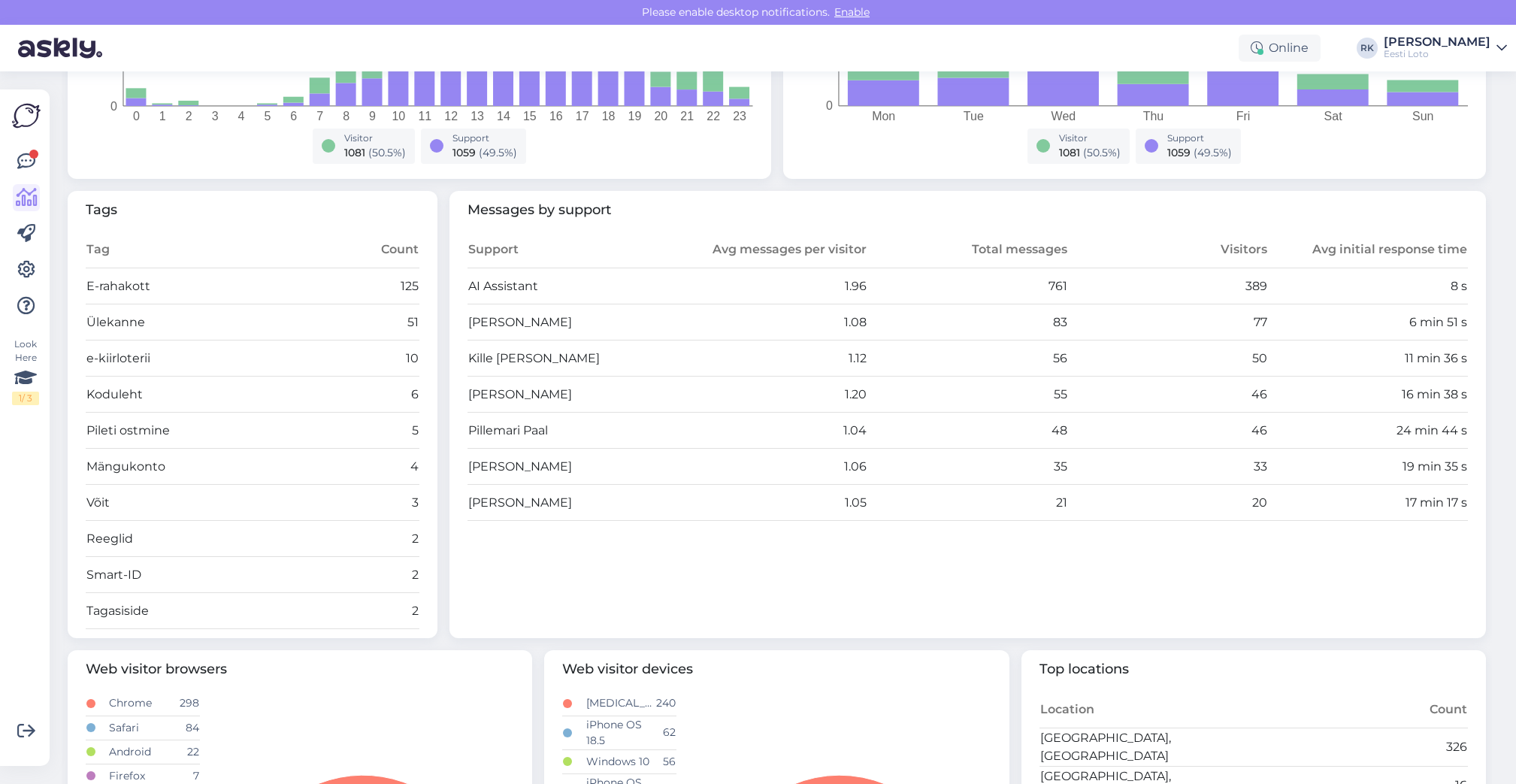
scroll to position [323, 0]
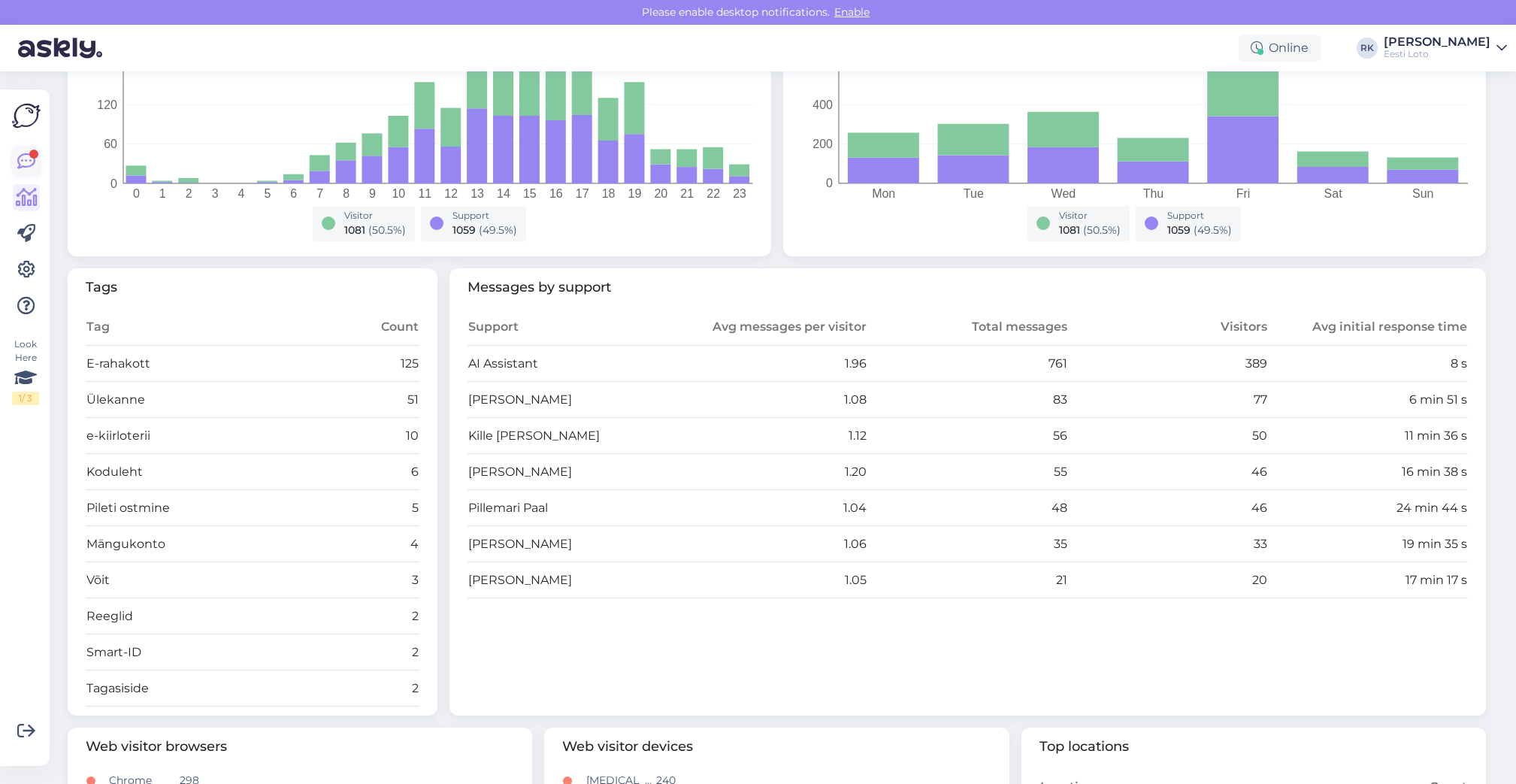
click at [20, 152] on icon at bounding box center [27, 161] width 18 height 18
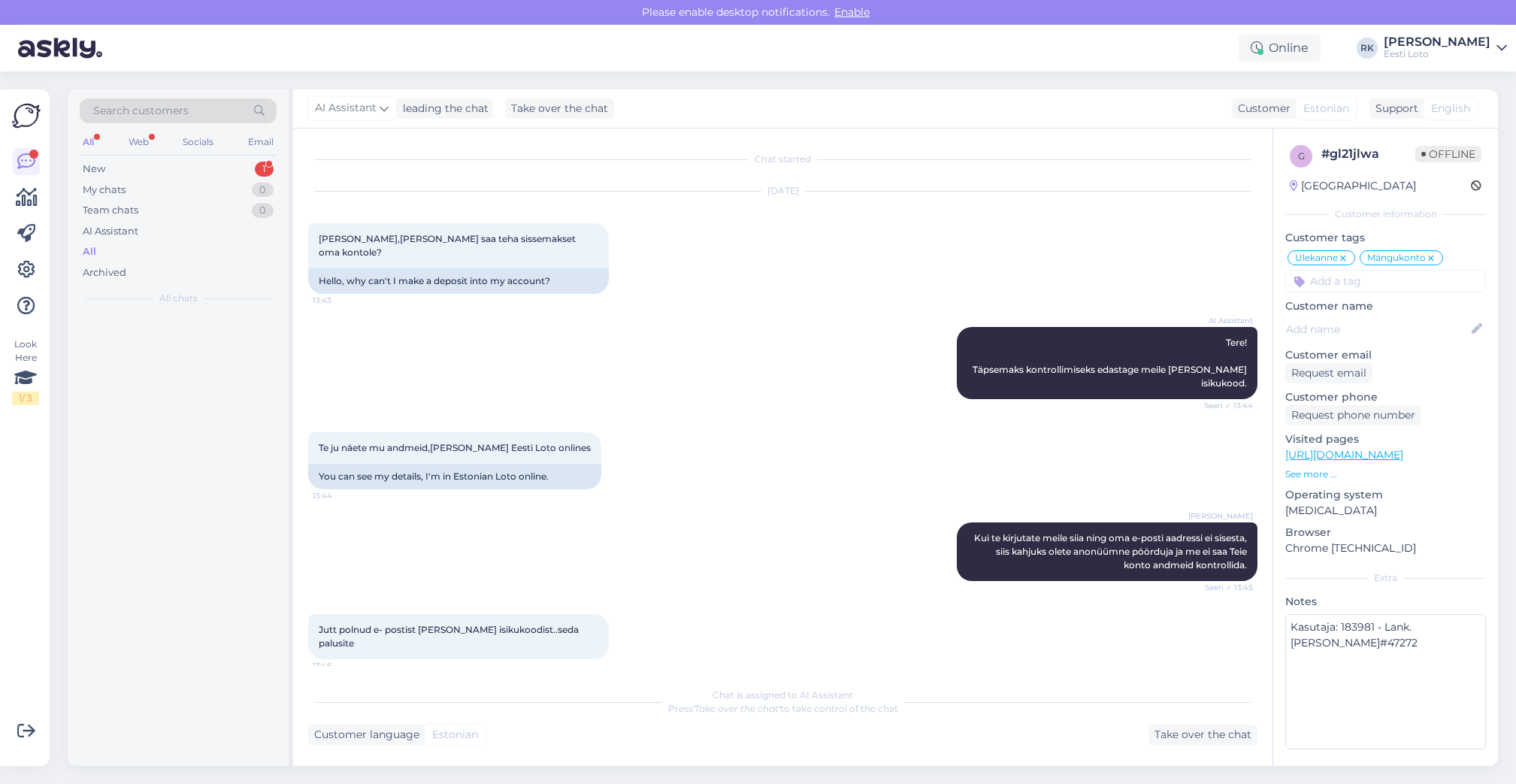
scroll to position [3353, 0]
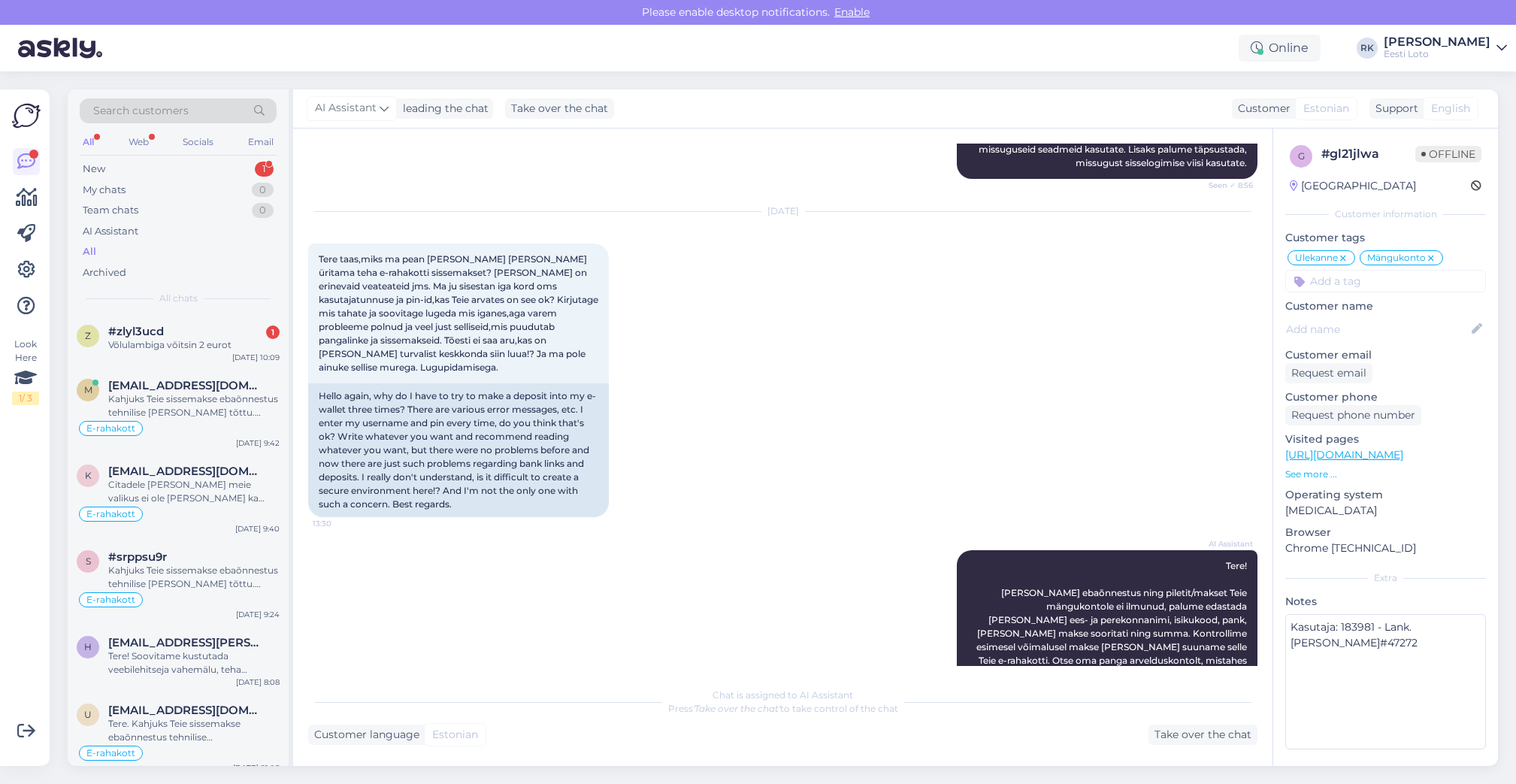
click at [31, 113] on img at bounding box center [26, 116] width 28 height 28
click at [27, 203] on icon at bounding box center [27, 198] width 22 height 18
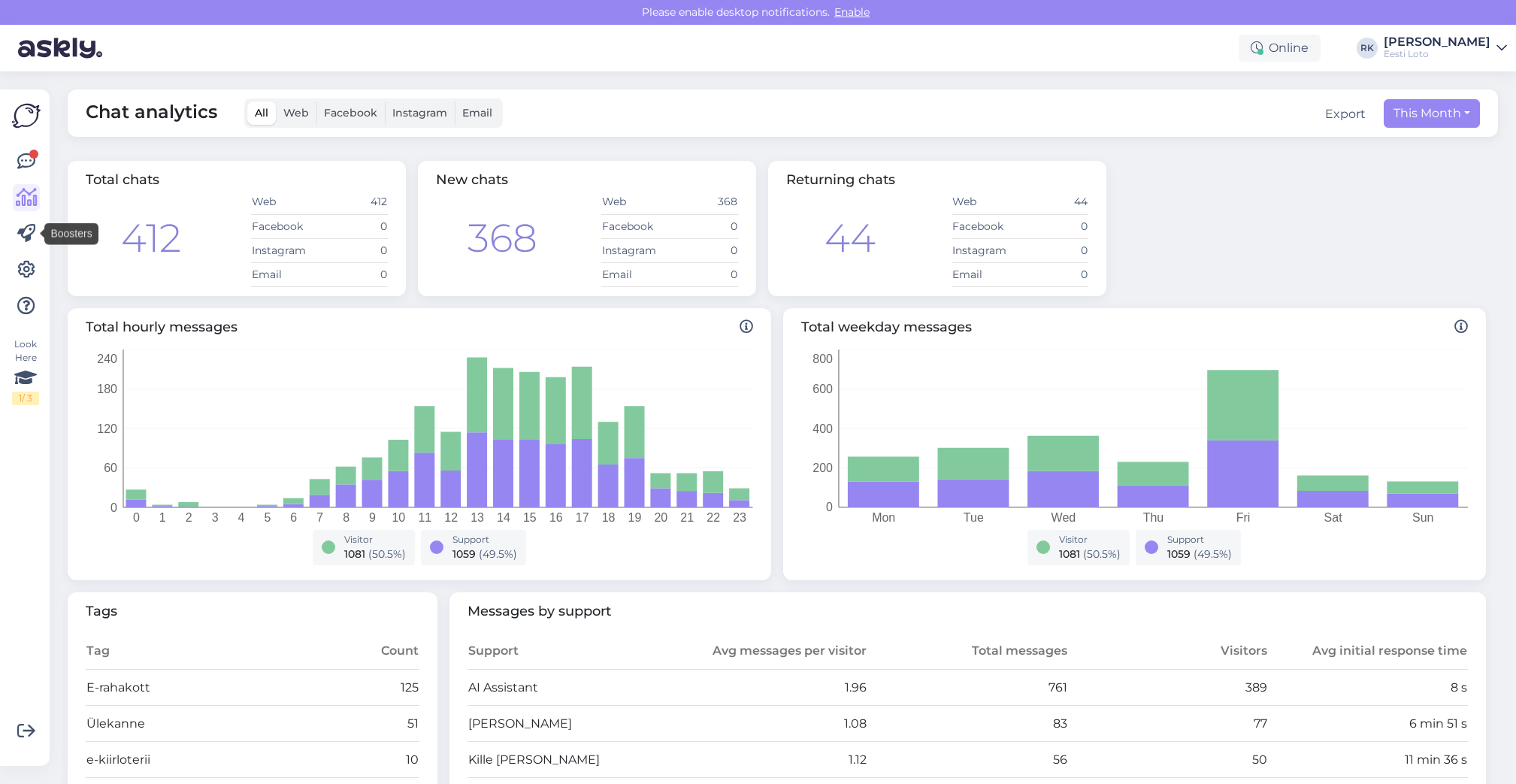
click at [27, 251] on div at bounding box center [26, 234] width 27 height 171
drag, startPoint x: 87, startPoint y: 683, endPoint x: 162, endPoint y: 684, distance: 75.0
click at [162, 684] on td "E-rahakott" at bounding box center [210, 687] width 250 height 36
click at [286, 690] on td "E-rahakott" at bounding box center [210, 687] width 250 height 36
click at [1148, 207] on div "Total chats 412 Web 412 Facebook 0 Instagram 0 Email 0 New chats 368 Web 368 Fa…" at bounding box center [777, 228] width 1430 height 147
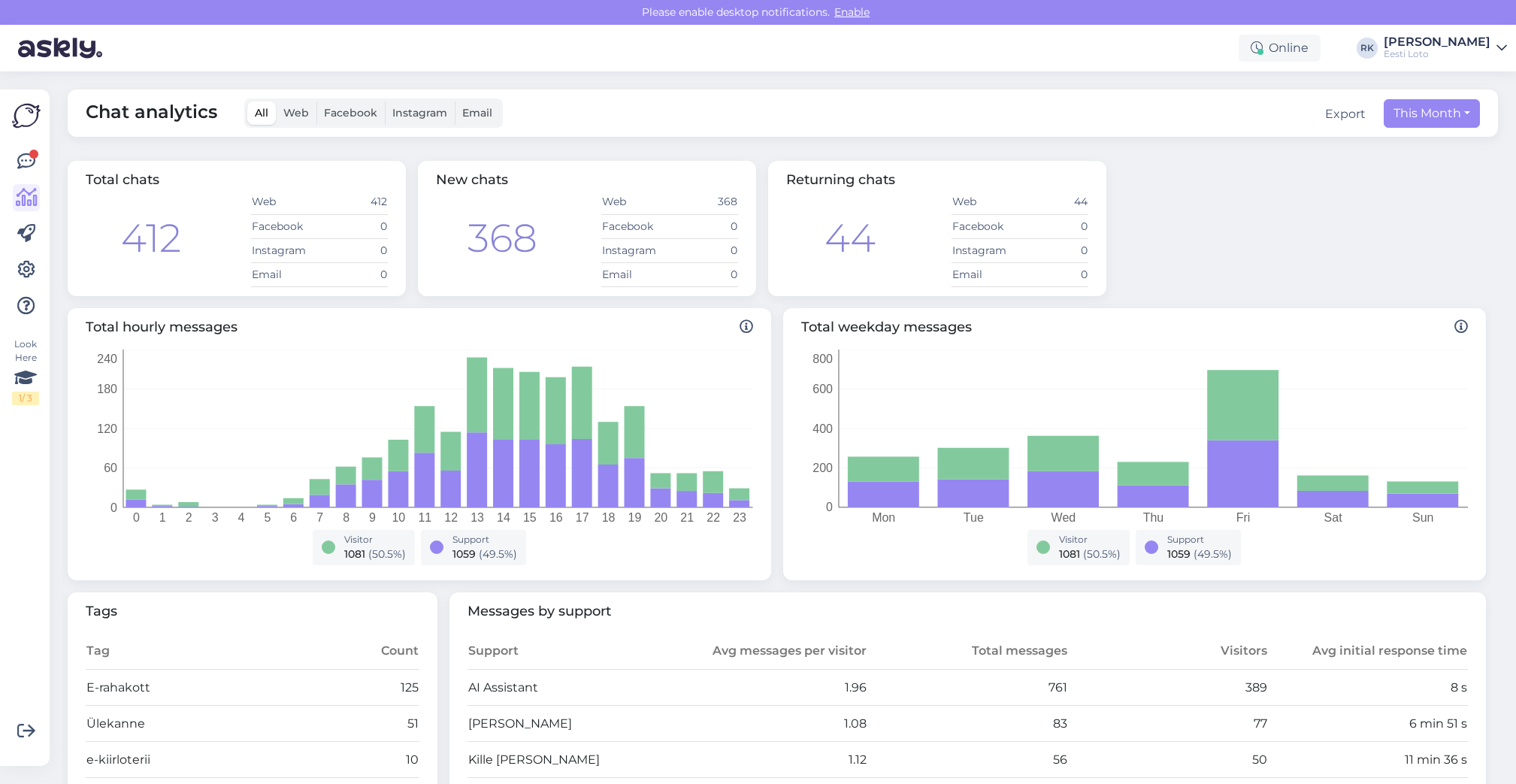
click at [1151, 210] on div "Total chats 412 Web 412 Facebook 0 Instagram 0 Email 0 New chats 368 Web 368 Fa…" at bounding box center [777, 228] width 1430 height 147
click at [1430, 51] on div "Eesti Loto" at bounding box center [1437, 54] width 106 height 12
click at [1198, 238] on div "Total chats 412 Web 412 Facebook 0 Instagram 0 Email 0 New chats 368 Web 368 Fa…" at bounding box center [777, 228] width 1430 height 147
click at [758, 69] on div "Online RK Ragnar Leon Sonny Kaarneem Eesti Loto Eesti Loto Opened Add chat to m…" at bounding box center [758, 48] width 1516 height 47
click at [33, 117] on img at bounding box center [26, 116] width 28 height 28
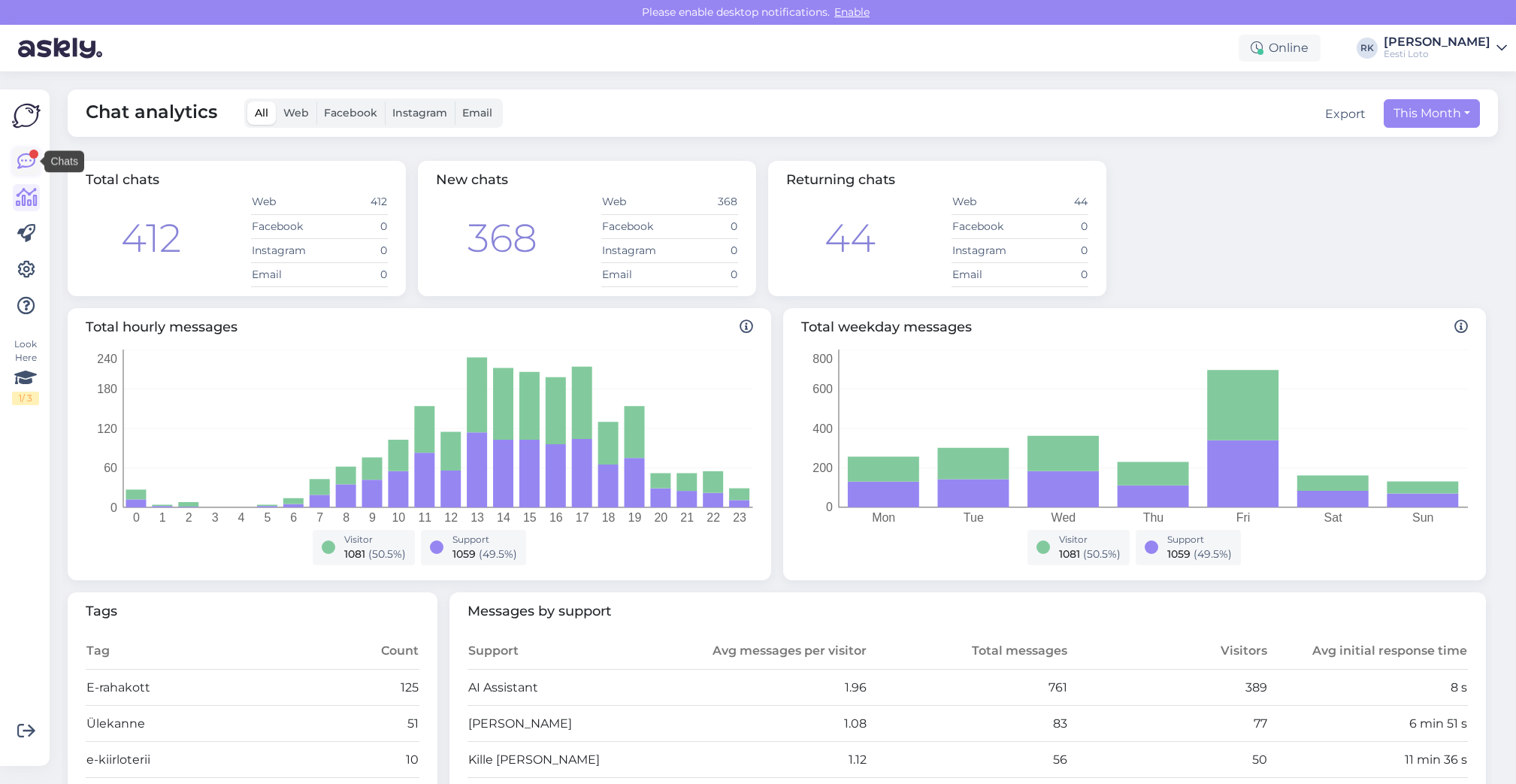
click at [34, 160] on icon at bounding box center [27, 161] width 18 height 18
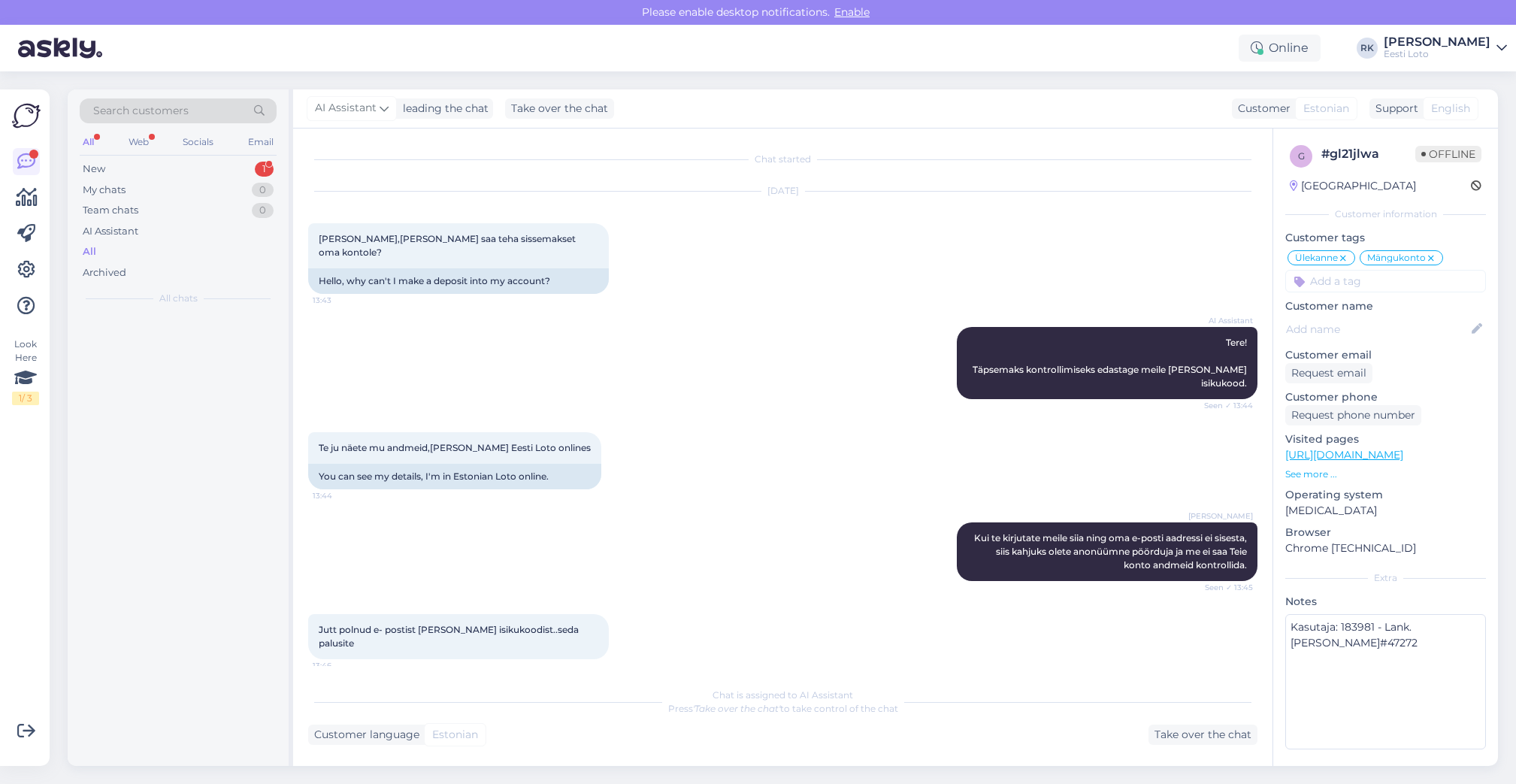
scroll to position [3353, 0]
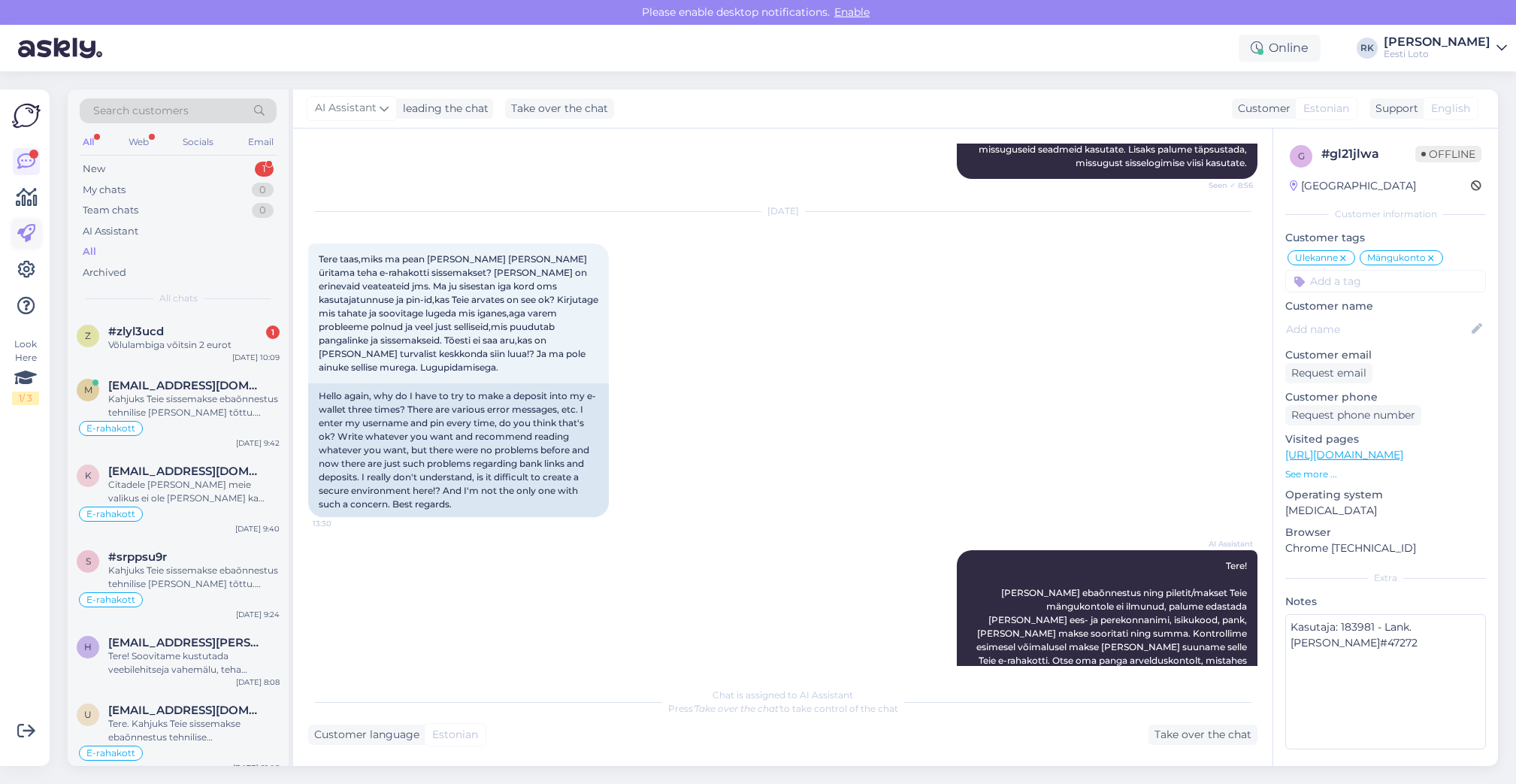
click at [35, 243] on icon at bounding box center [27, 234] width 18 height 18
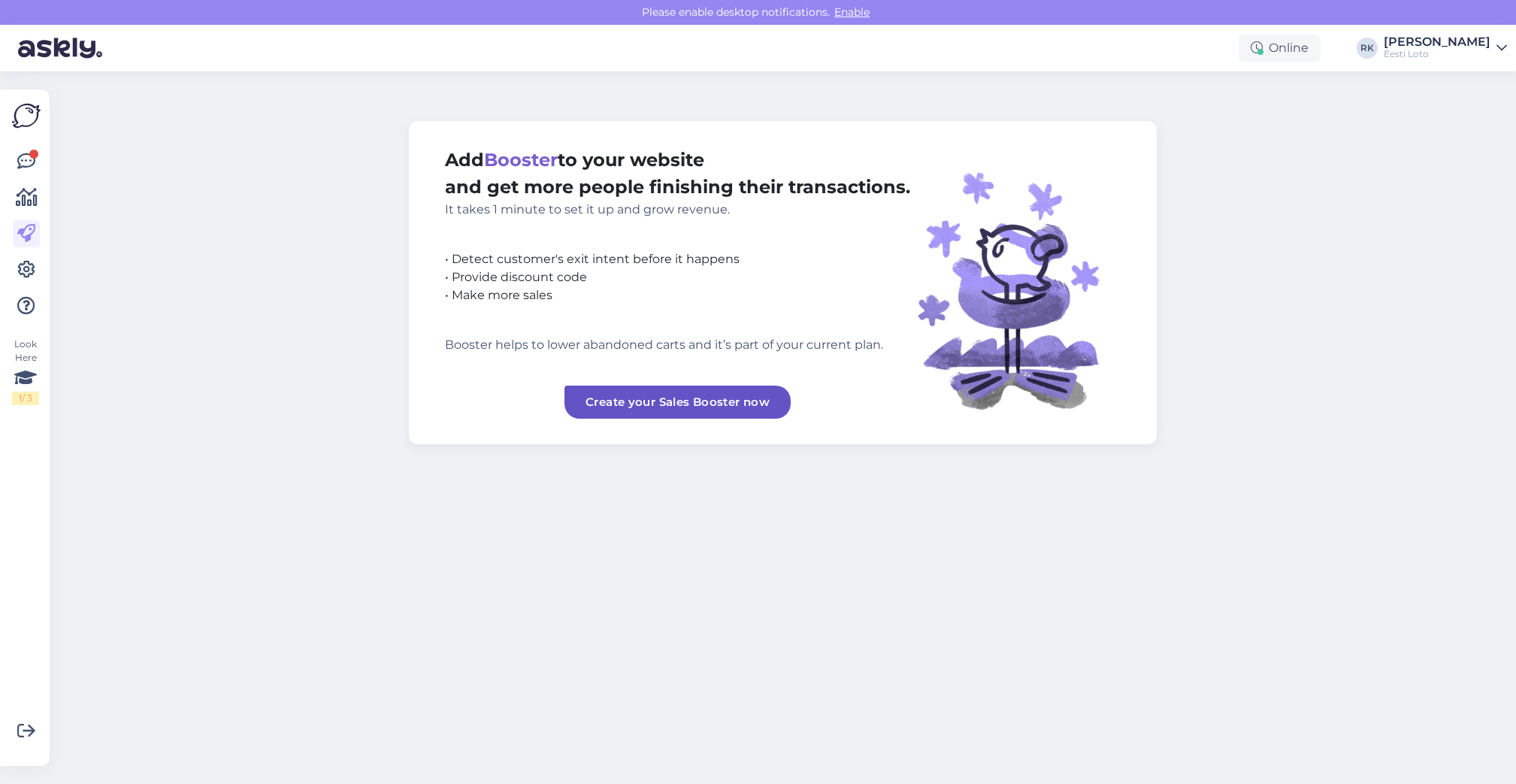
click at [12, 279] on div "Look Here 1 / 3" at bounding box center [26, 427] width 28 height 652
click at [25, 274] on icon at bounding box center [27, 270] width 18 height 18
